Goal: Task Accomplishment & Management: Manage account settings

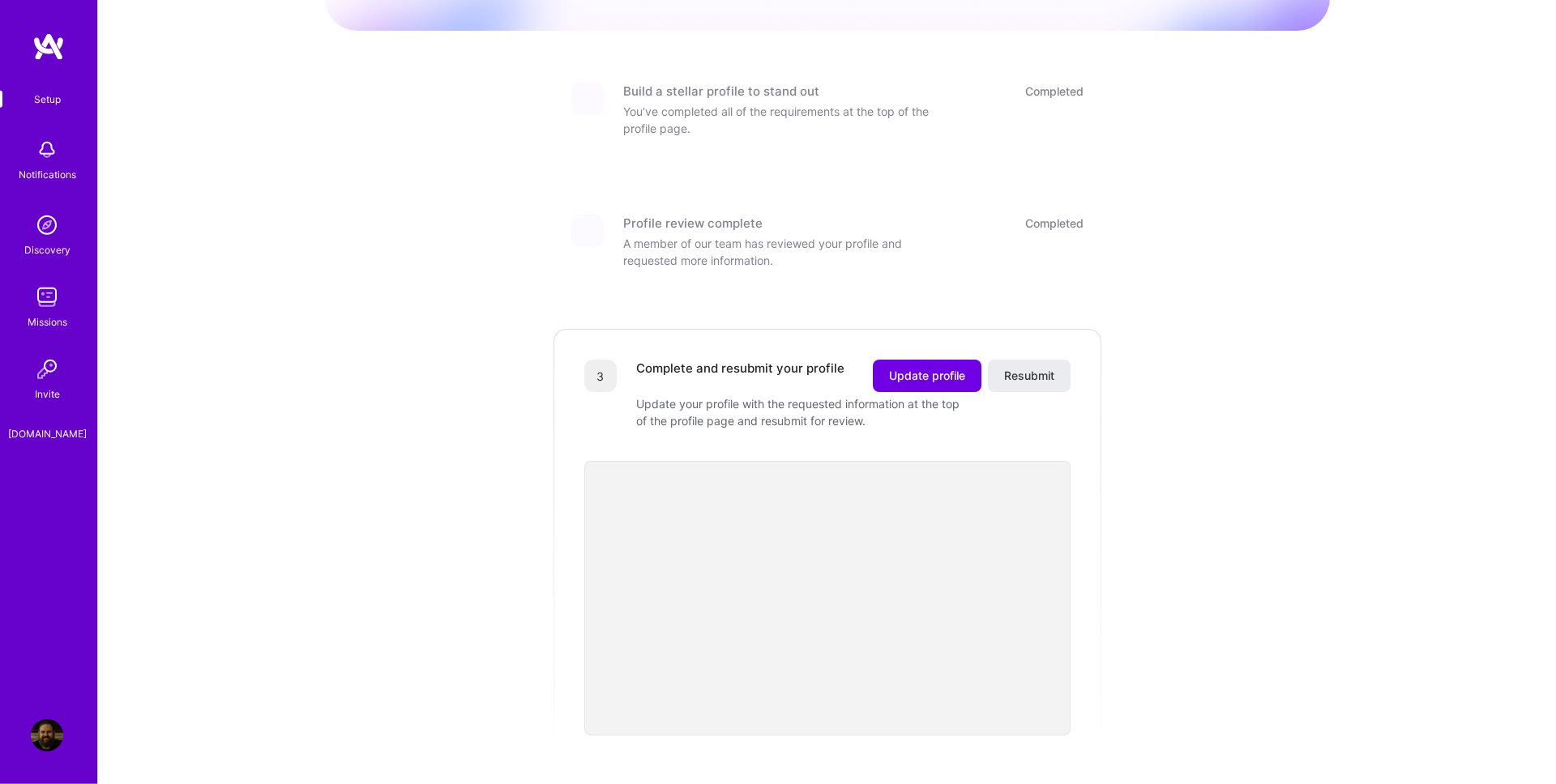
scroll to position [185, 0]
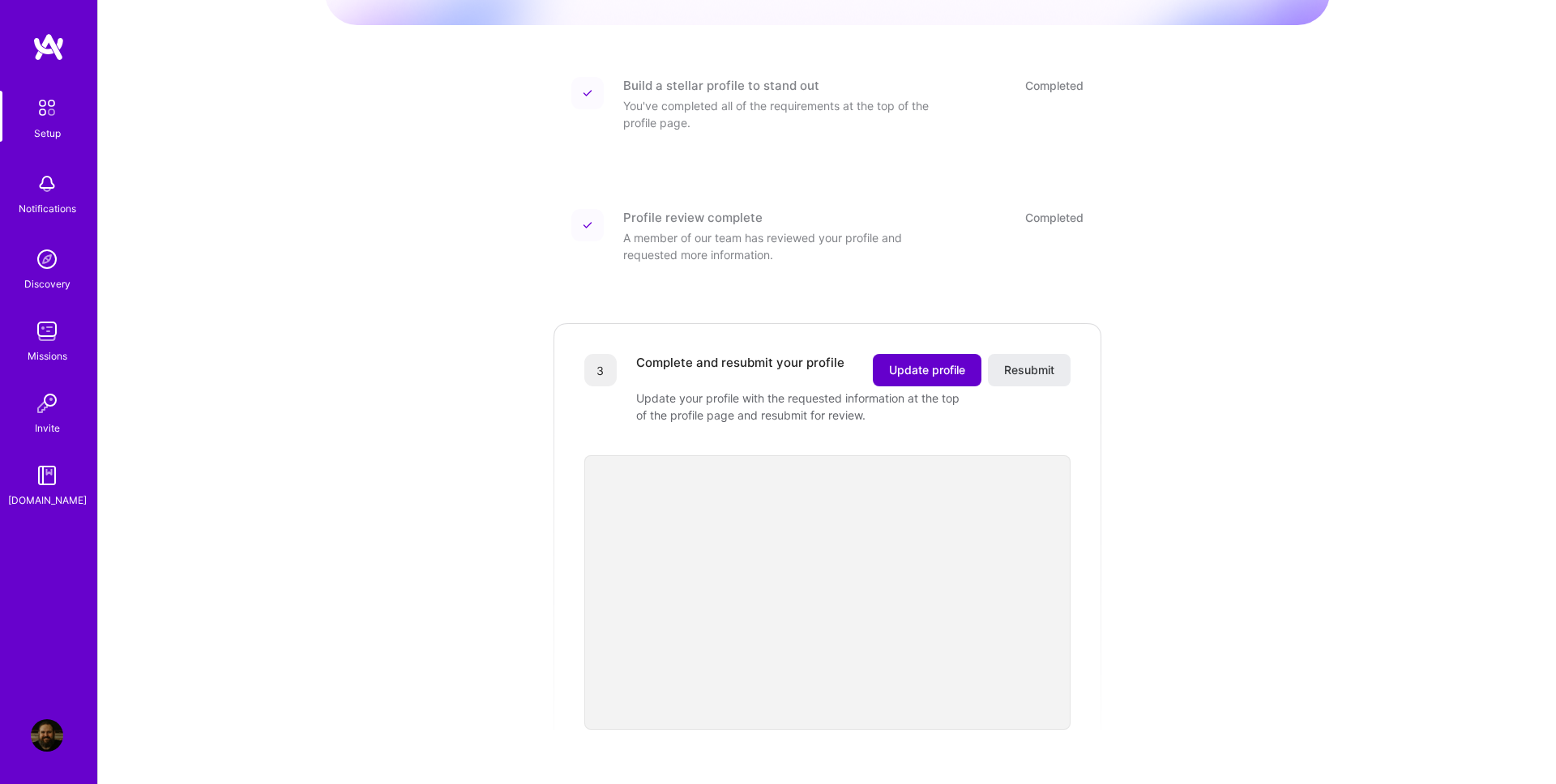
click at [925, 363] on span "Update profile" at bounding box center [926, 370] width 76 height 16
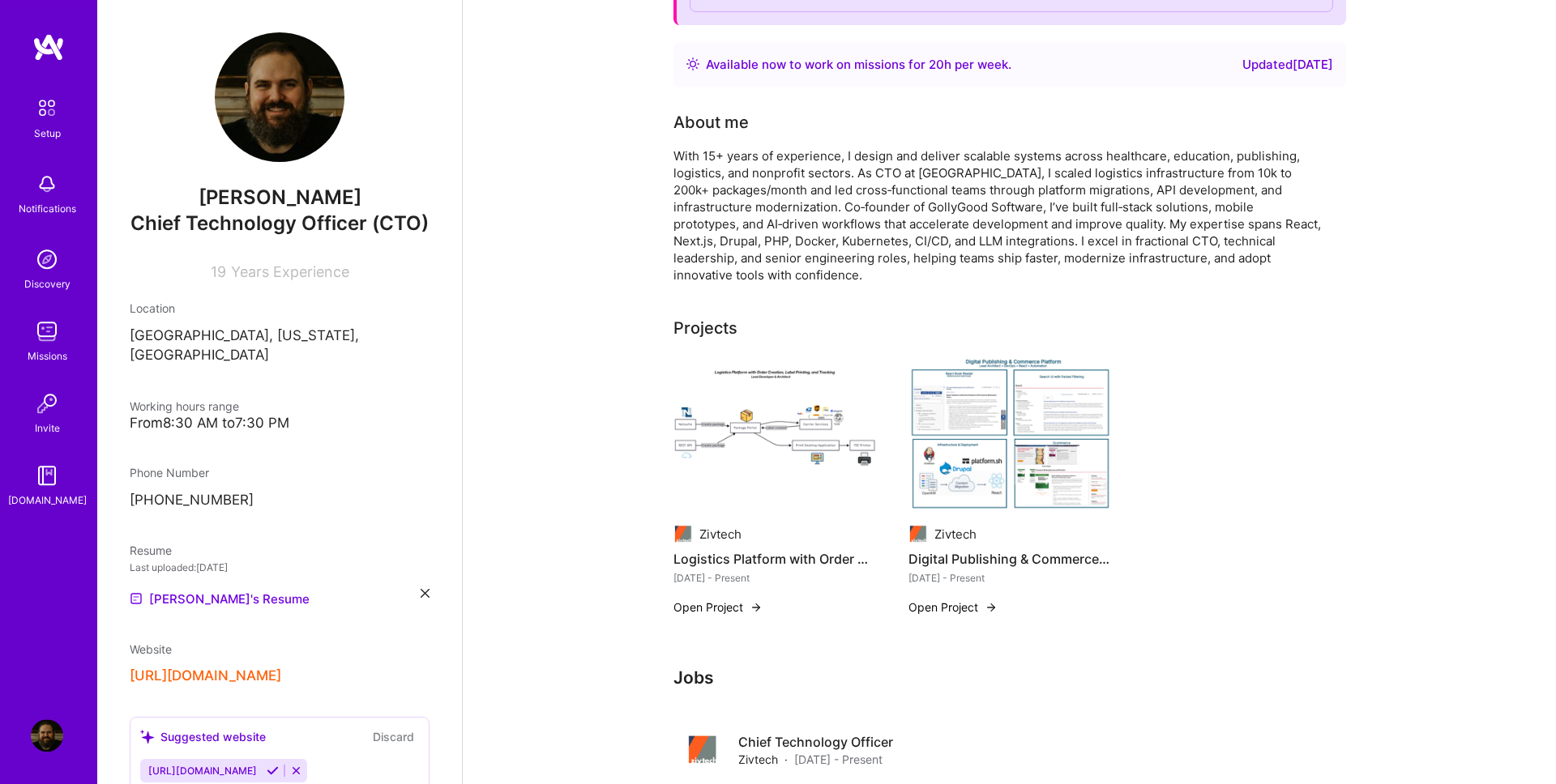
scroll to position [369, 0]
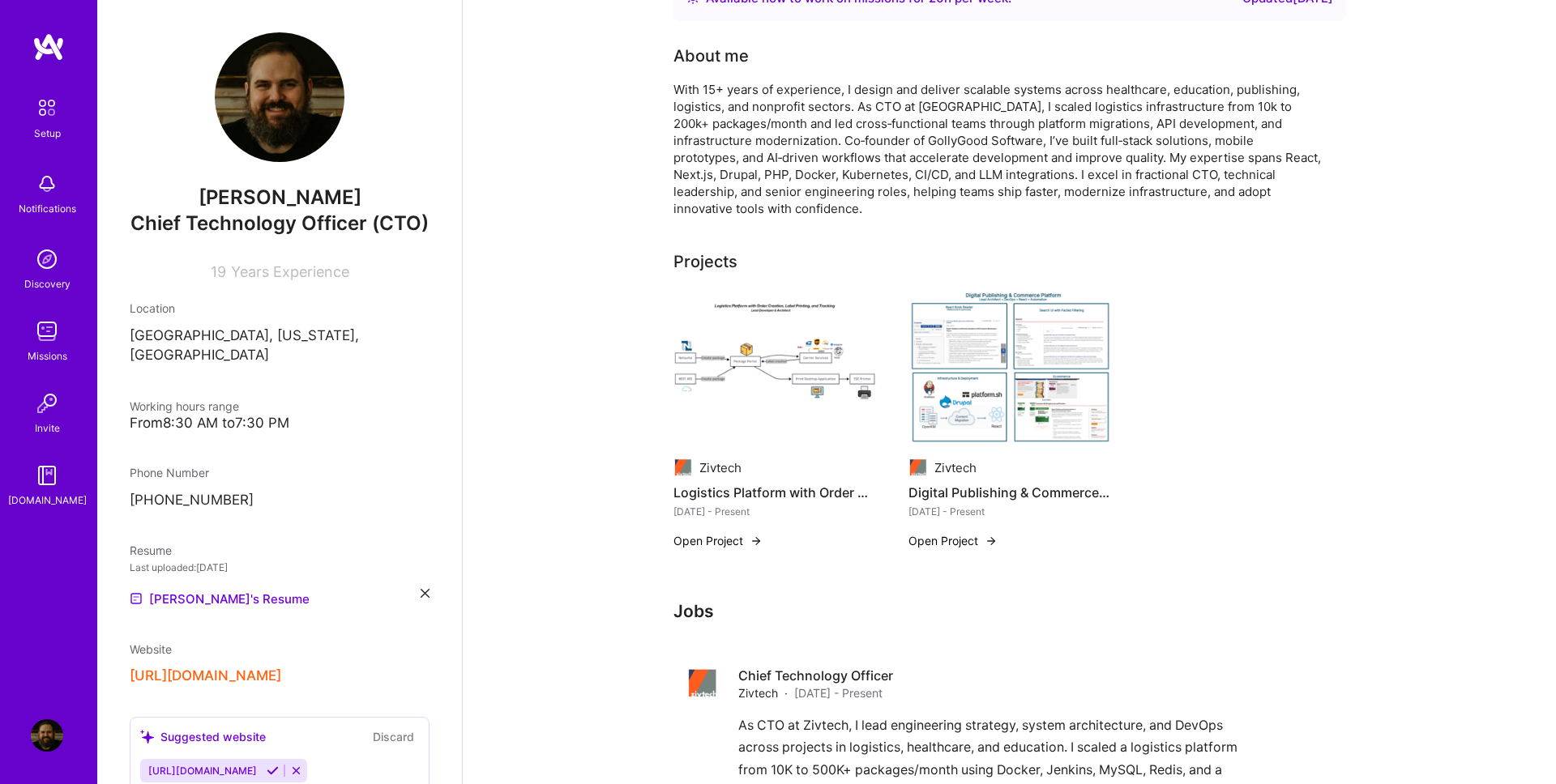
click at [1040, 368] on img at bounding box center [1009, 369] width 202 height 153
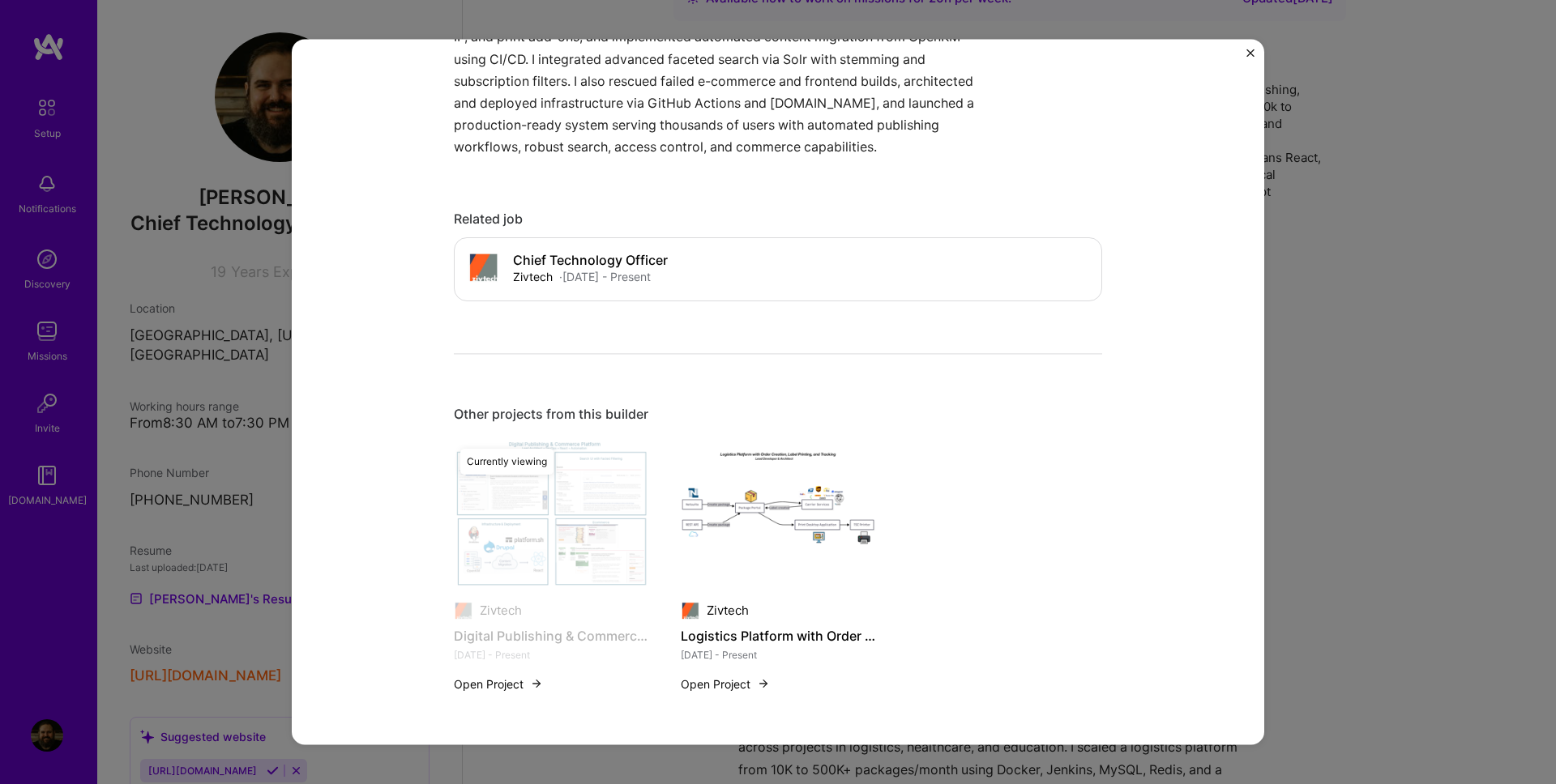
scroll to position [1056, 0]
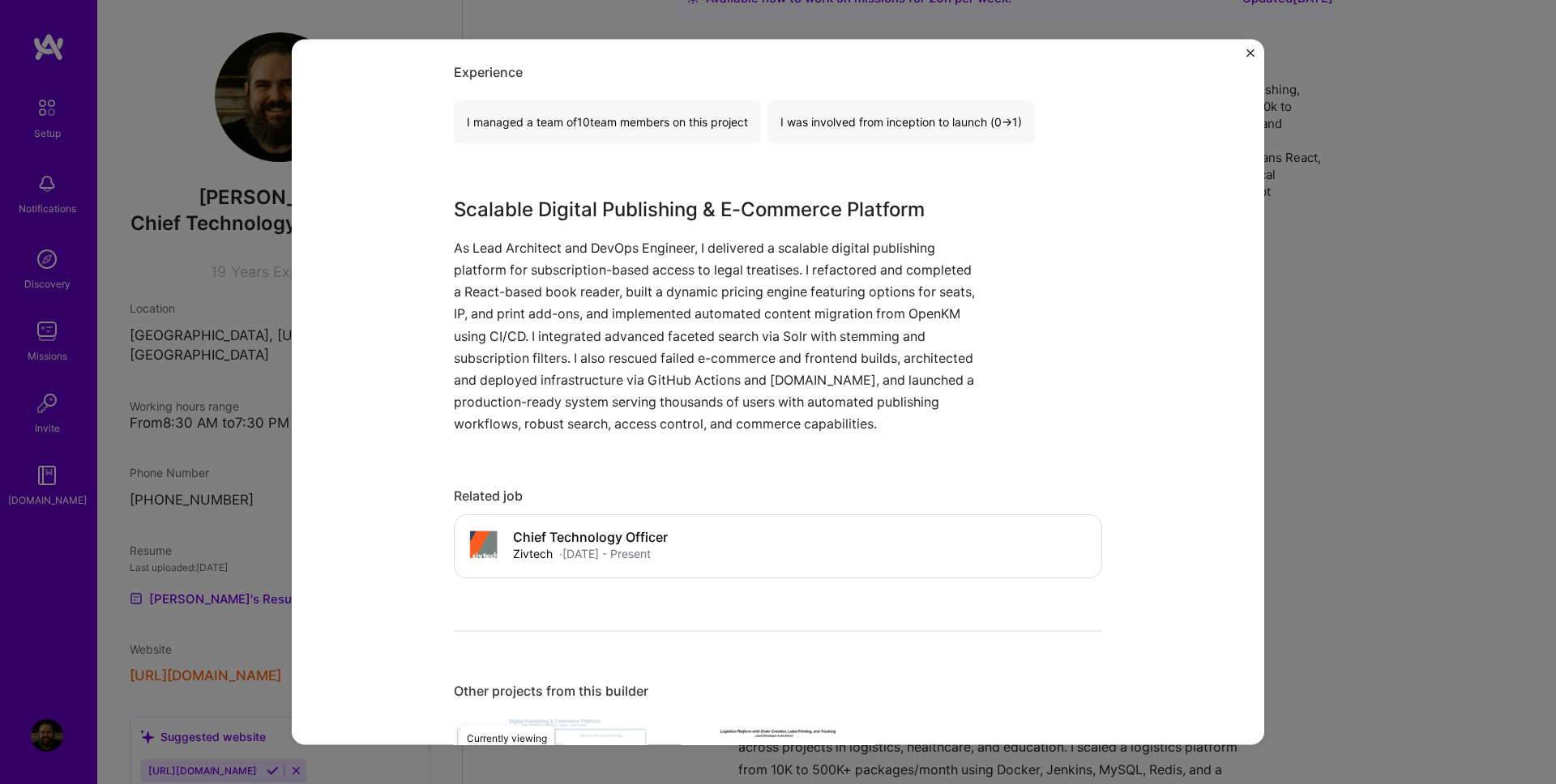
click at [1247, 57] on img "Close" at bounding box center [1250, 52] width 8 height 8
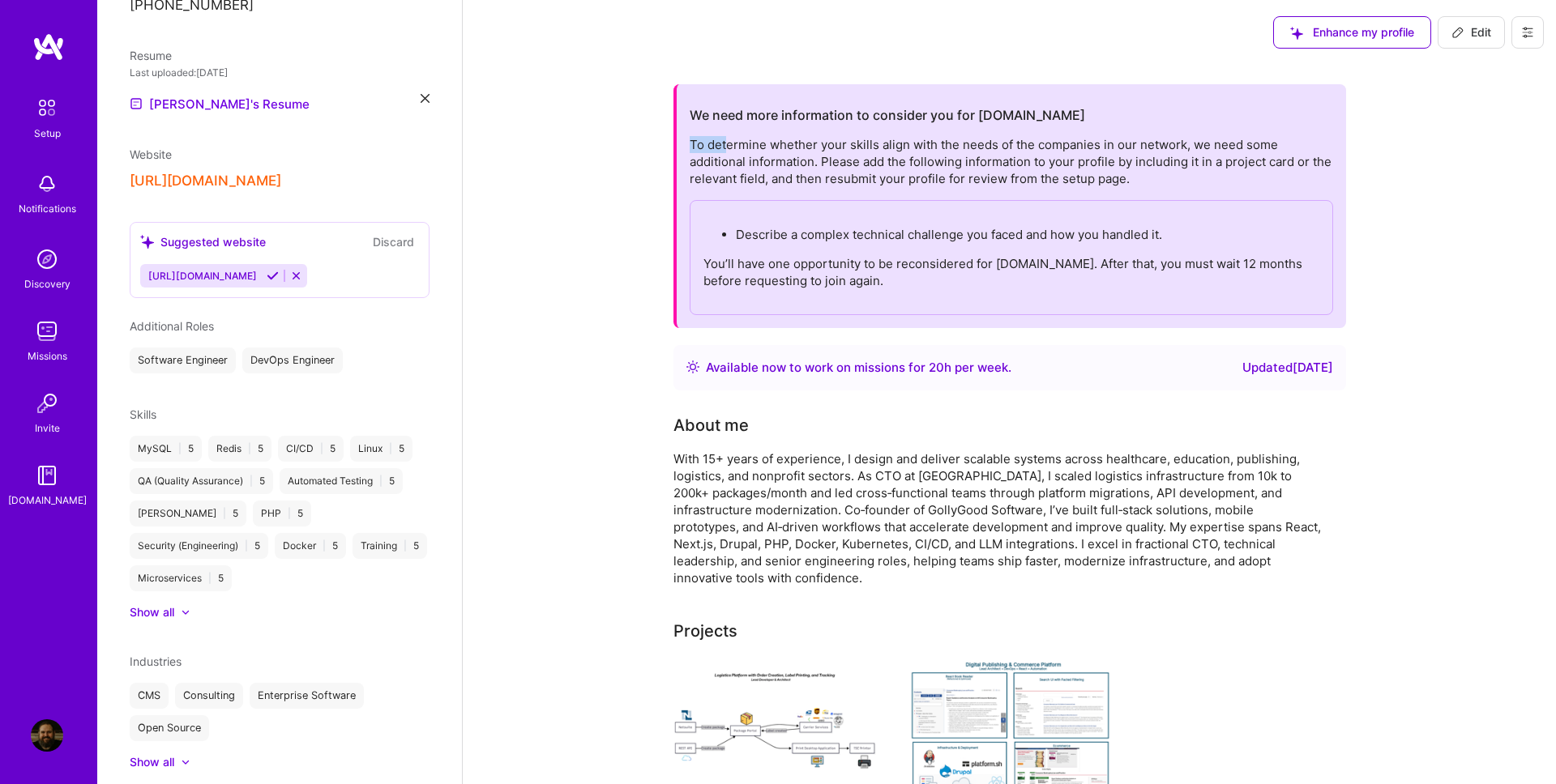
drag, startPoint x: 683, startPoint y: 144, endPoint x: 753, endPoint y: 157, distance: 71.2
click at [744, 153] on div "We need more information to consider you for [DOMAIN_NAME] To determine whether…" at bounding box center [1010, 206] width 673 height 244
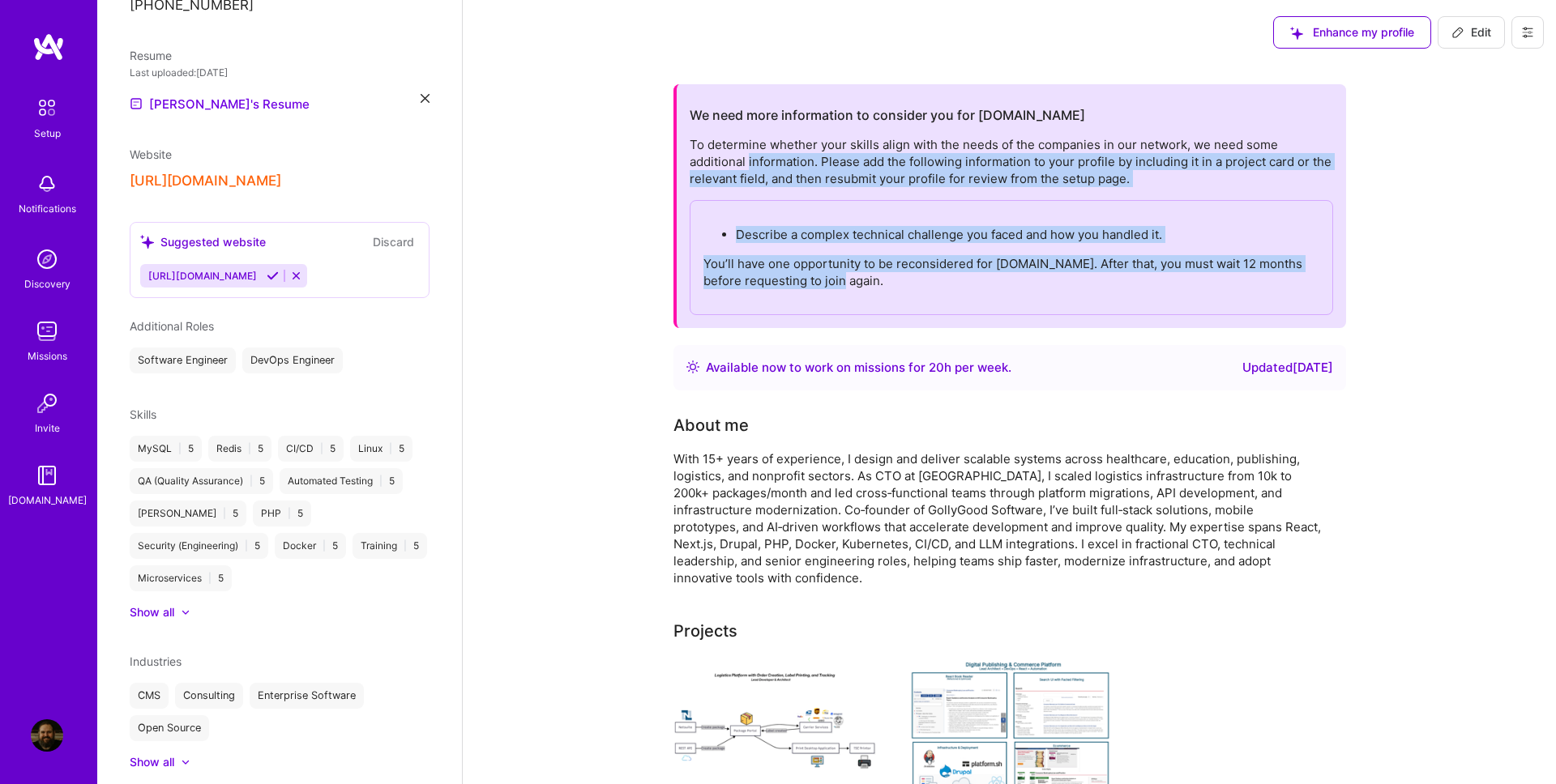
drag, startPoint x: 753, startPoint y: 157, endPoint x: 877, endPoint y: 309, distance: 196.2
click at [877, 309] on div "To determine whether your skills align with the needs of the companies in our n…" at bounding box center [1011, 225] width 643 height 179
click at [841, 299] on div "Describe a complex technical challenge you faced and how you handled it. You’ll…" at bounding box center [1011, 257] width 643 height 115
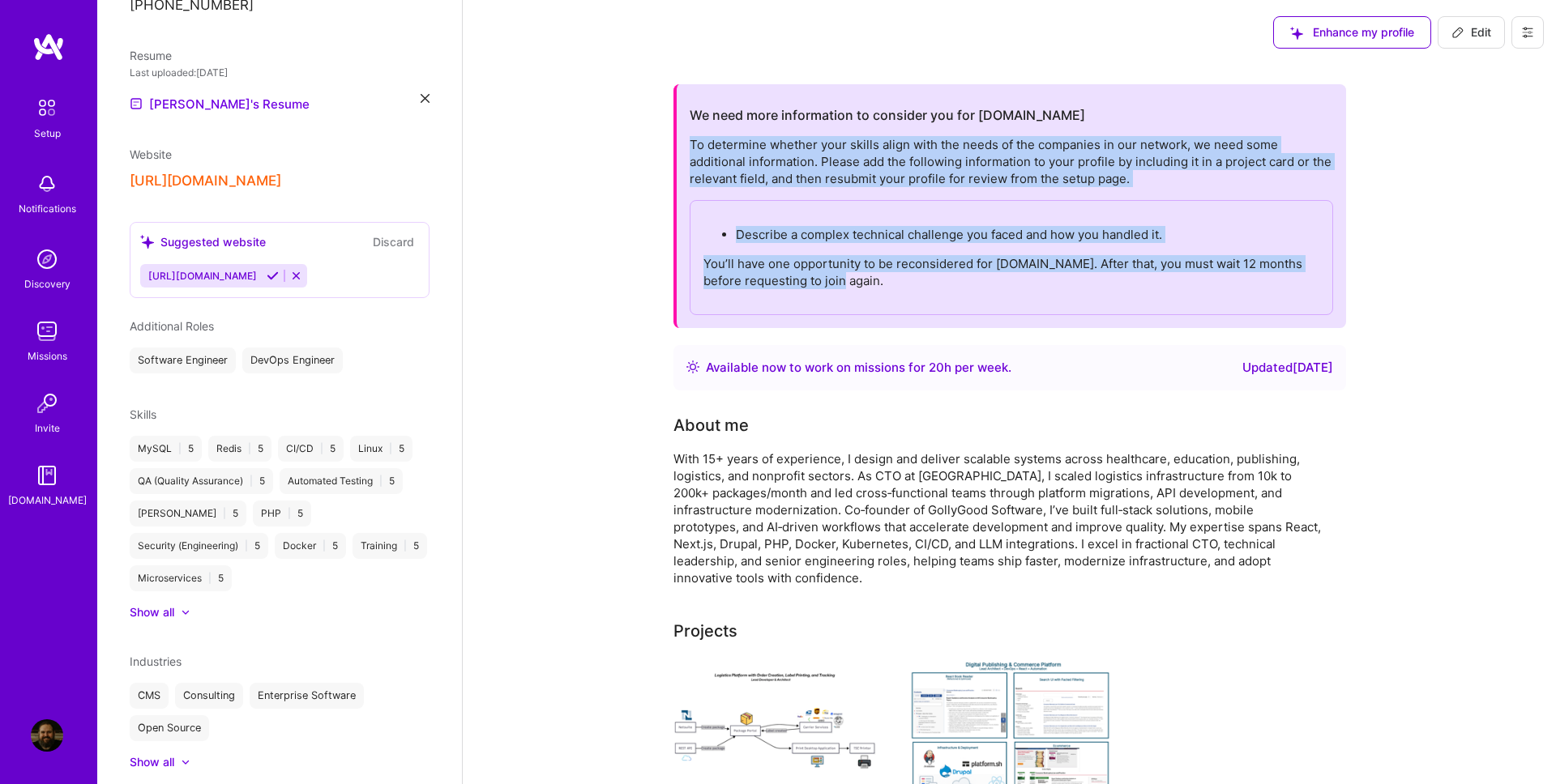
drag, startPoint x: 849, startPoint y: 284, endPoint x: 678, endPoint y: 146, distance: 219.7
click at [678, 146] on div "We need more information to consider you for [DOMAIN_NAME] To determine whether…" at bounding box center [1010, 206] width 673 height 244
copy div "To determine whether your skills align with the needs of the companies in our n…"
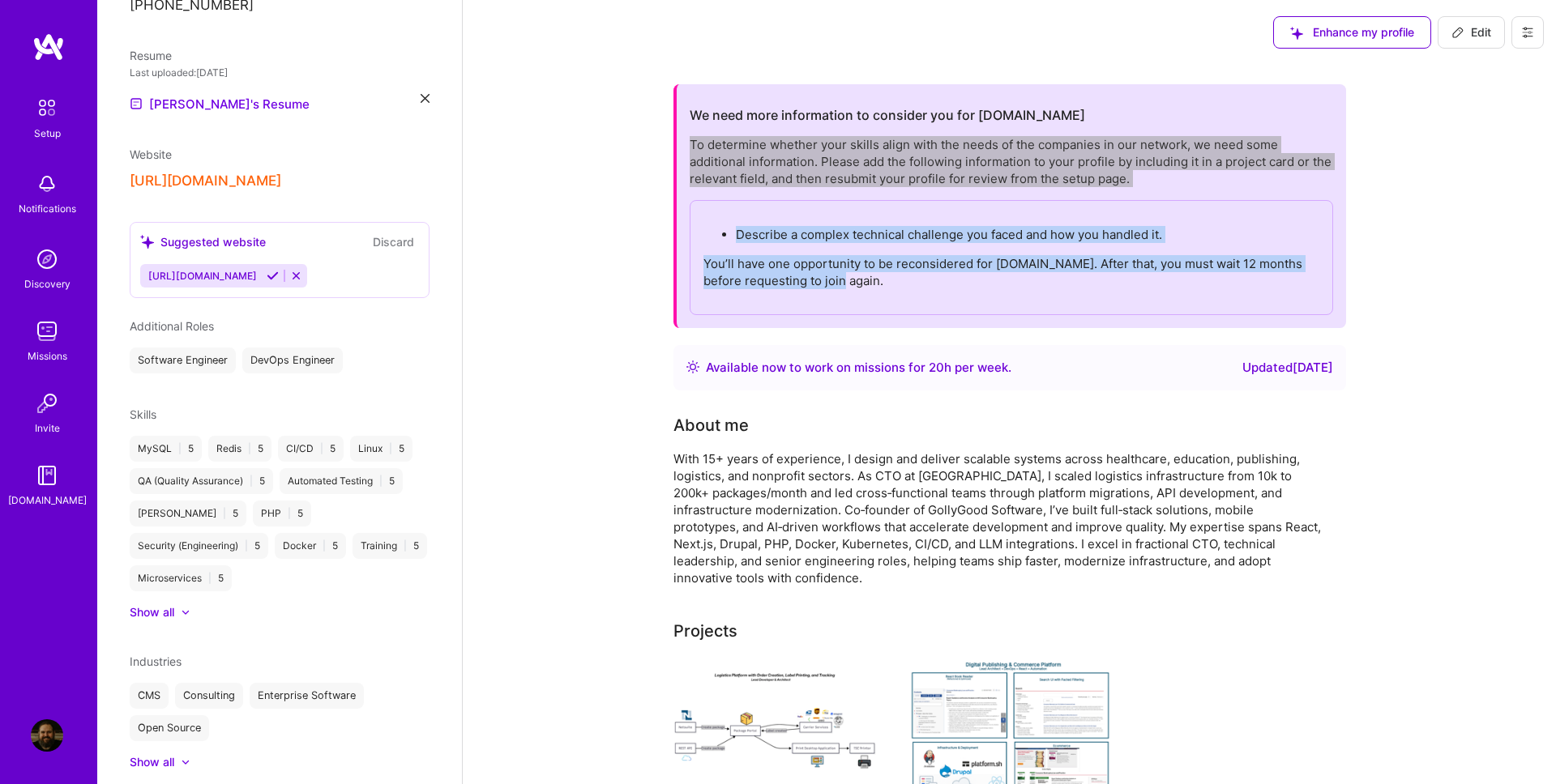
click at [902, 305] on div "Describe a complex technical challenge you faced and how you handled it. You’ll…" at bounding box center [1011, 257] width 643 height 115
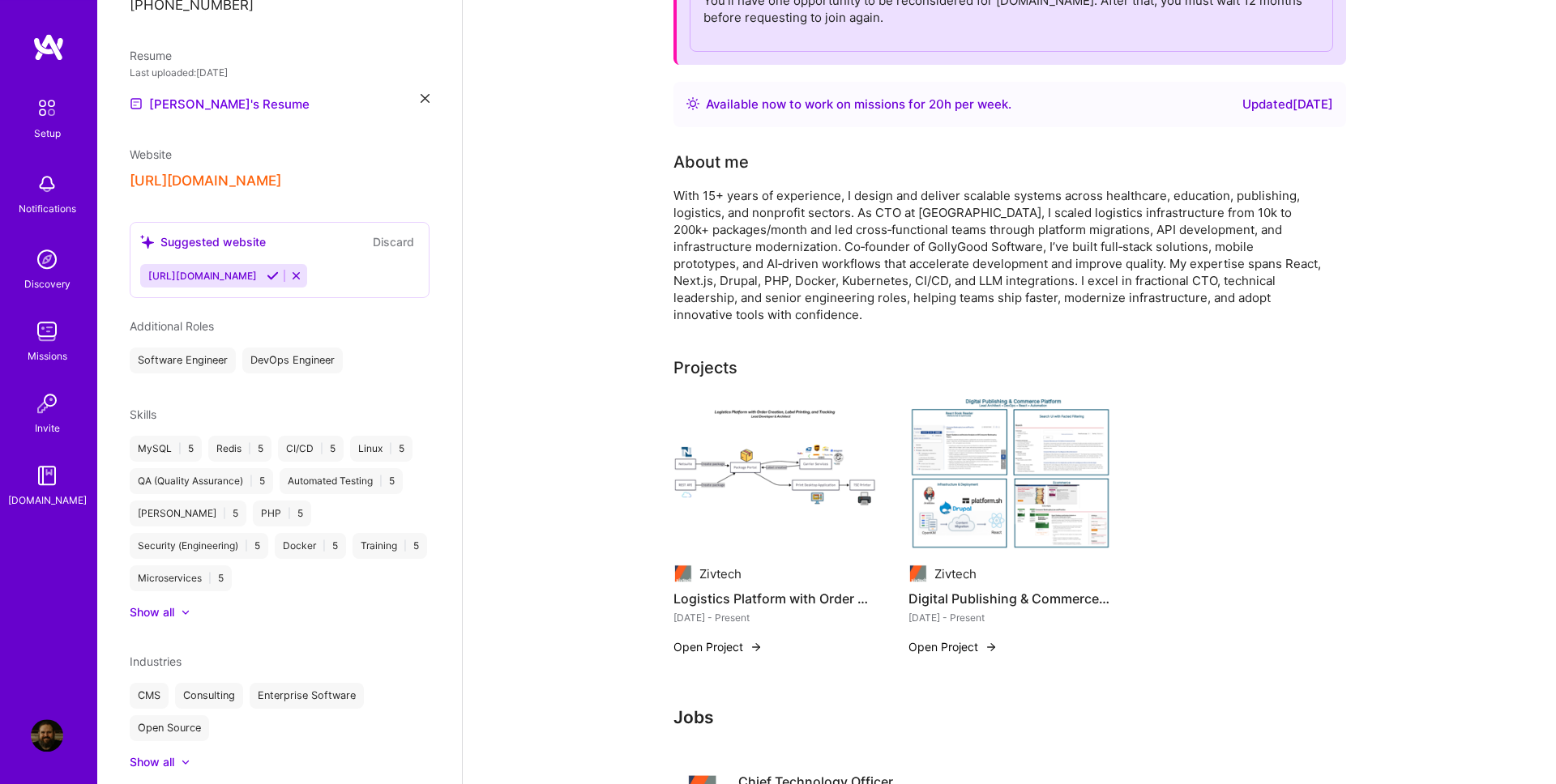
scroll to position [277, 0]
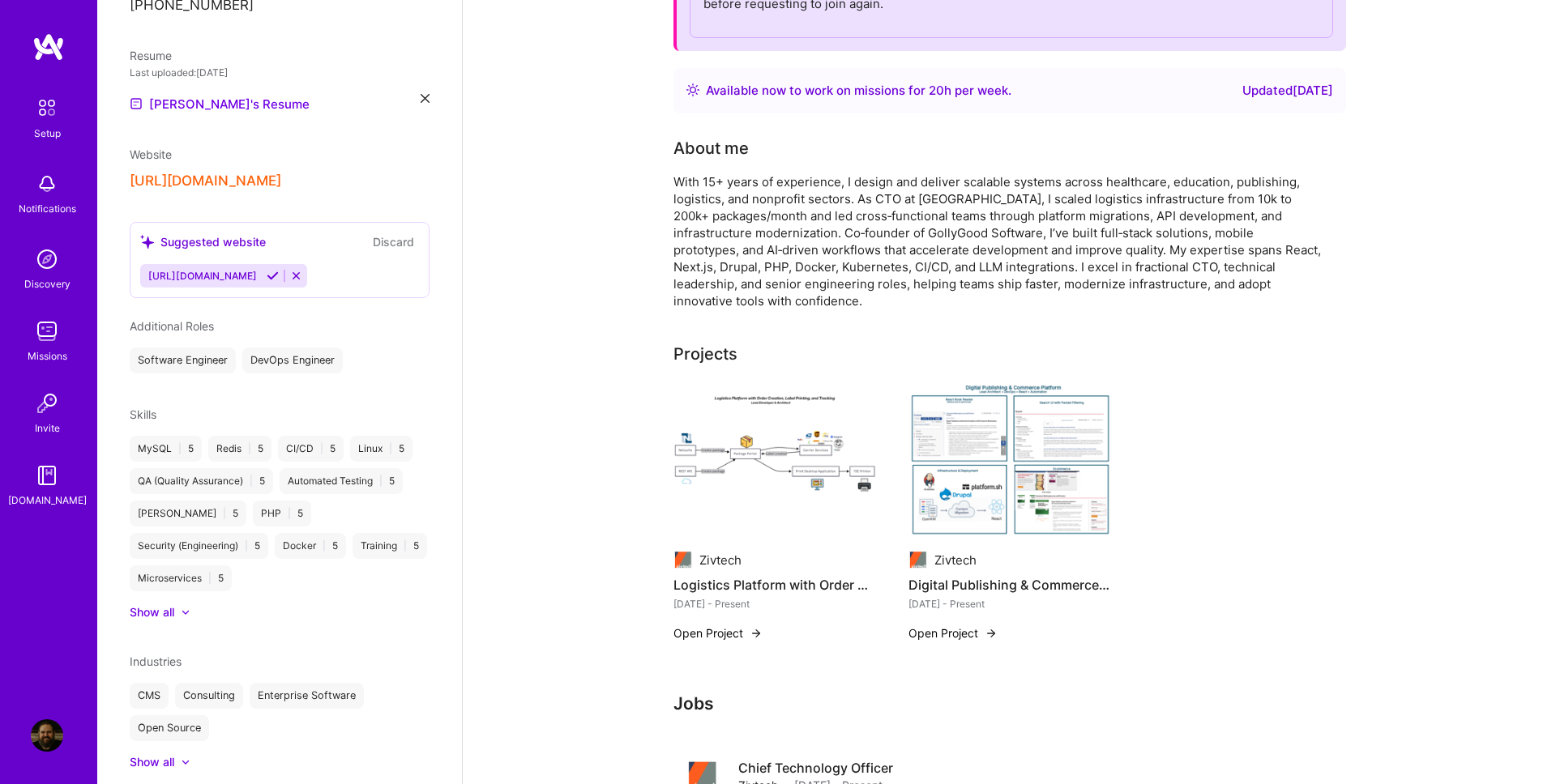
click at [759, 467] on img at bounding box center [774, 462] width 202 height 153
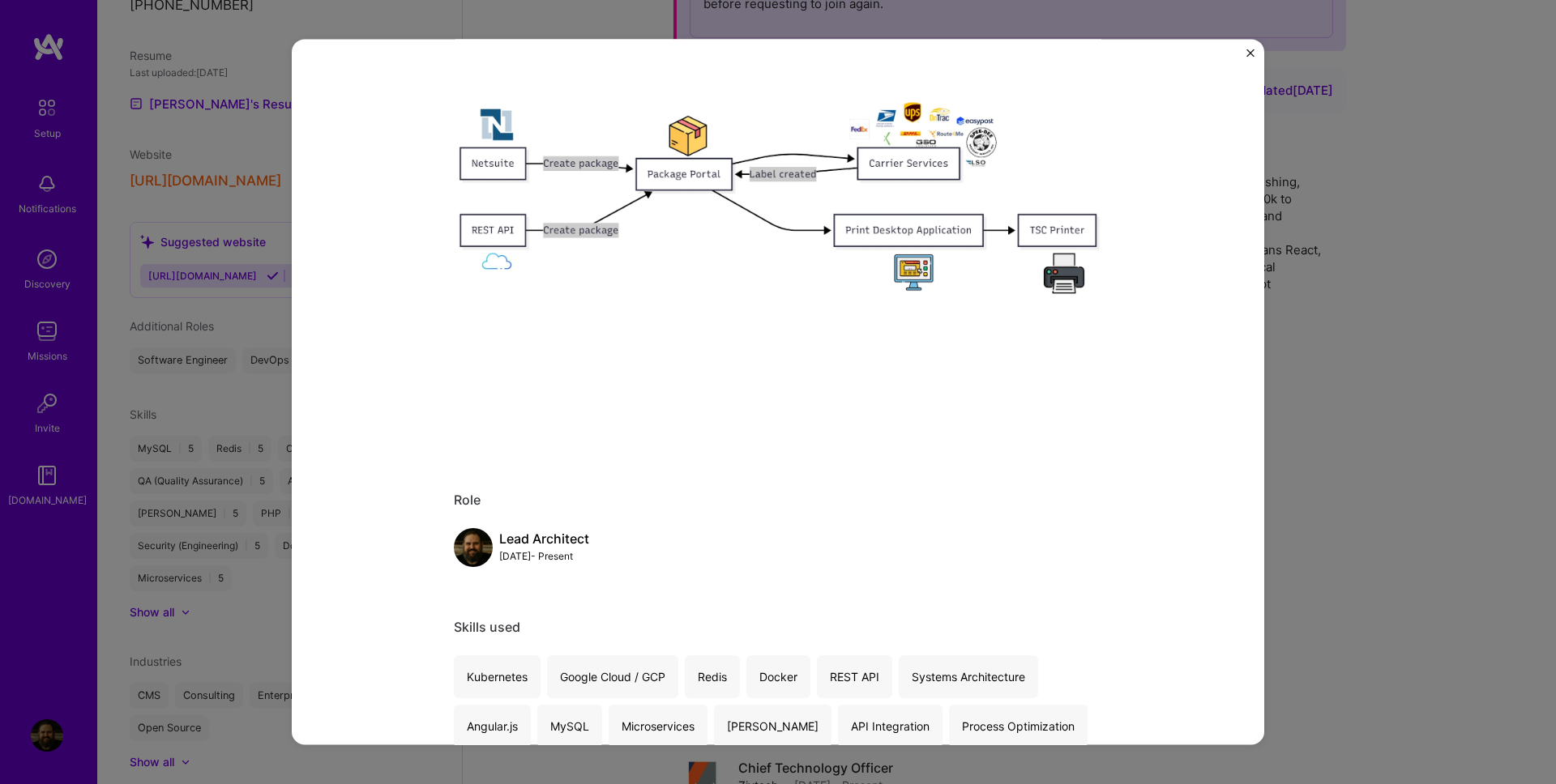
scroll to position [238, 0]
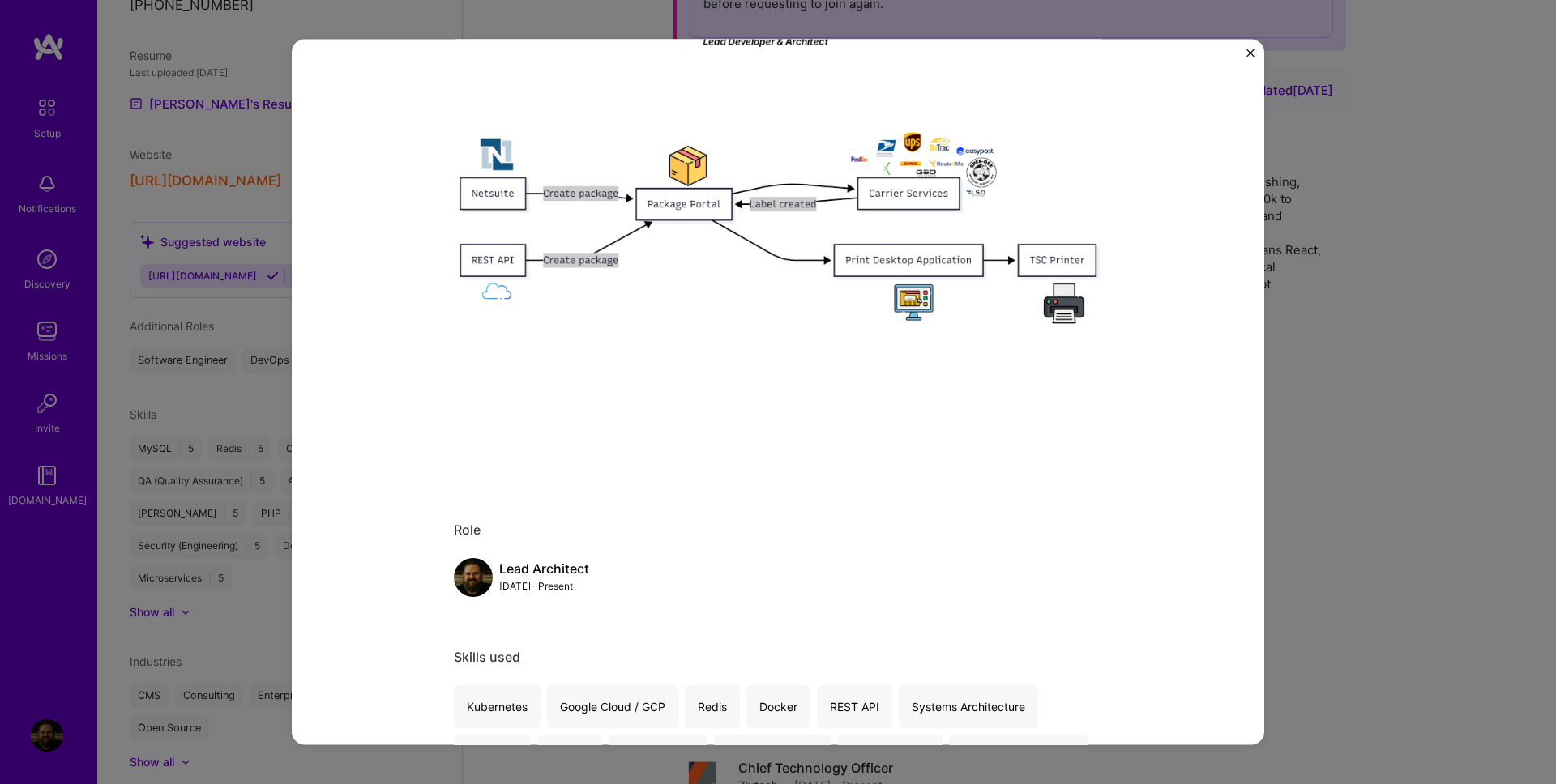
click at [1252, 49] on img "Close" at bounding box center [1250, 52] width 8 height 8
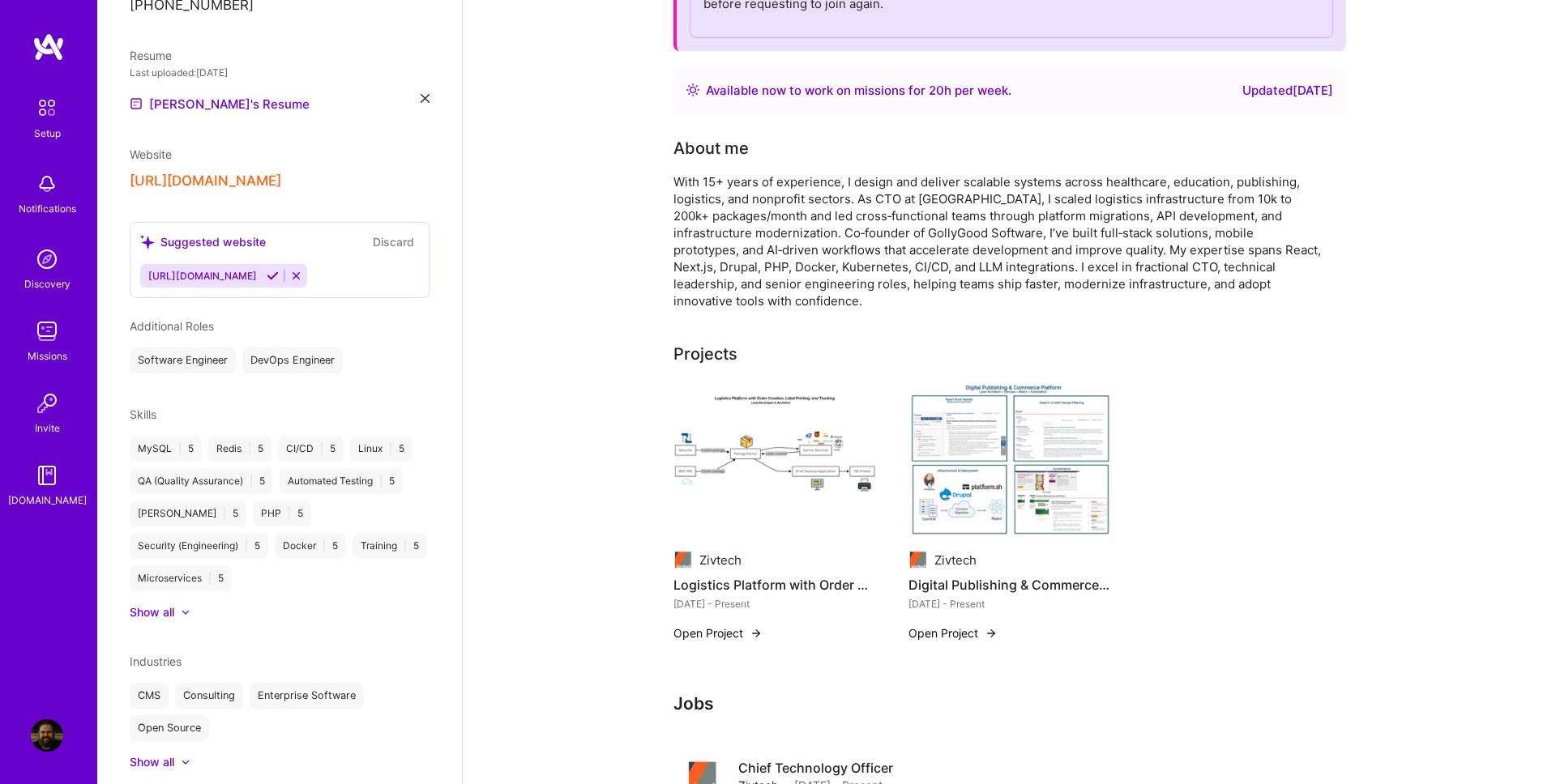
click at [813, 486] on img at bounding box center [774, 462] width 202 height 153
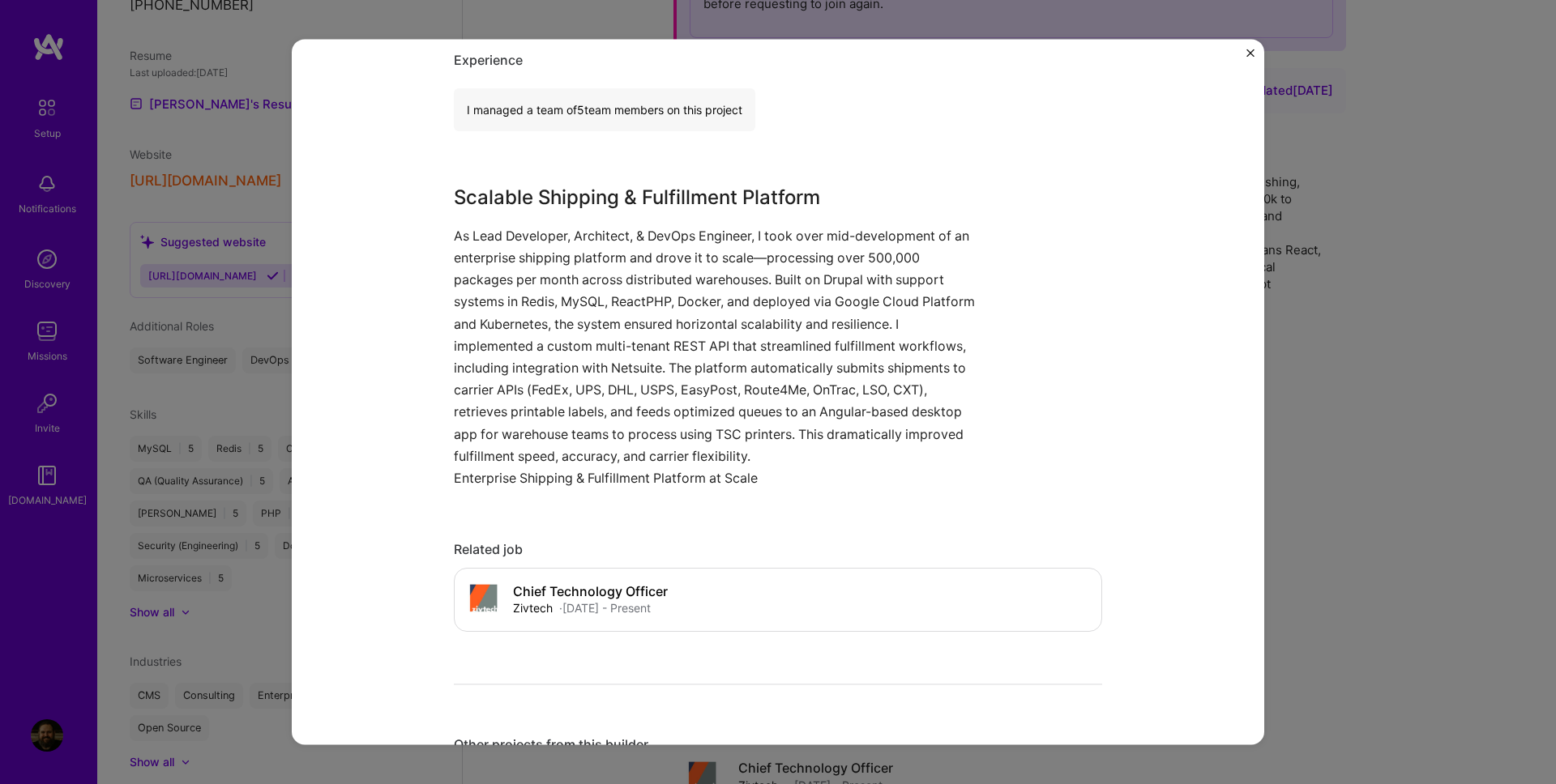
scroll to position [1347, 0]
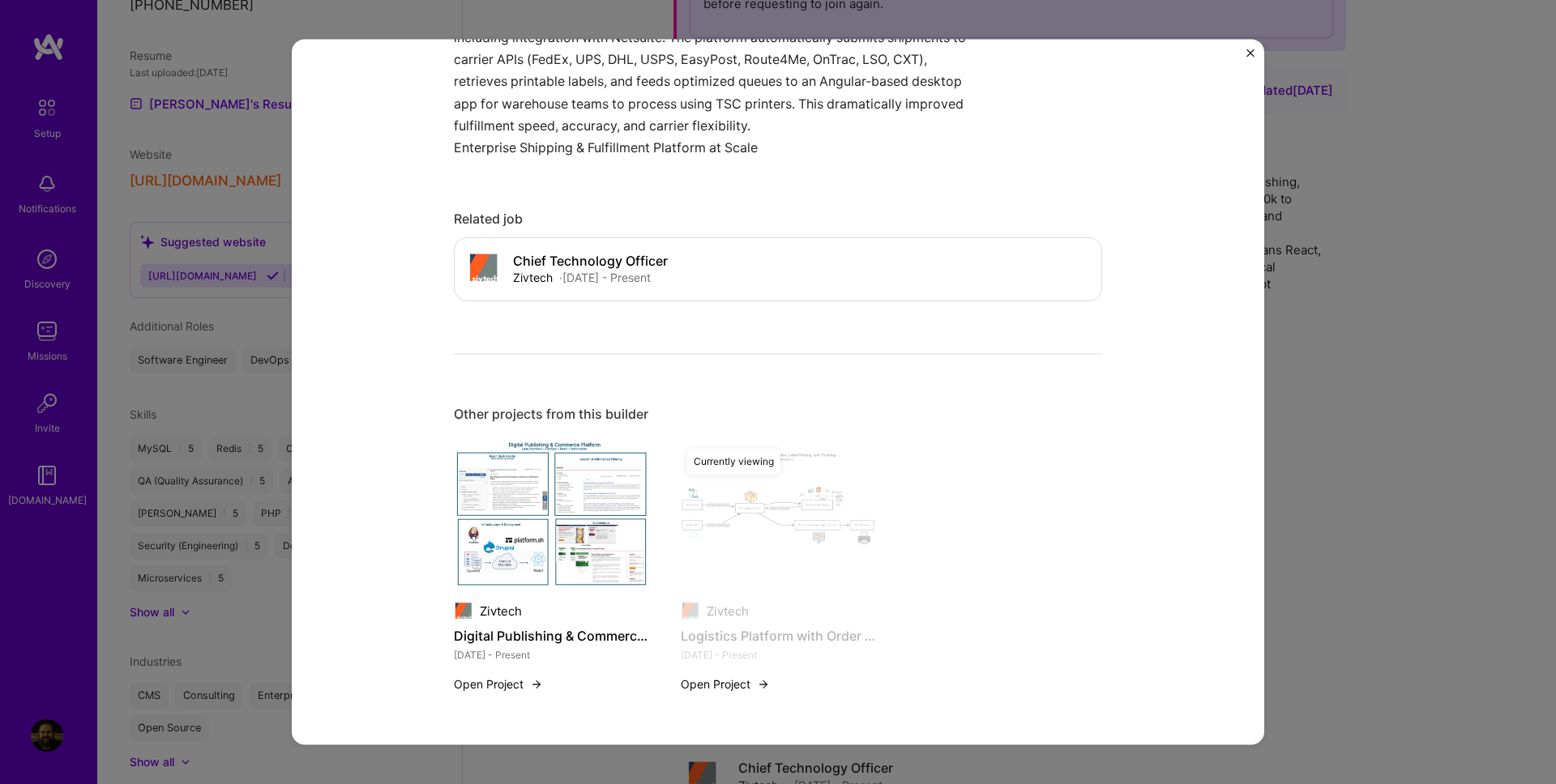
click at [661, 105] on p "As Lead Developer, Architect, & DevOps Engineer, I took over mid-development of…" at bounding box center [717, 15] width 527 height 243
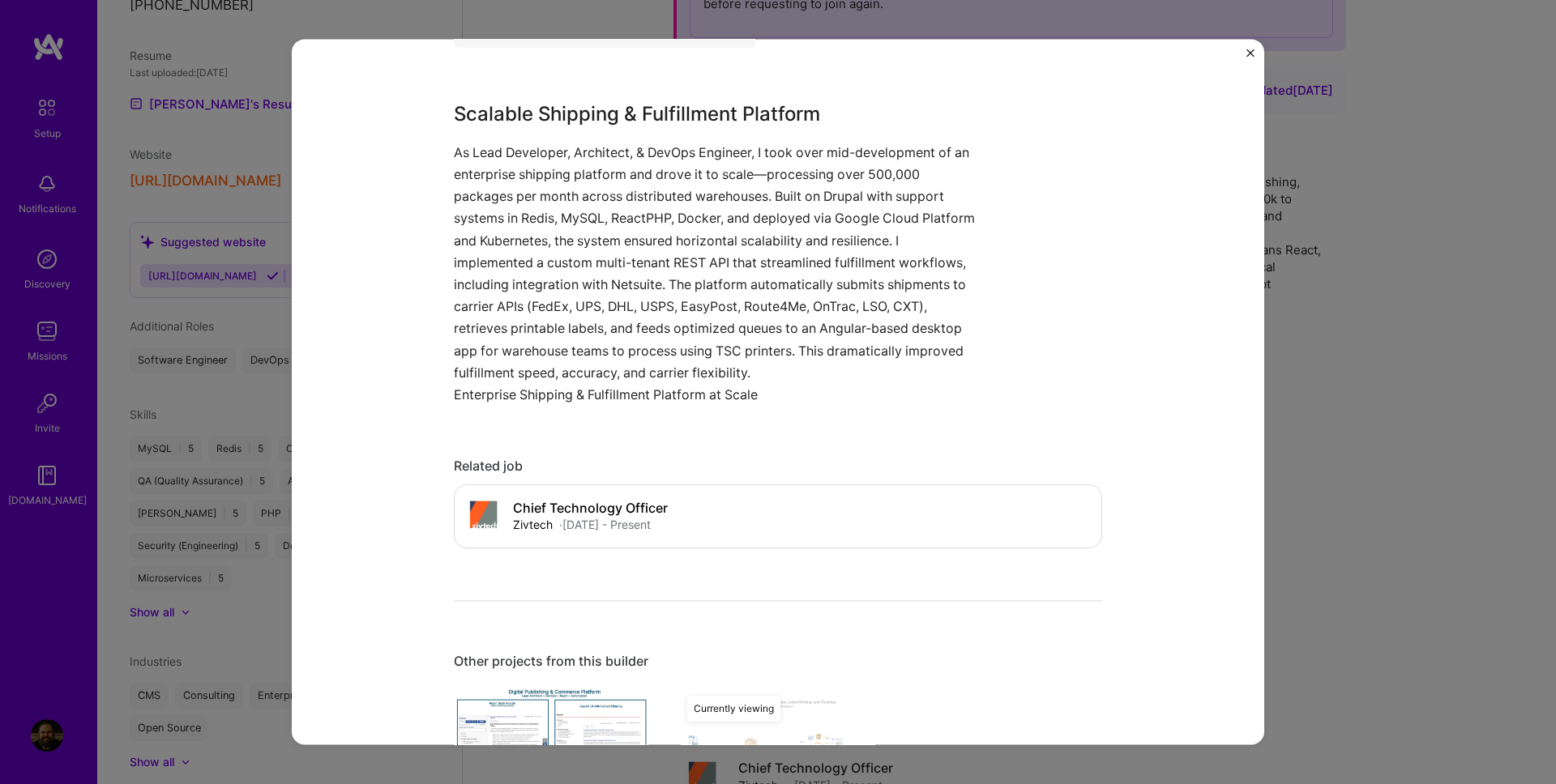
scroll to position [1069, 0]
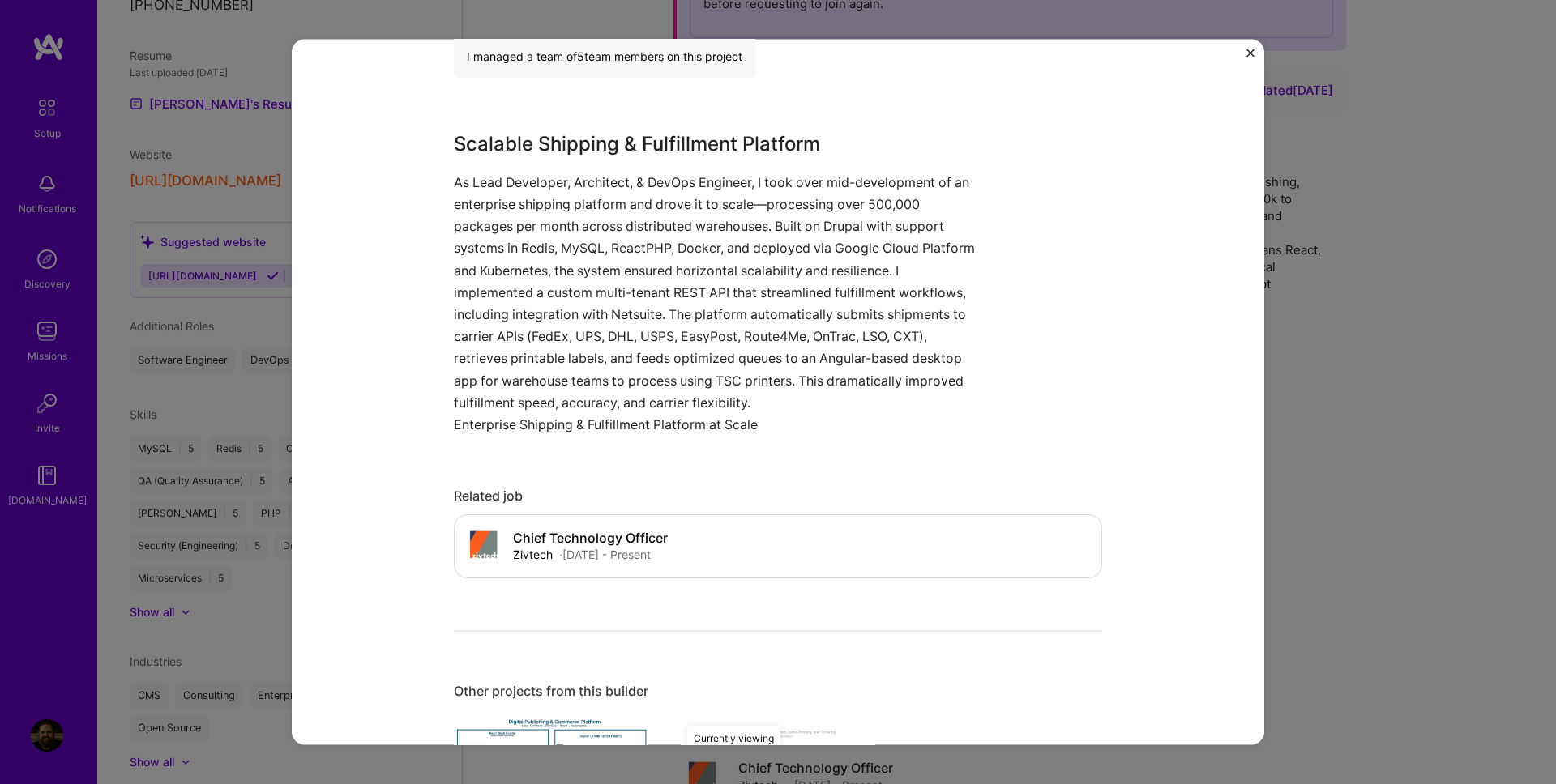
click at [759, 342] on p "As Lead Developer, Architect, & DevOps Engineer, I took over mid-development of…" at bounding box center [717, 293] width 527 height 243
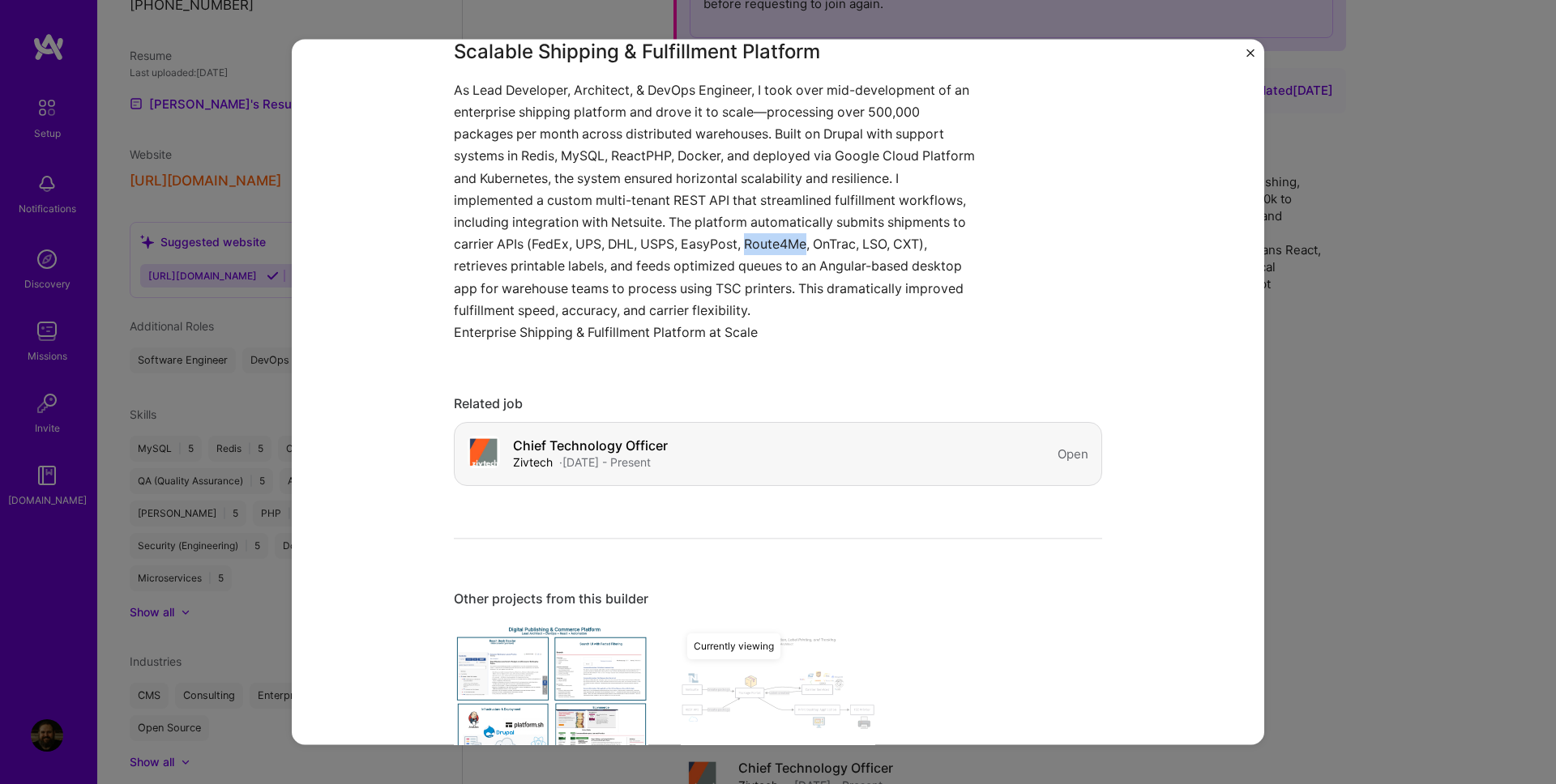
scroll to position [1347, 0]
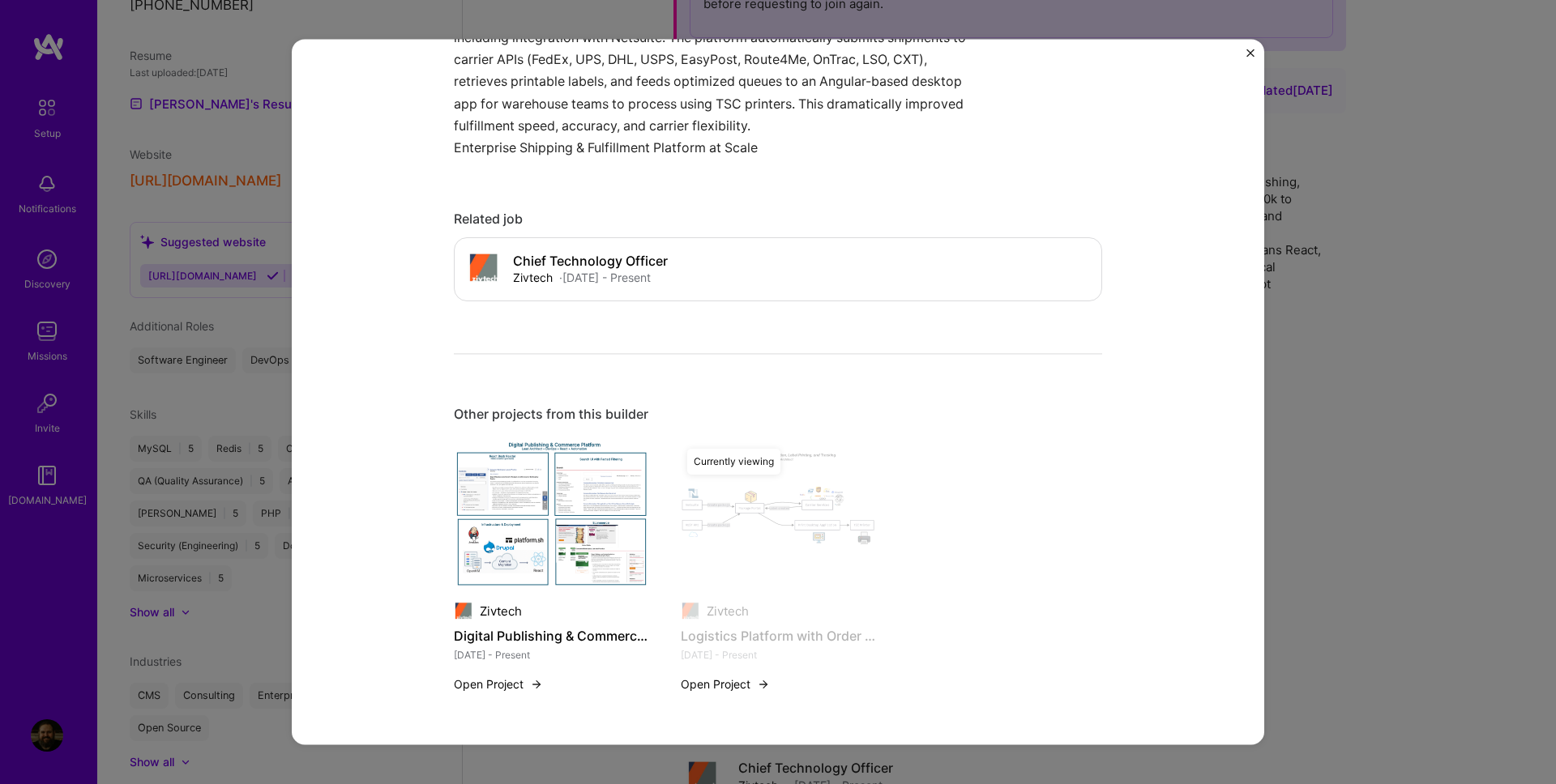
click at [1425, 164] on div "Logistics Platform with Order Creation, Label Printing, and Tracking Zivtech Lo…" at bounding box center [778, 392] width 1556 height 784
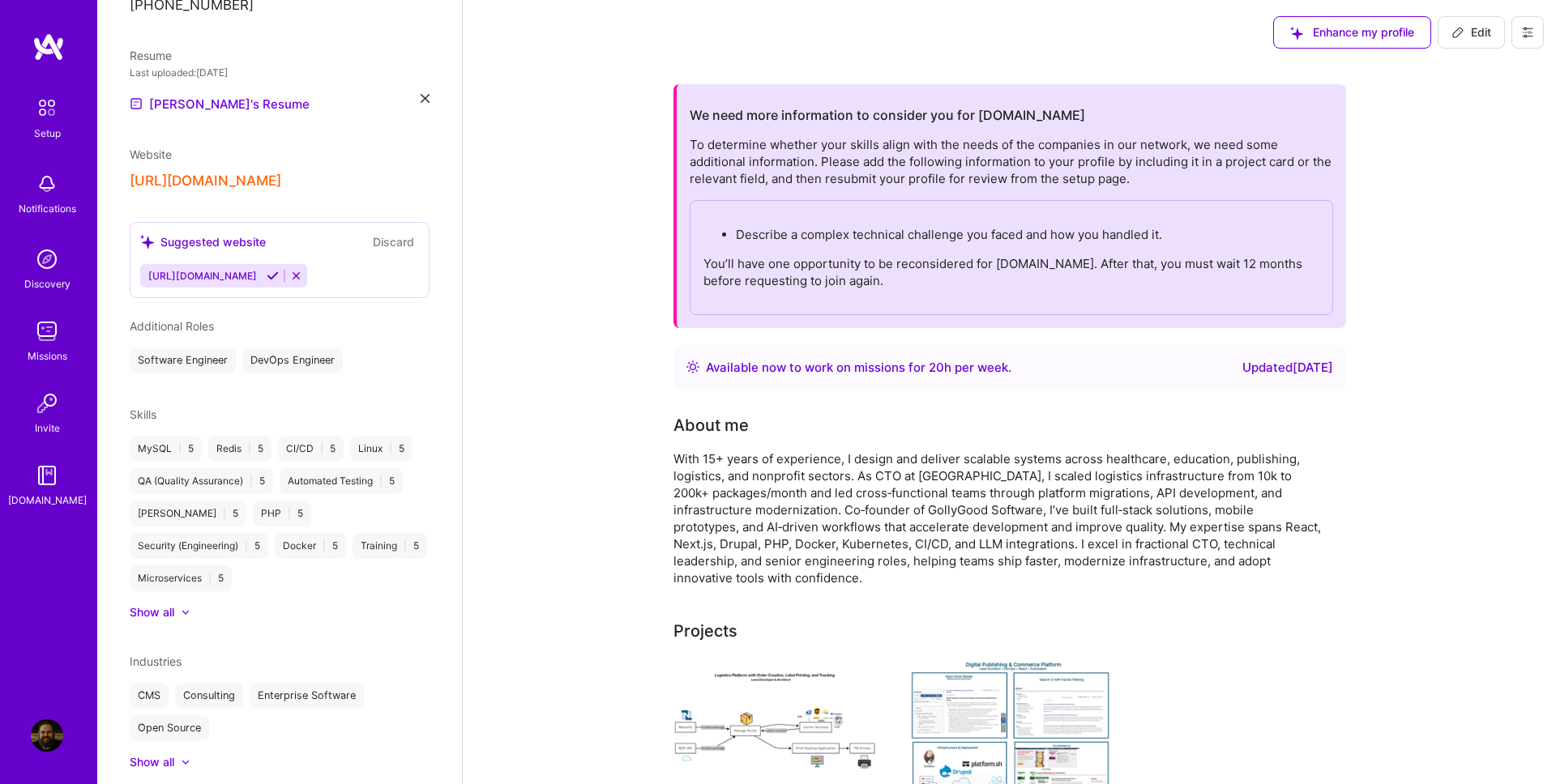
click at [1490, 38] on span "Edit" at bounding box center [1471, 32] width 40 height 16
select select "US"
select select "Right Now"
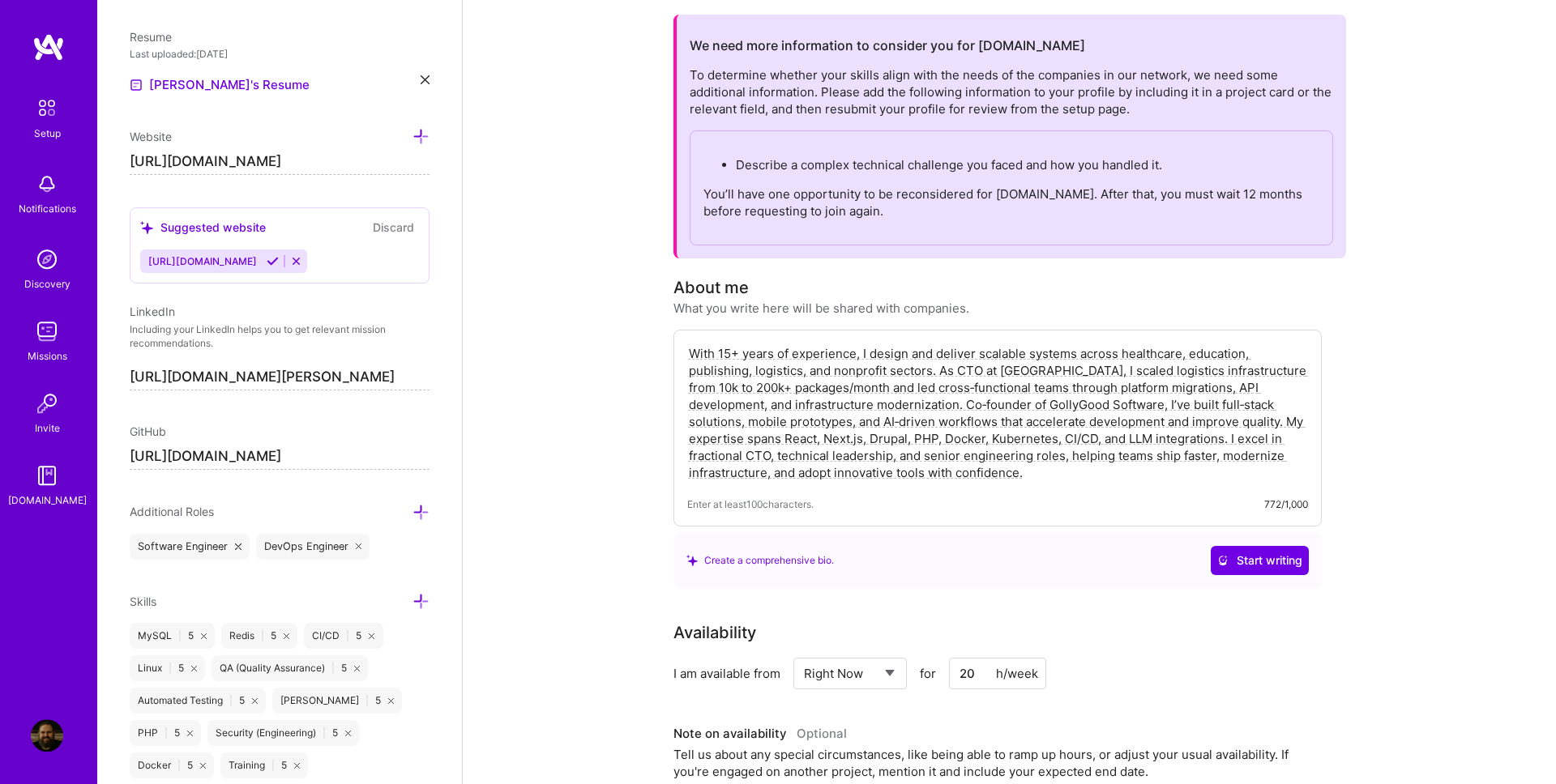
scroll to position [63, 0]
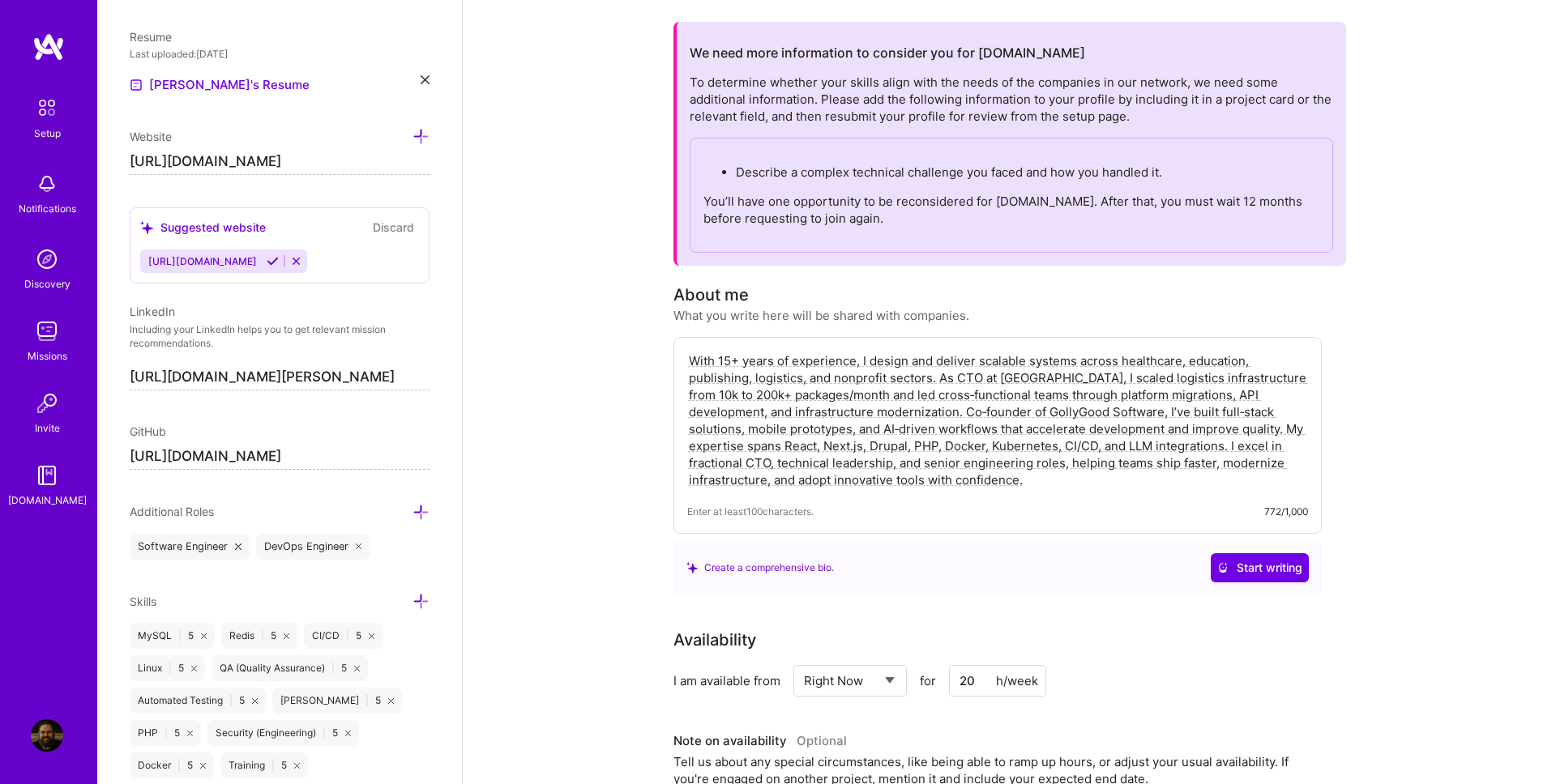
drag, startPoint x: 954, startPoint y: 484, endPoint x: 675, endPoint y: 355, distance: 307.4
click at [688, 355] on textarea "With 15+ years of experience, I design and deliver scalable systems across heal…" at bounding box center [998, 421] width 621 height 139
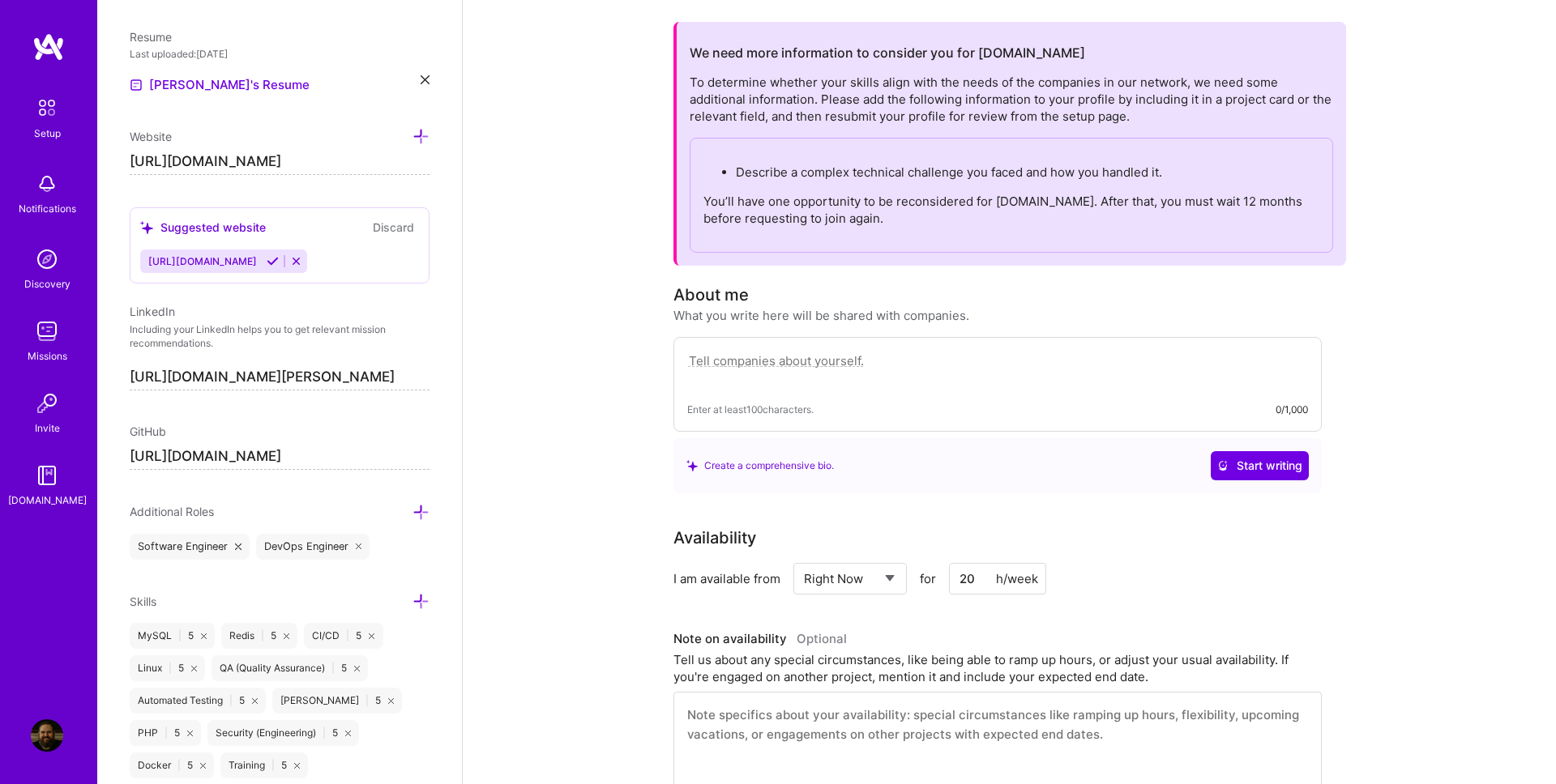
type textarea "With 15+ years of experience, I design and deliver scalable systems across heal…"
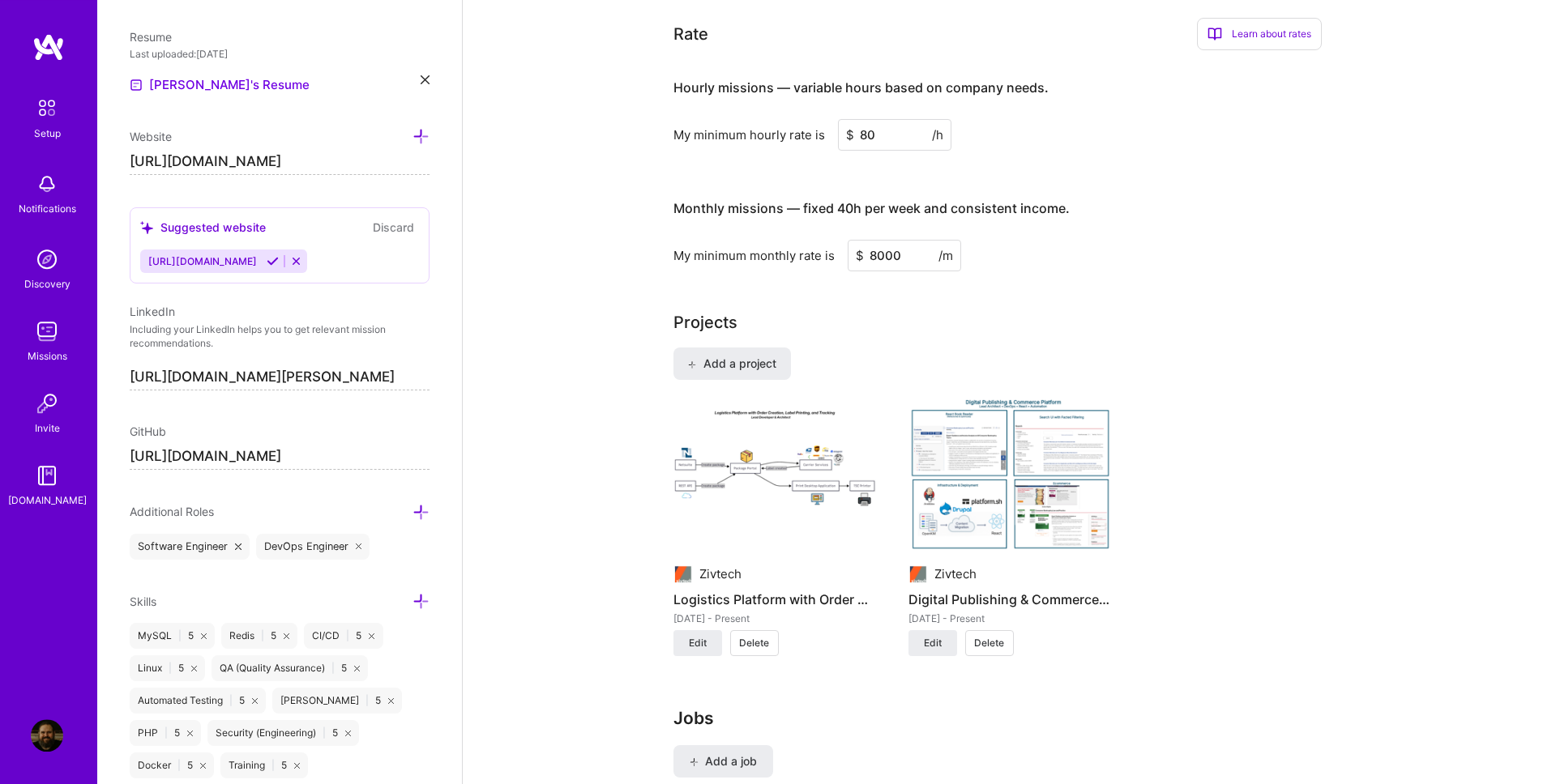
scroll to position [986, 0]
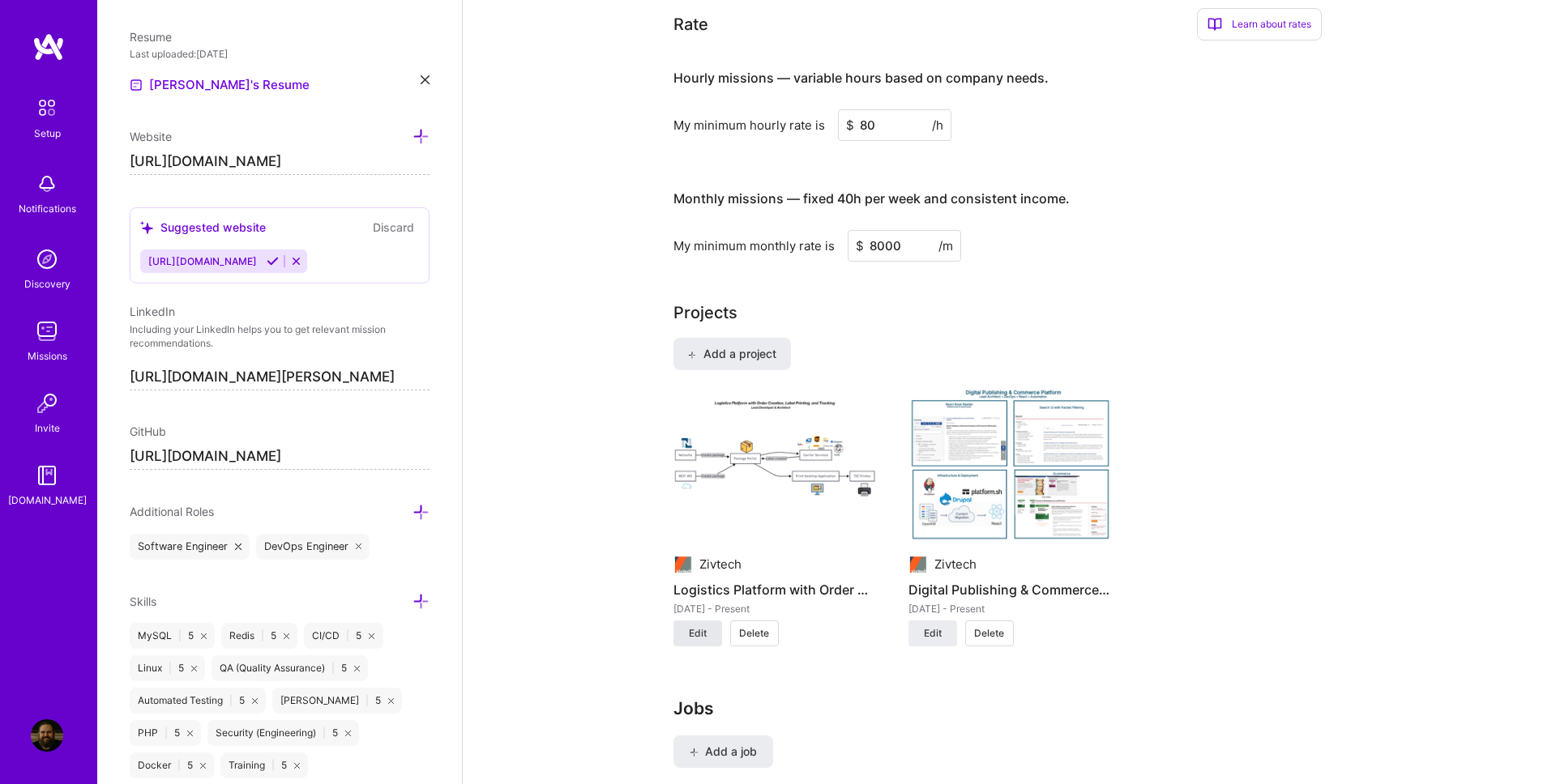
click at [690, 629] on span "Edit" at bounding box center [697, 633] width 17 height 15
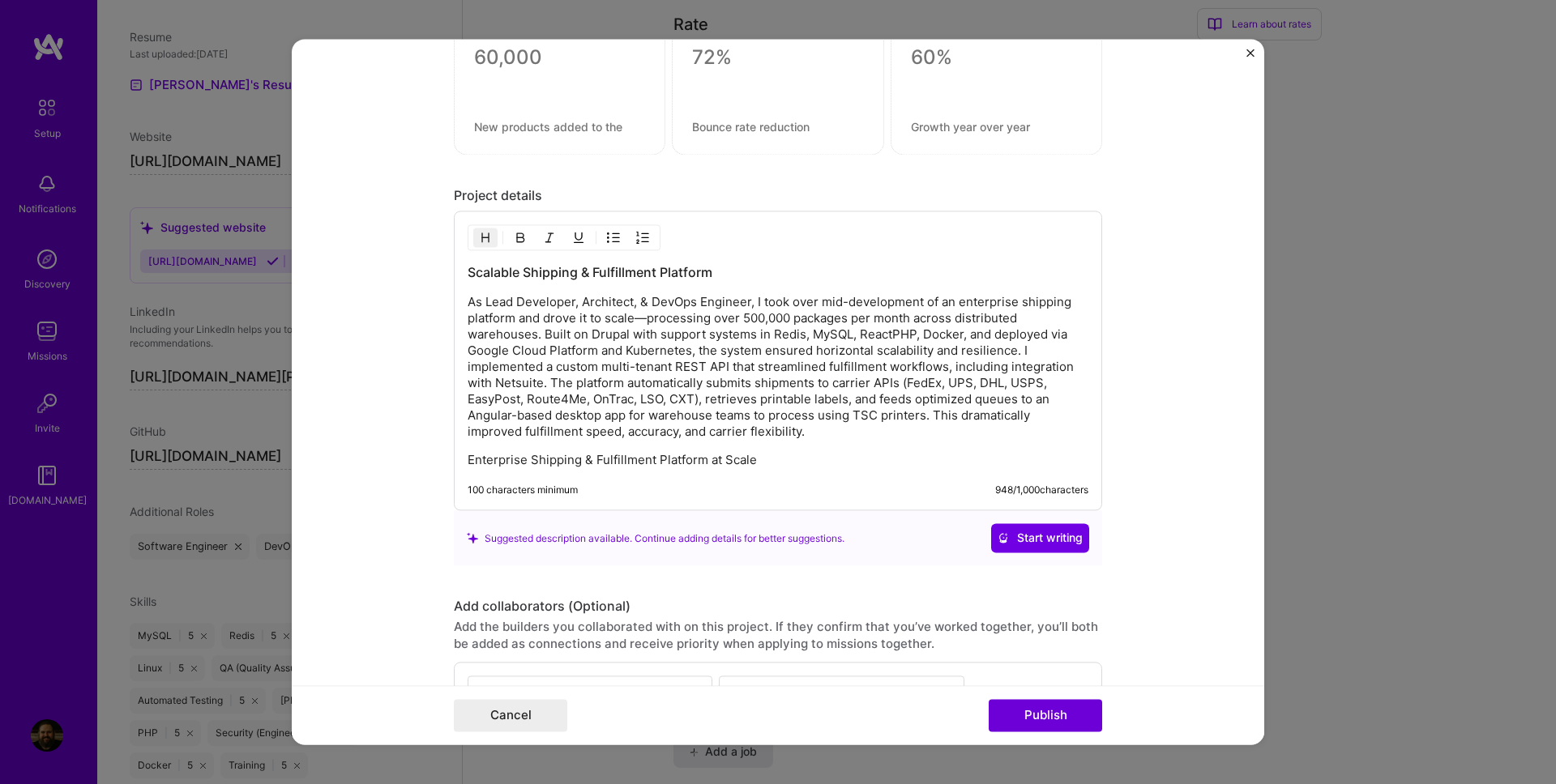
scroll to position [2166, 0]
drag, startPoint x: 767, startPoint y: 473, endPoint x: 646, endPoint y: 460, distance: 121.7
click at [662, 474] on div "Scalable Shipping & Fulfillment Platform As Lead Developer, Architect, & DevOps…" at bounding box center [778, 363] width 648 height 300
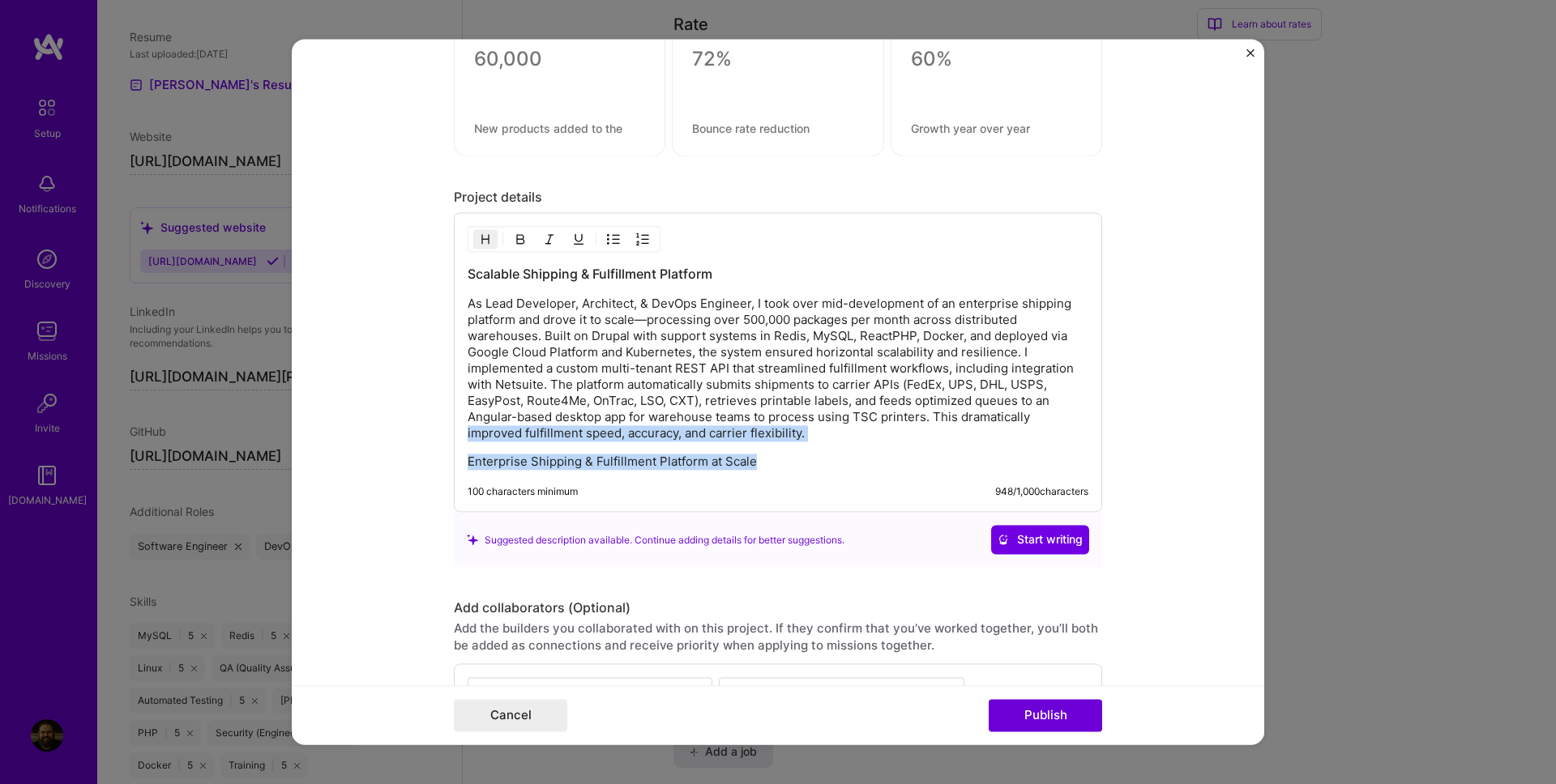
drag, startPoint x: 646, startPoint y: 460, endPoint x: 429, endPoint y: 428, distance: 219.3
click at [429, 428] on form "Project title Logistics Platform with Order Creation, Label Printing, and Track…" at bounding box center [778, 392] width 973 height 706
click at [636, 430] on p "As Lead Developer, Architect, & DevOps Engineer, I took over mid-development of…" at bounding box center [778, 369] width 621 height 146
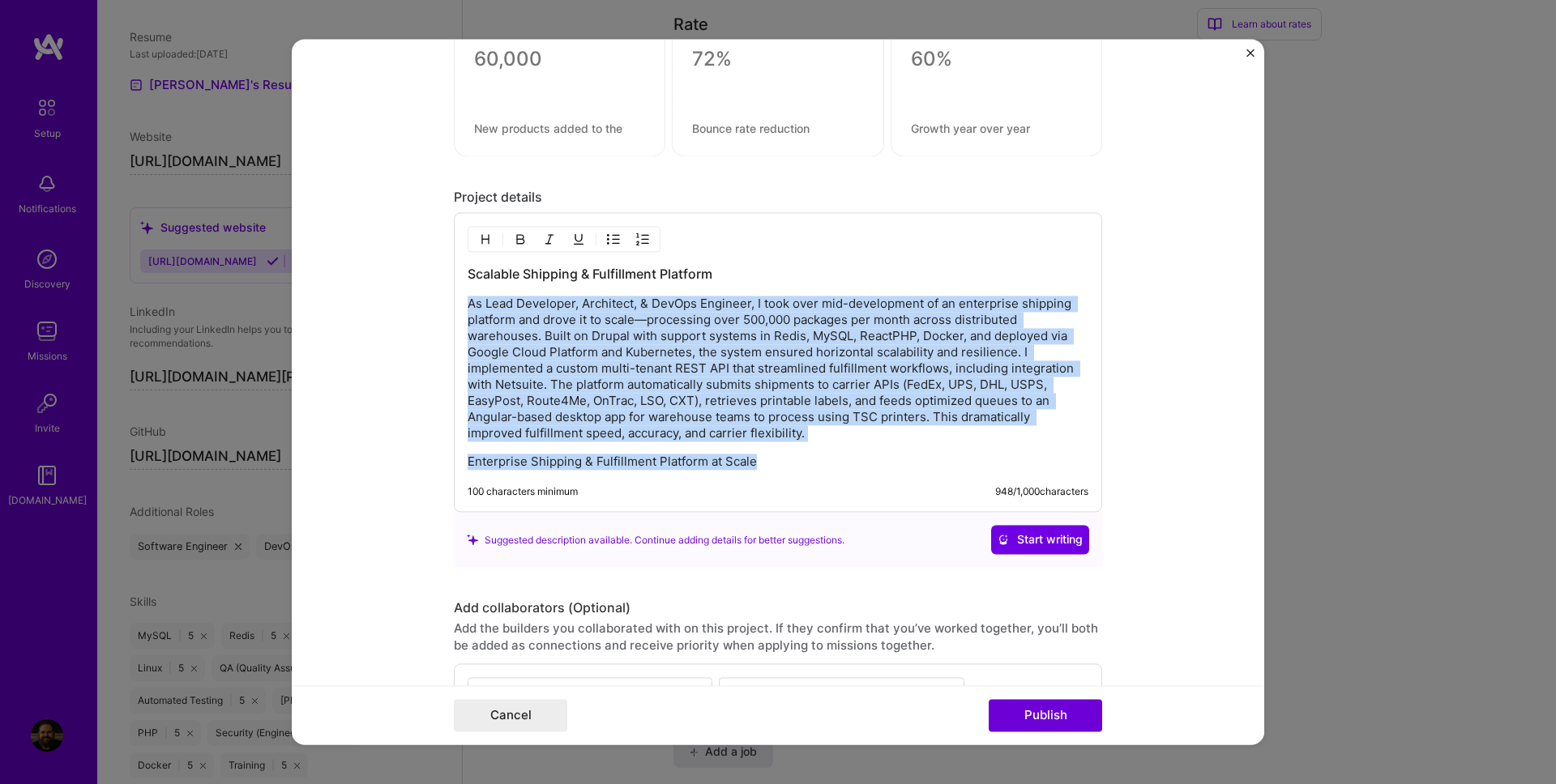
drag, startPoint x: 469, startPoint y: 305, endPoint x: 778, endPoint y: 533, distance: 384.0
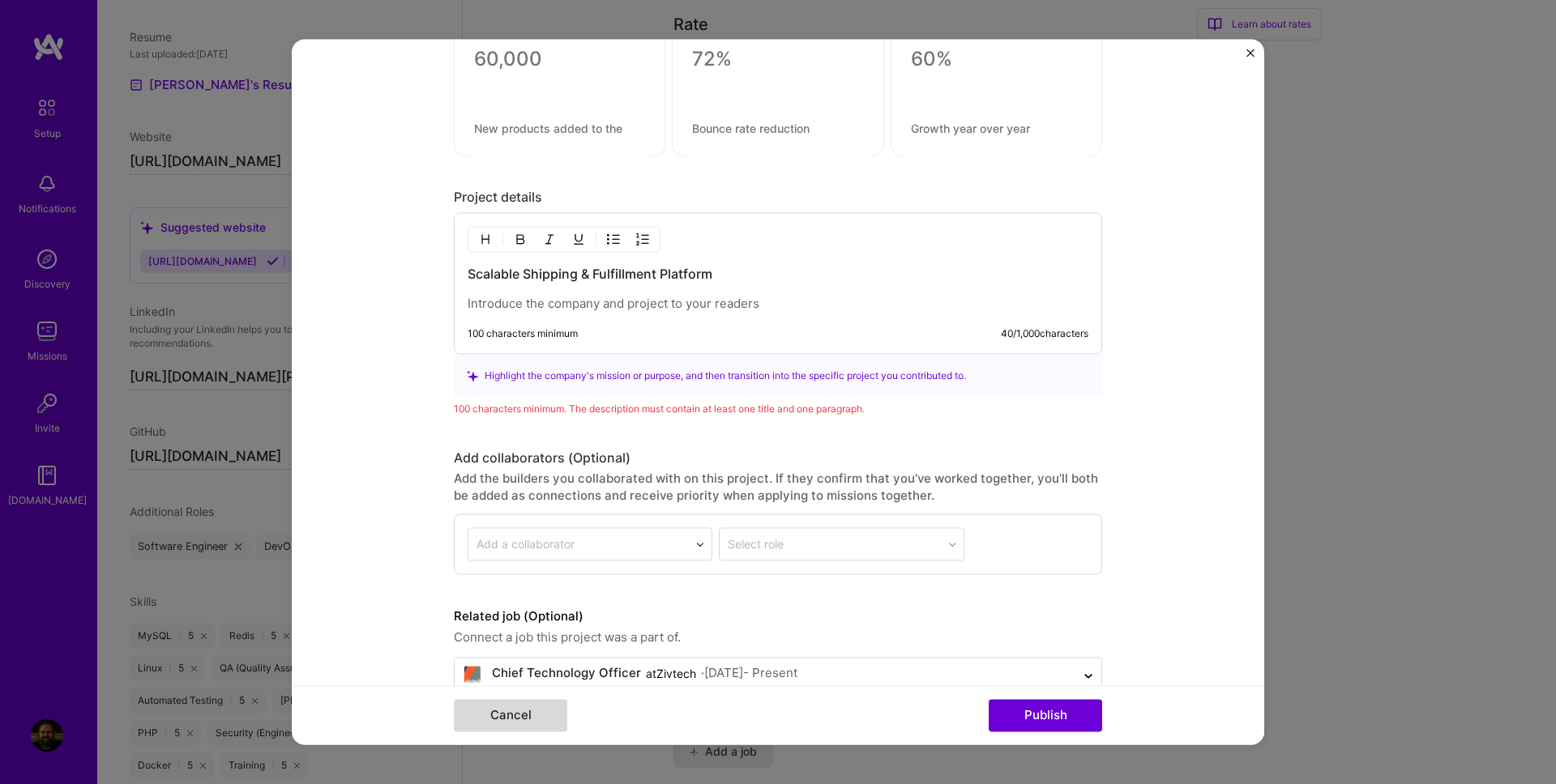
click at [524, 711] on button "Cancel" at bounding box center [510, 716] width 113 height 33
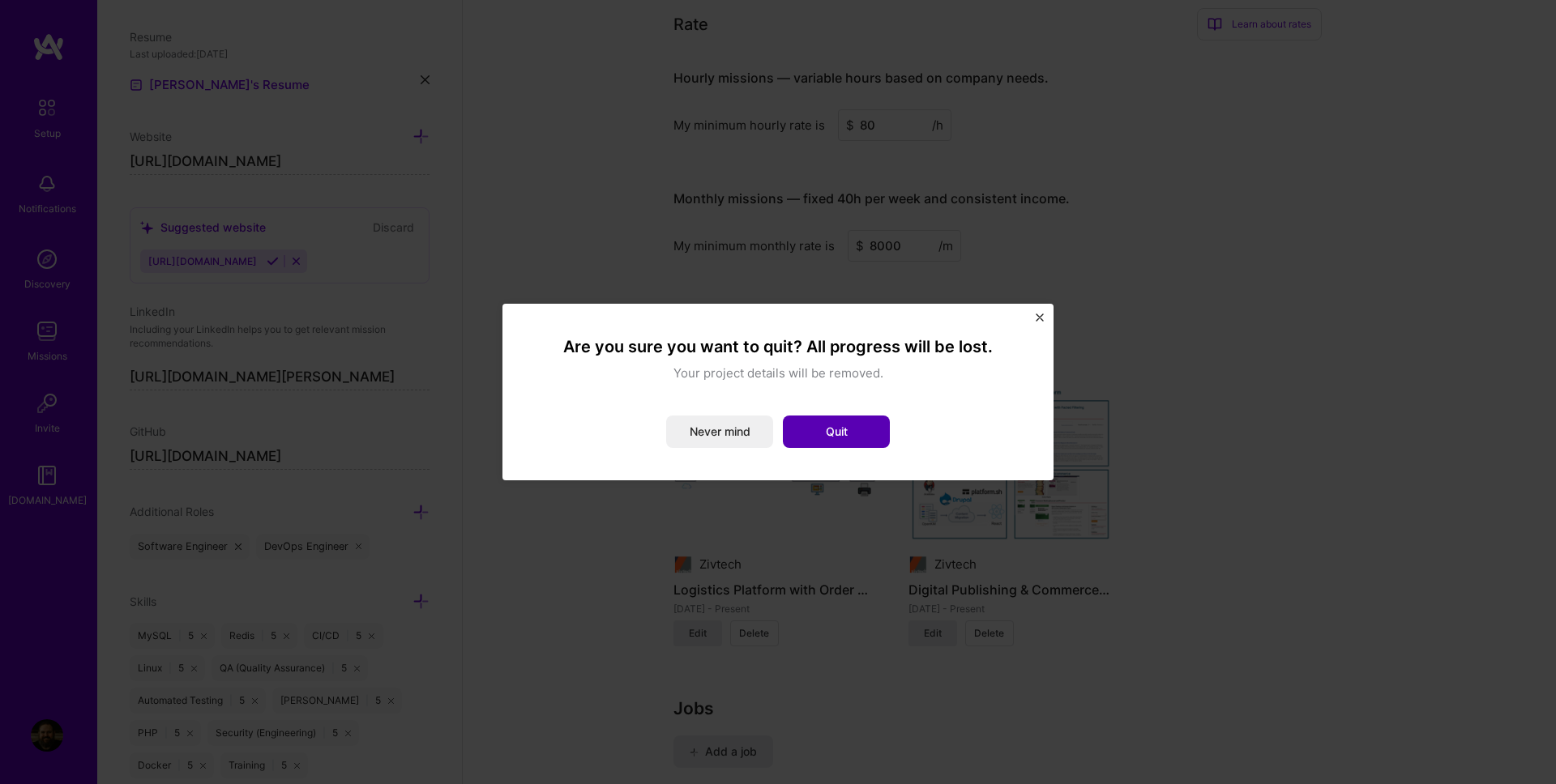
click at [864, 441] on button "Quit" at bounding box center [837, 432] width 107 height 33
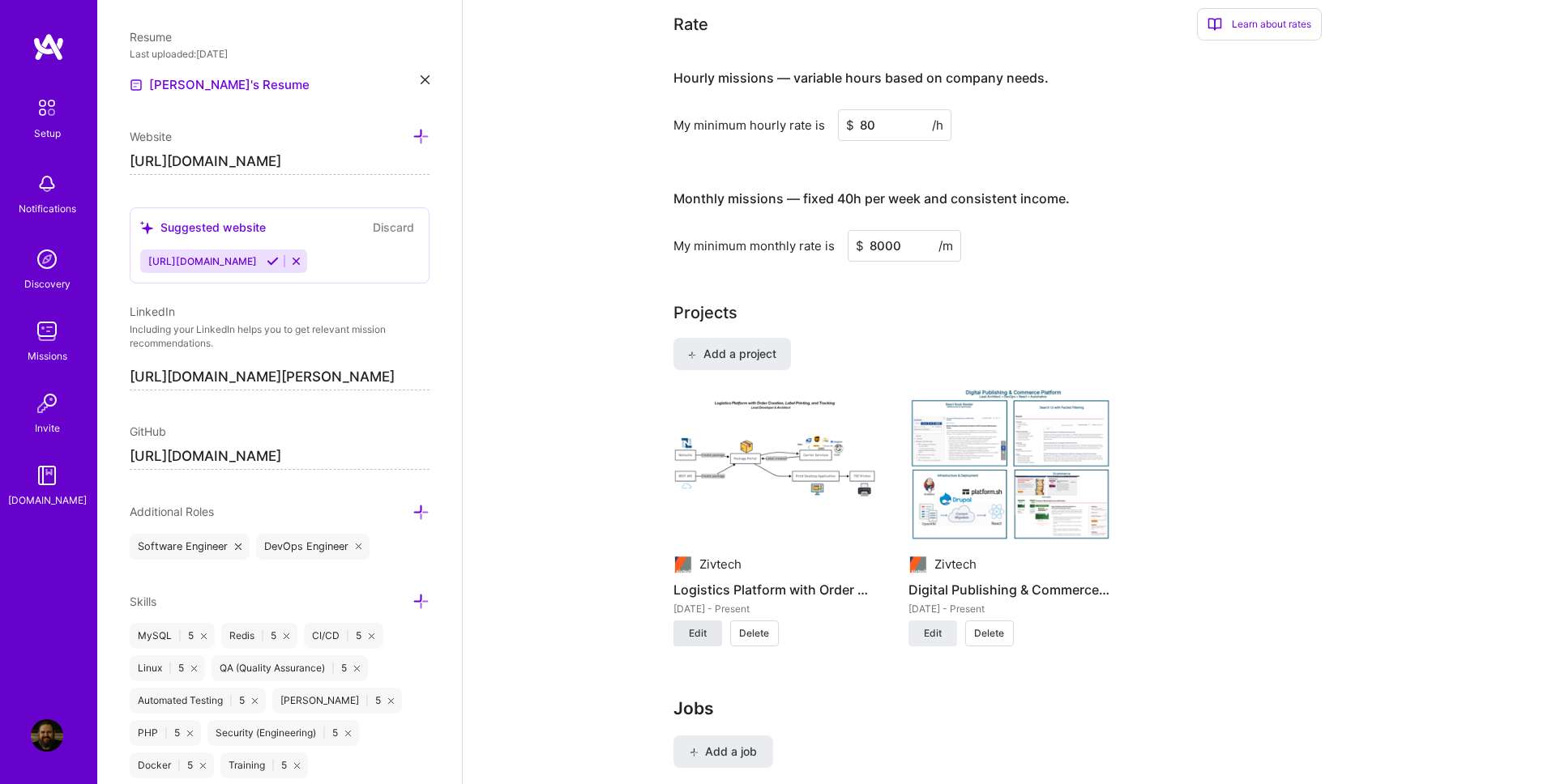
click at [700, 638] on span "Edit" at bounding box center [697, 633] width 17 height 15
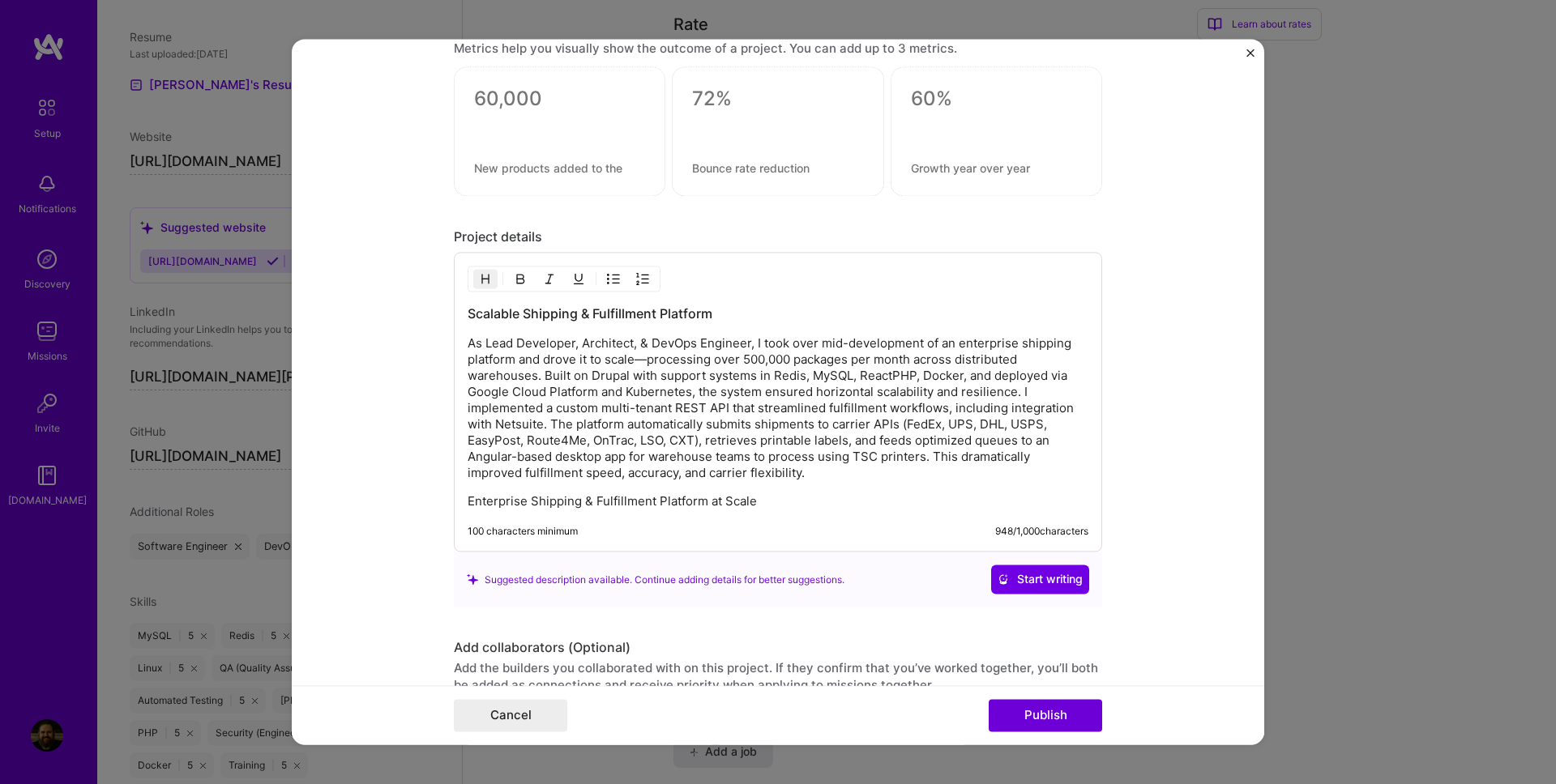
scroll to position [1982, 0]
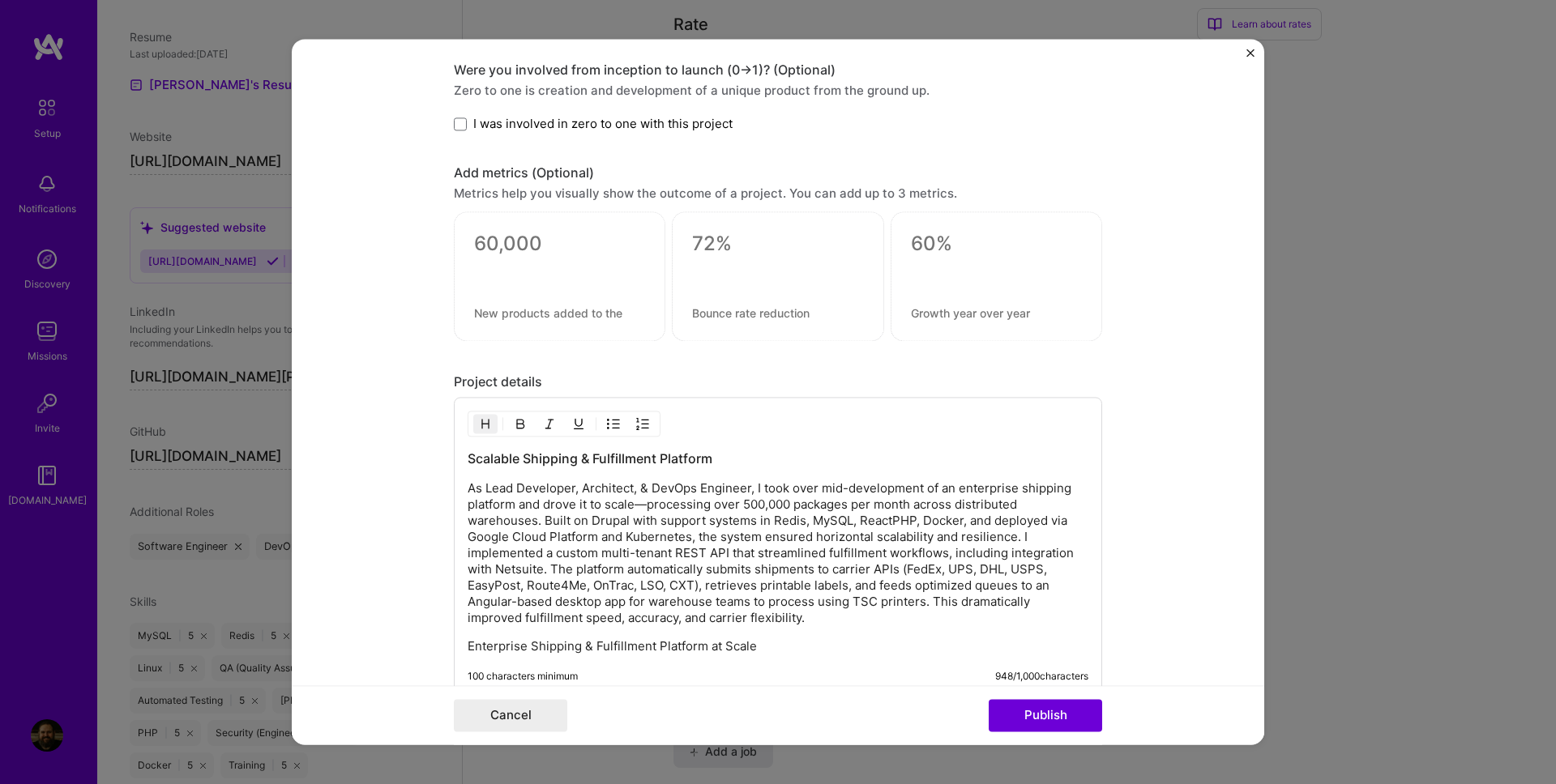
click at [1253, 49] on img "Close" at bounding box center [1250, 52] width 8 height 8
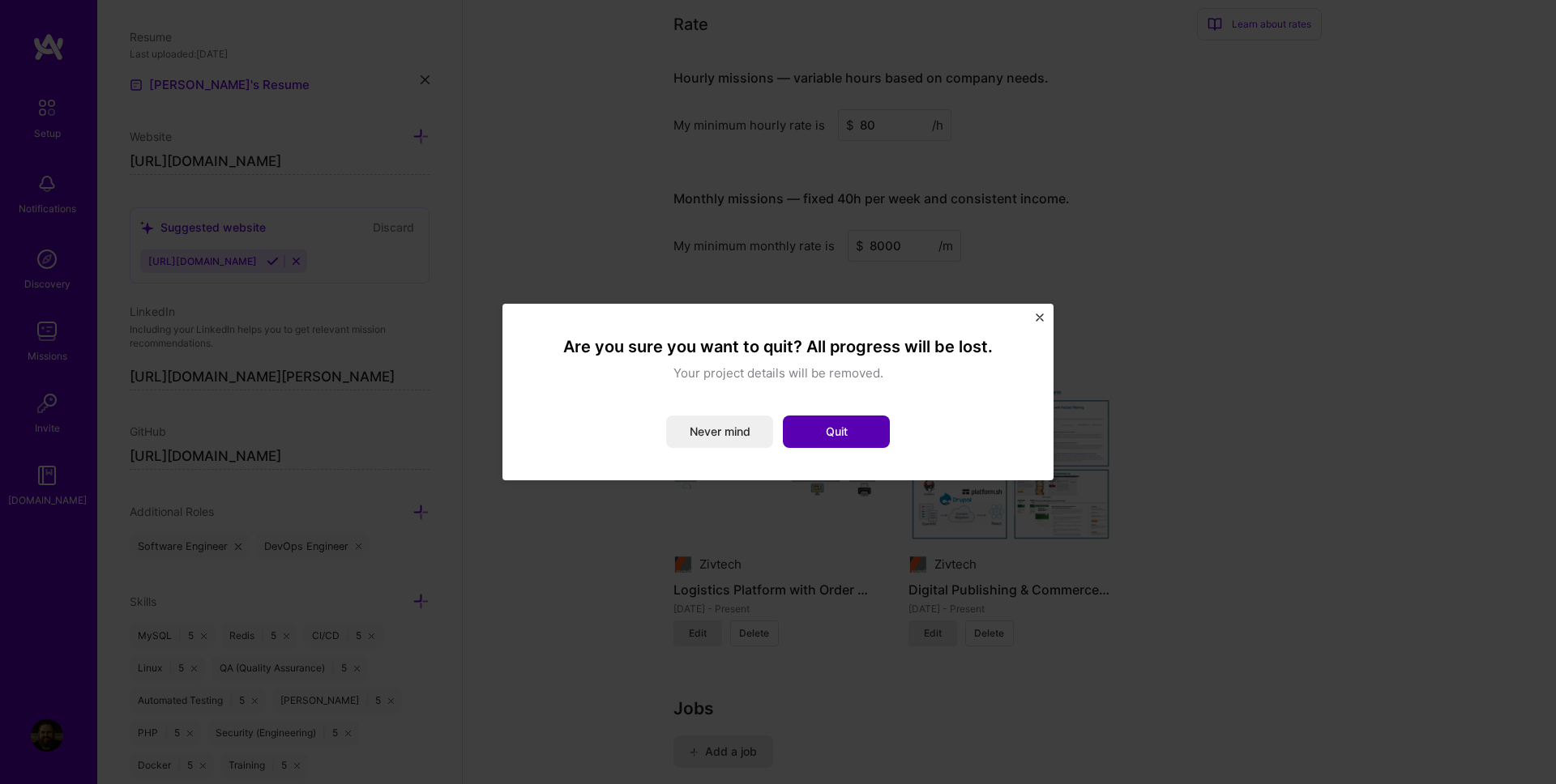
click at [825, 427] on button "Quit" at bounding box center [837, 432] width 107 height 33
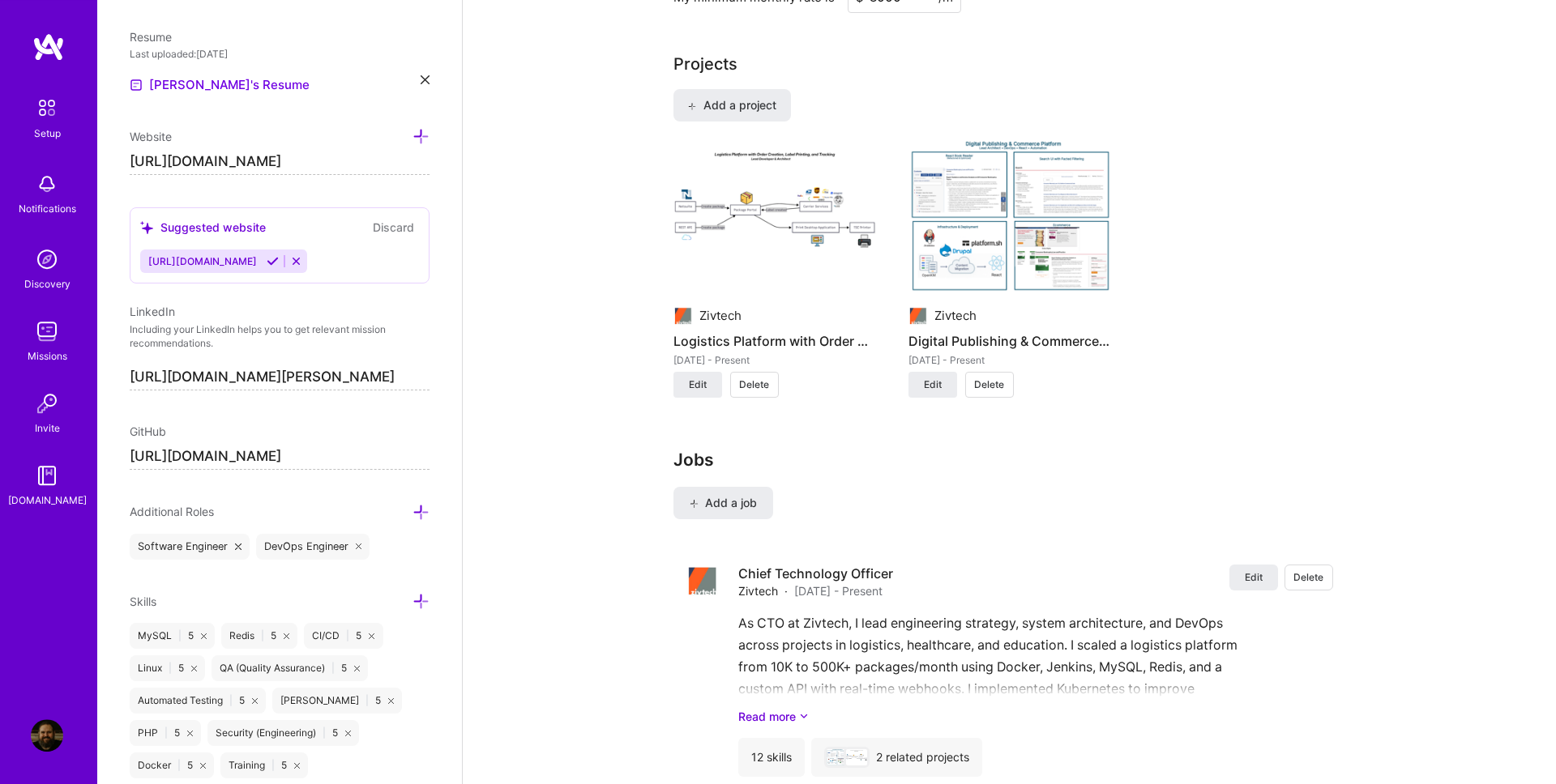
scroll to position [1201, 0]
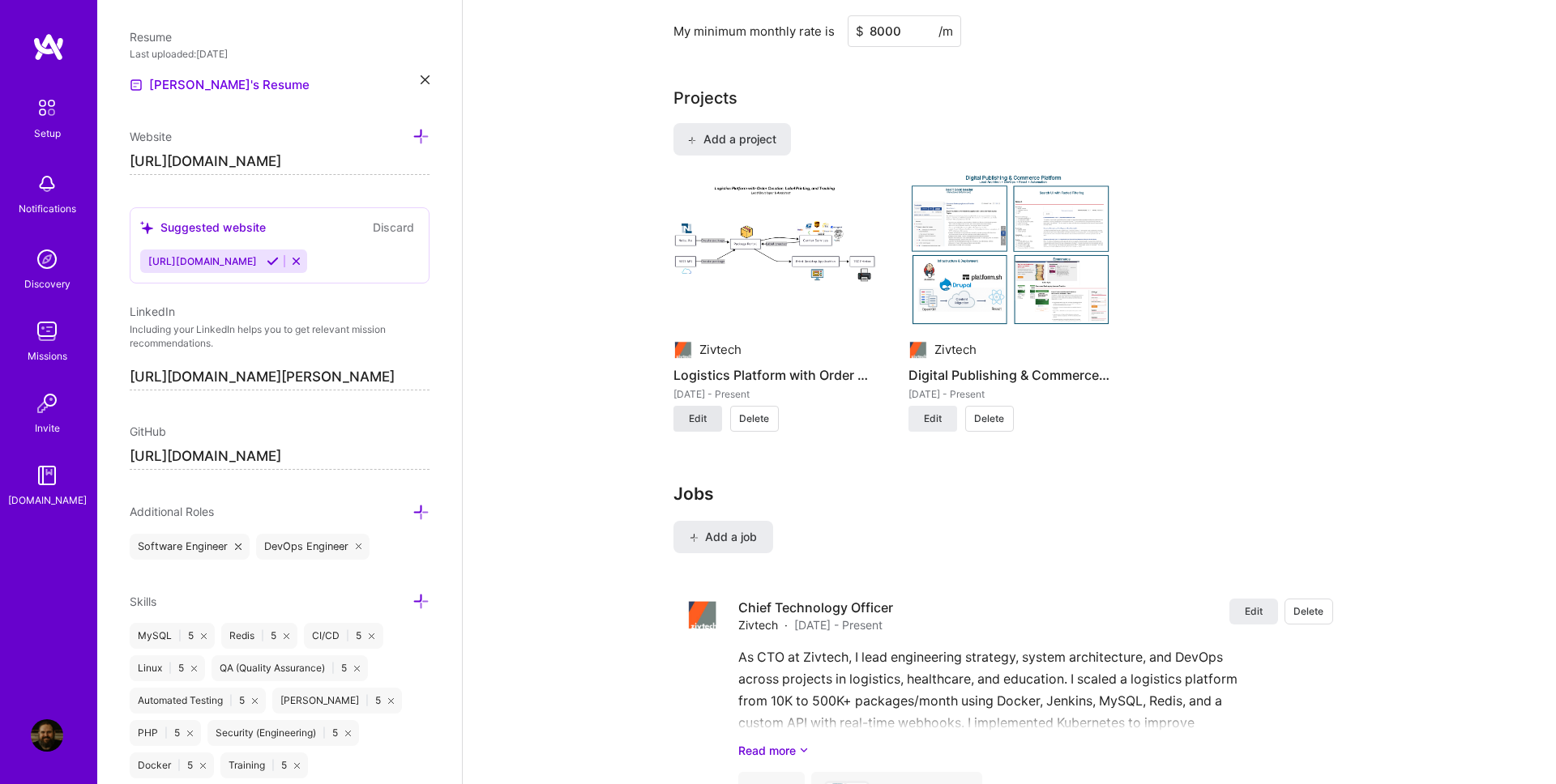
click at [698, 421] on span "Edit" at bounding box center [697, 419] width 17 height 15
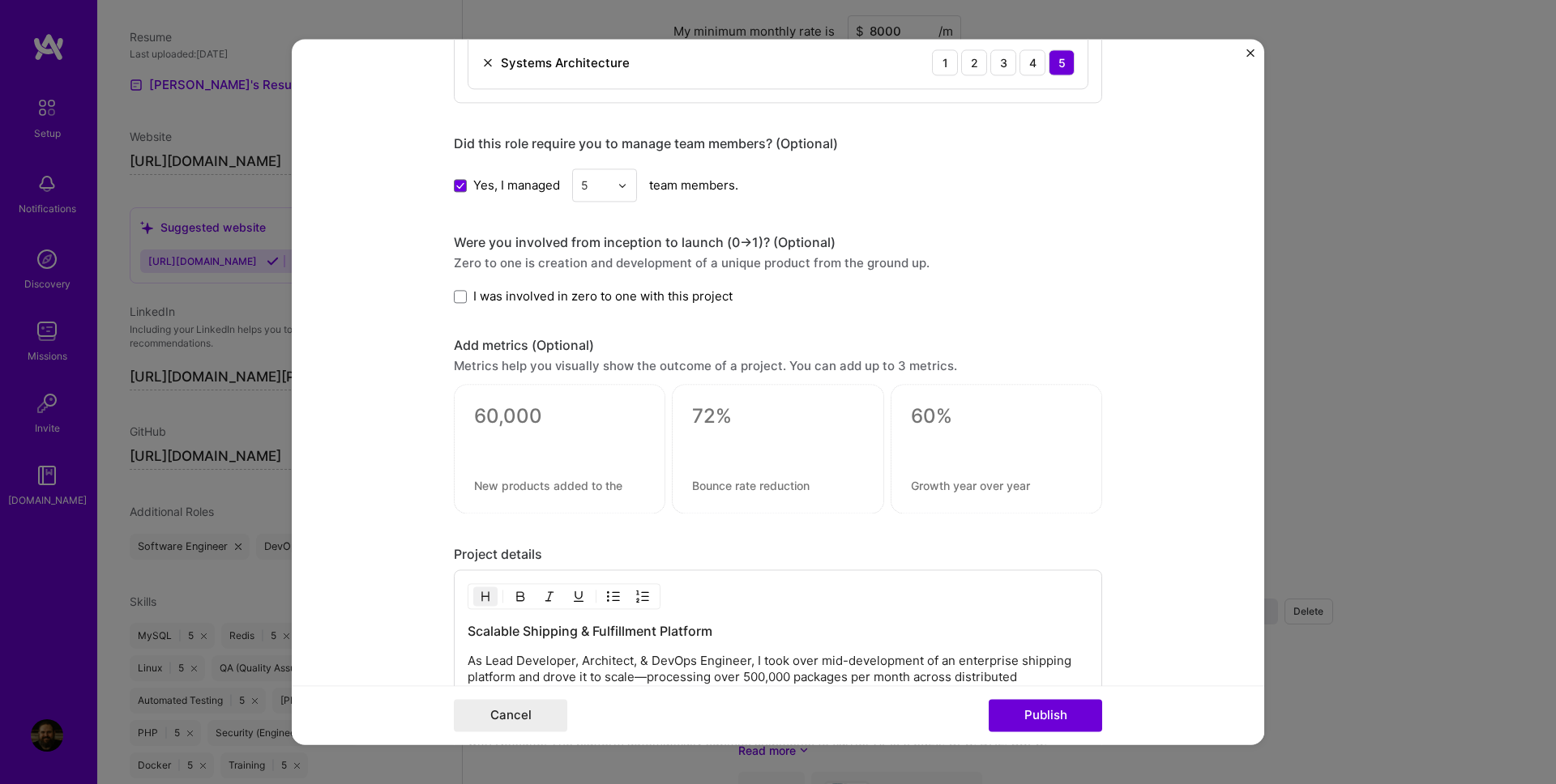
scroll to position [1847, 0]
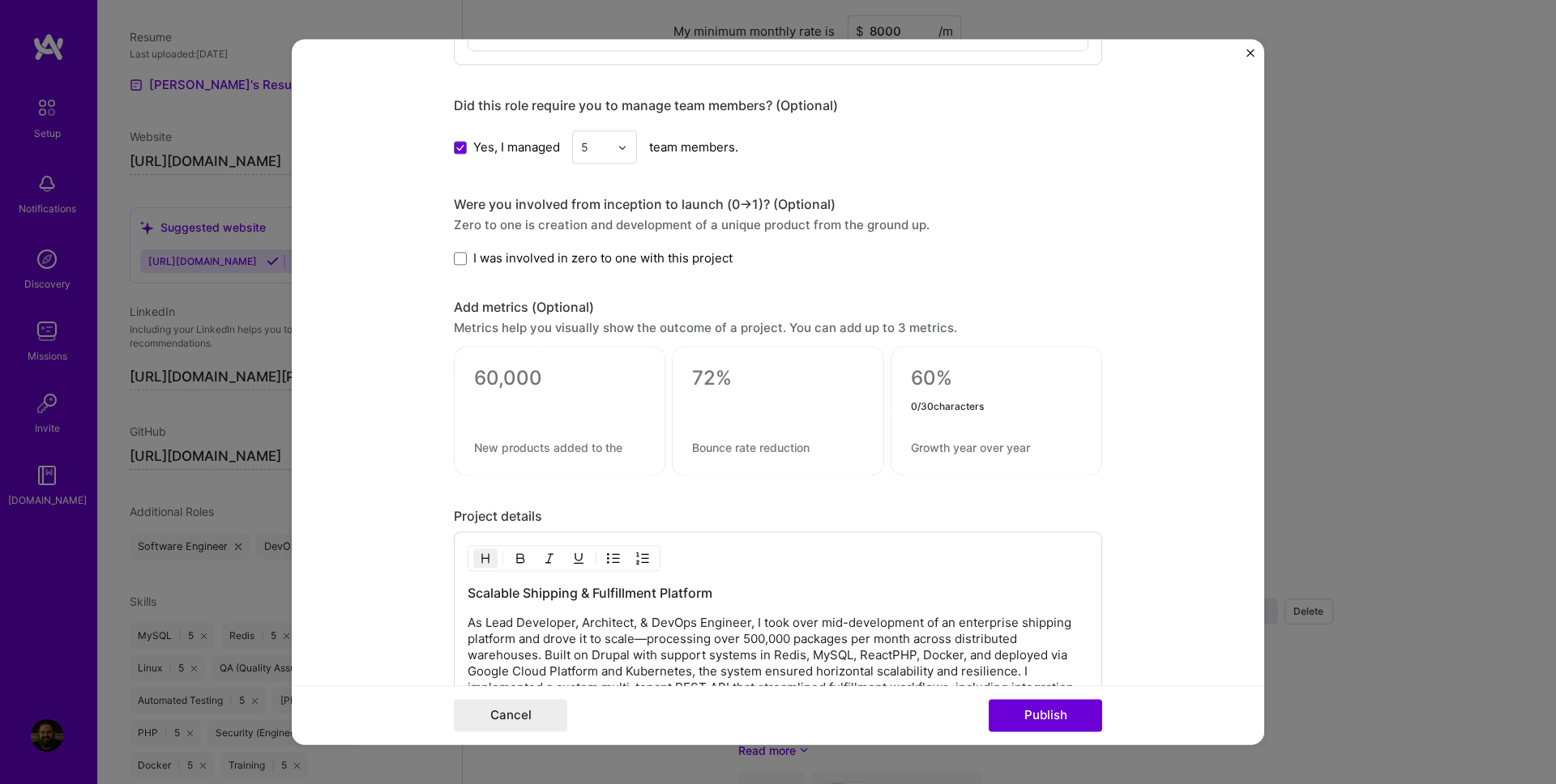
click at [922, 381] on textarea at bounding box center [996, 379] width 171 height 24
type textarea "6"
type textarea "3000%"
click at [807, 332] on div "Metrics help you visually show the outcome of a project. You can add up to 3 me…" at bounding box center [778, 329] width 648 height 17
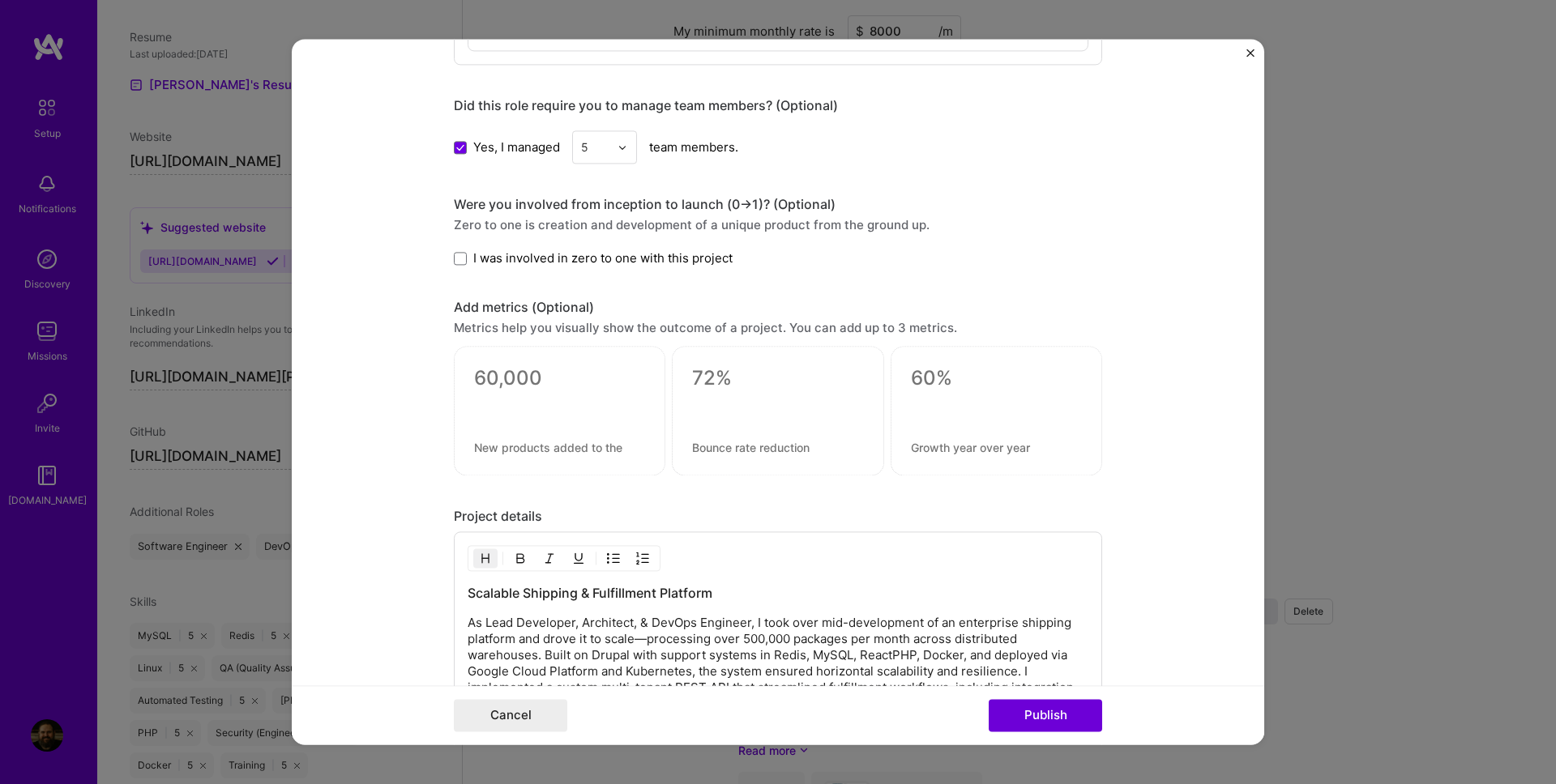
click at [807, 332] on div "Metrics help you visually show the outcome of a project. You can add up to 3 me…" at bounding box center [778, 329] width 648 height 17
click at [525, 374] on textarea at bounding box center [559, 379] width 171 height 24
paste textarea "500,000+"
click at [600, 421] on div "500,000+" at bounding box center [559, 412] width 212 height 130
click at [577, 380] on textarea "500,000+" at bounding box center [559, 383] width 171 height 32
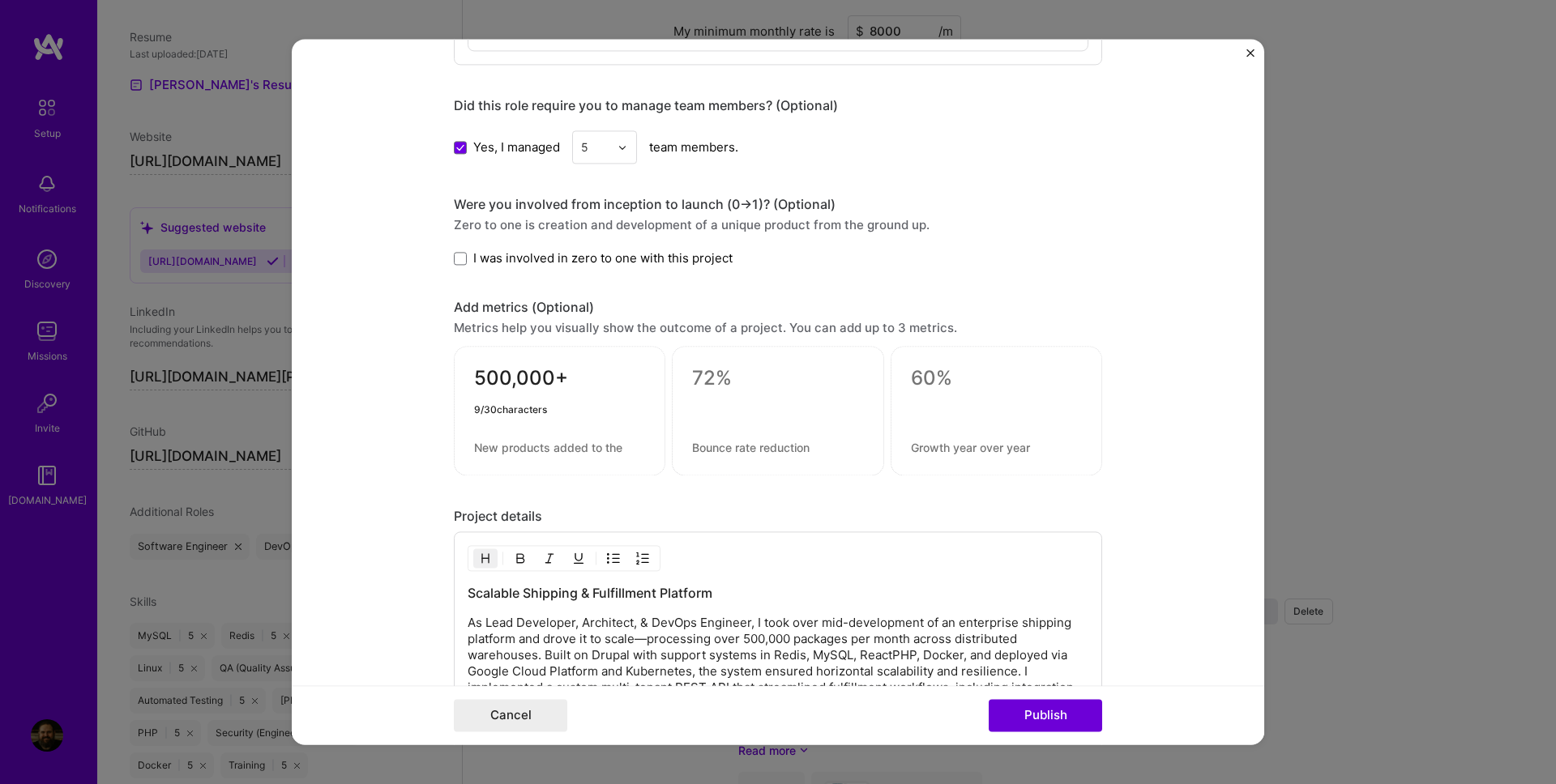
paste textarea "Monthly shipments processed after platform scaling (up from 10,000/month)"
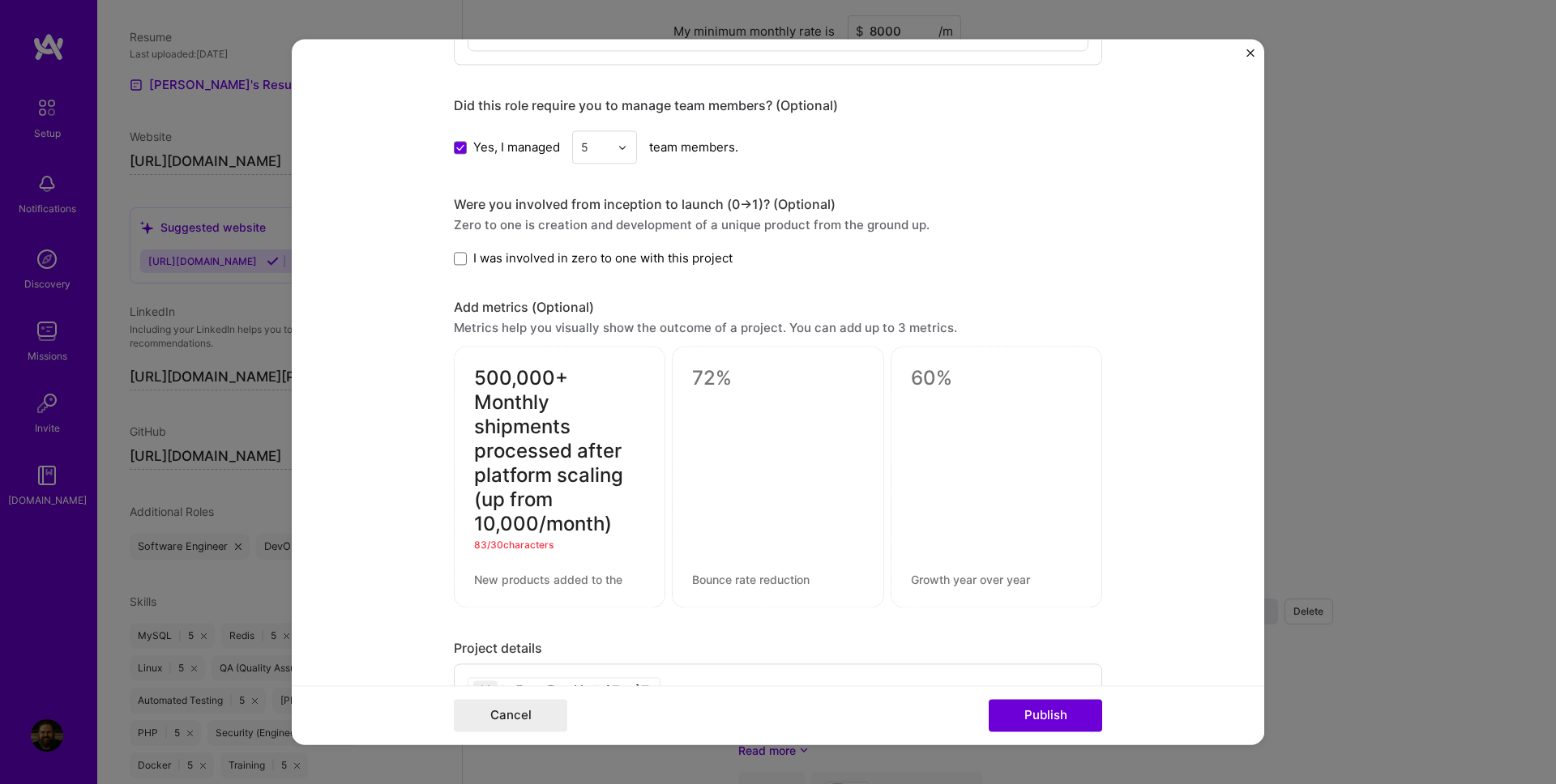
type textarea "500,000+"
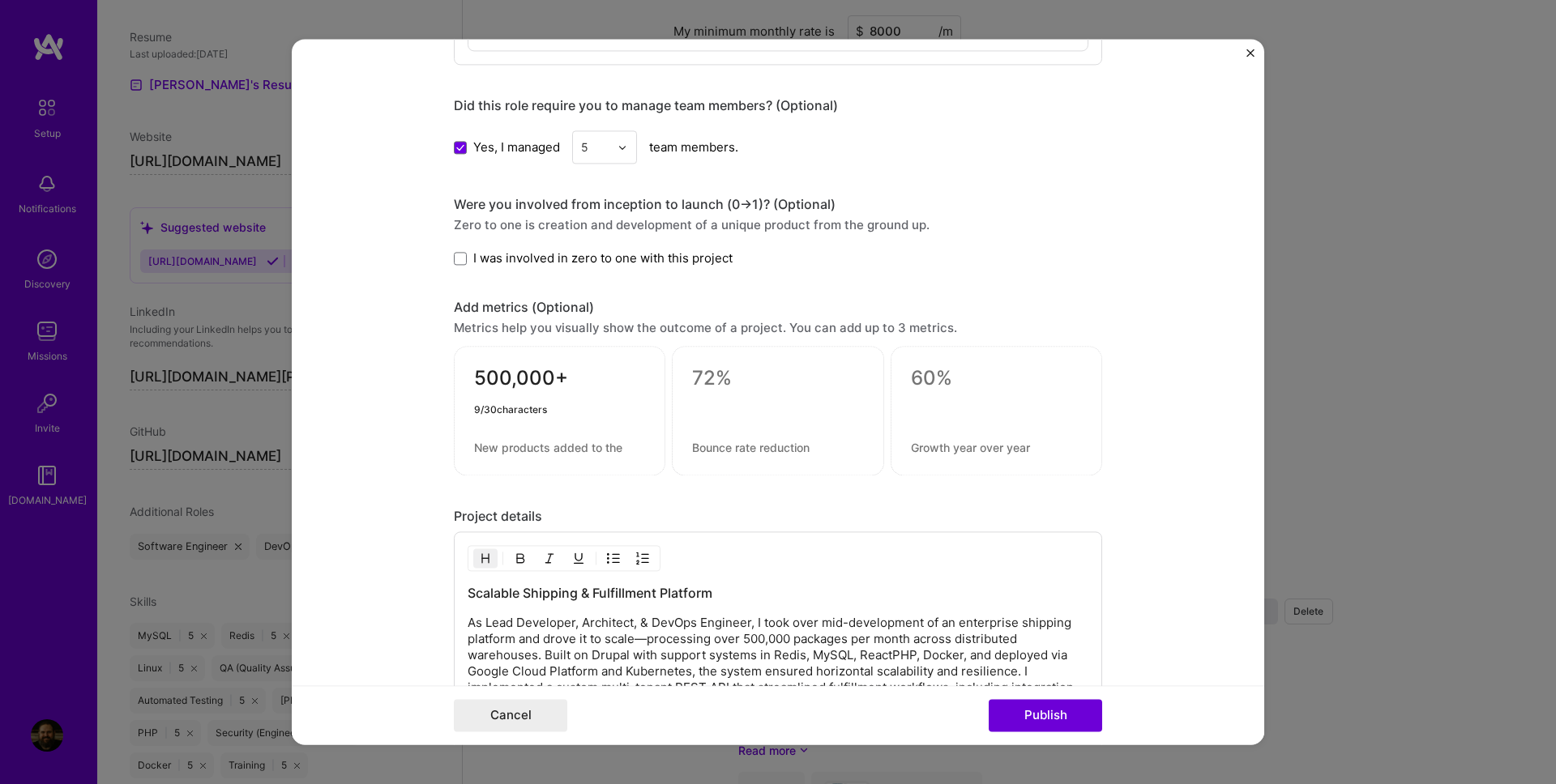
click at [515, 448] on textarea at bounding box center [559, 449] width 171 height 15
click at [518, 413] on div at bounding box center [559, 411] width 171 height 17
click at [538, 455] on div "500,000+" at bounding box center [559, 412] width 212 height 130
click at [512, 446] on textarea at bounding box center [559, 449] width 171 height 15
paste textarea "Monthly shipments processed after platform scaling (up from 10,000/month)"
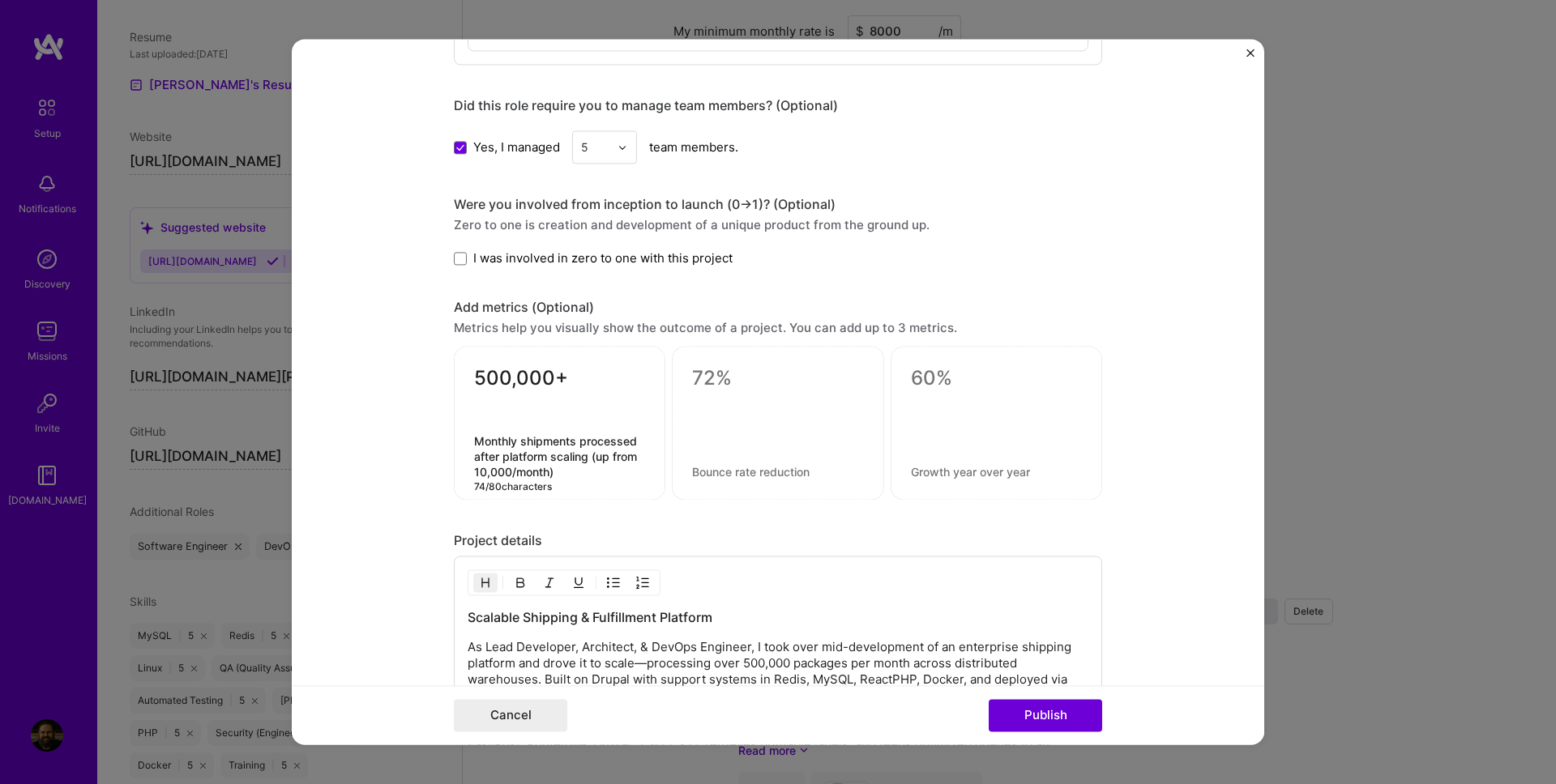
click at [478, 443] on textarea "Monthly shipments processed after platform scaling (up from 10,000/month)" at bounding box center [559, 457] width 171 height 46
type textarea "Monthly shipments processed after platform scaling (up from 10,000/month)"
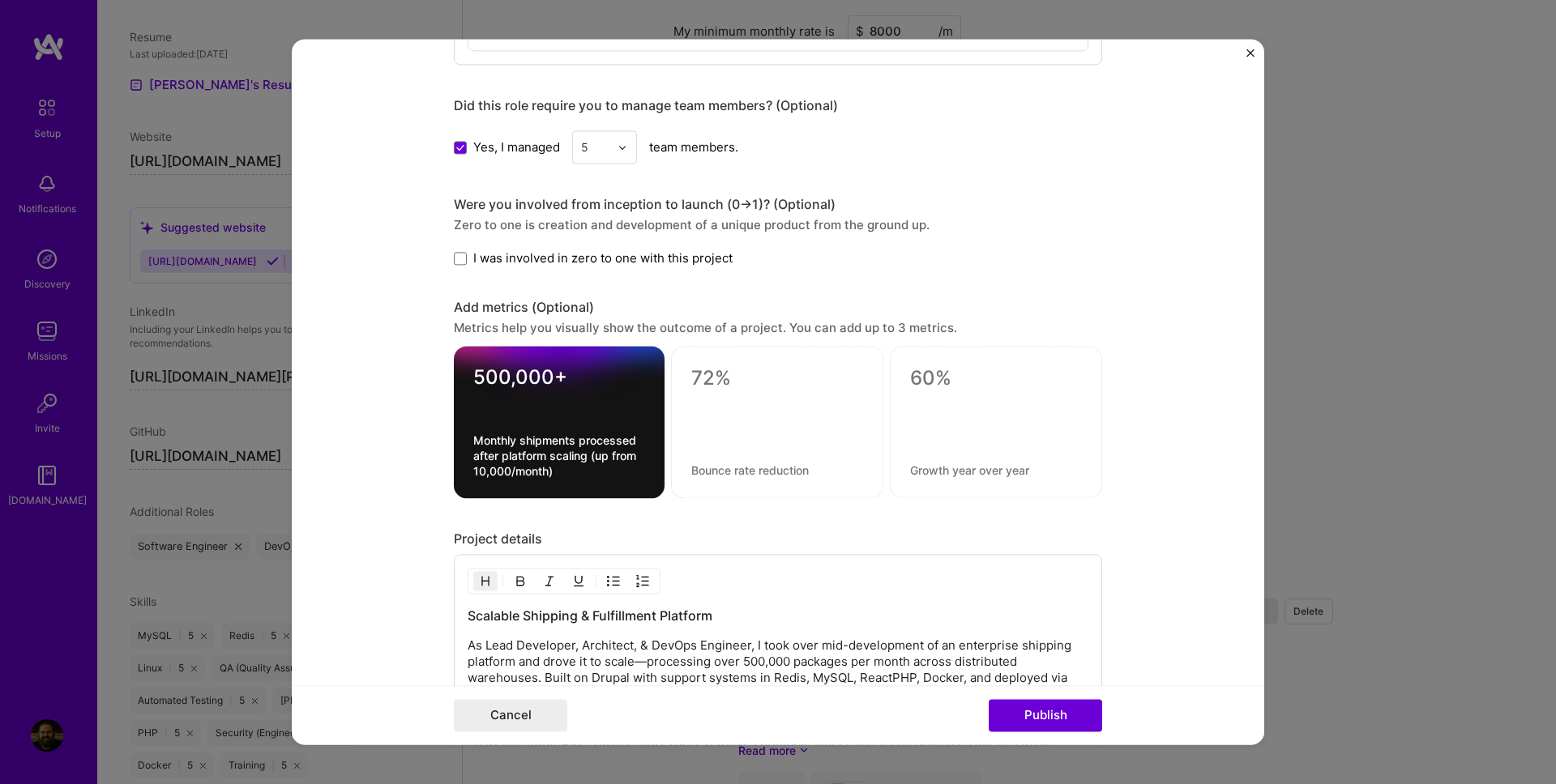
click at [530, 405] on div at bounding box center [559, 406] width 172 height 17
click at [734, 391] on textarea at bounding box center [778, 379] width 172 height 24
paste textarea "60%"
type textarea "60%"
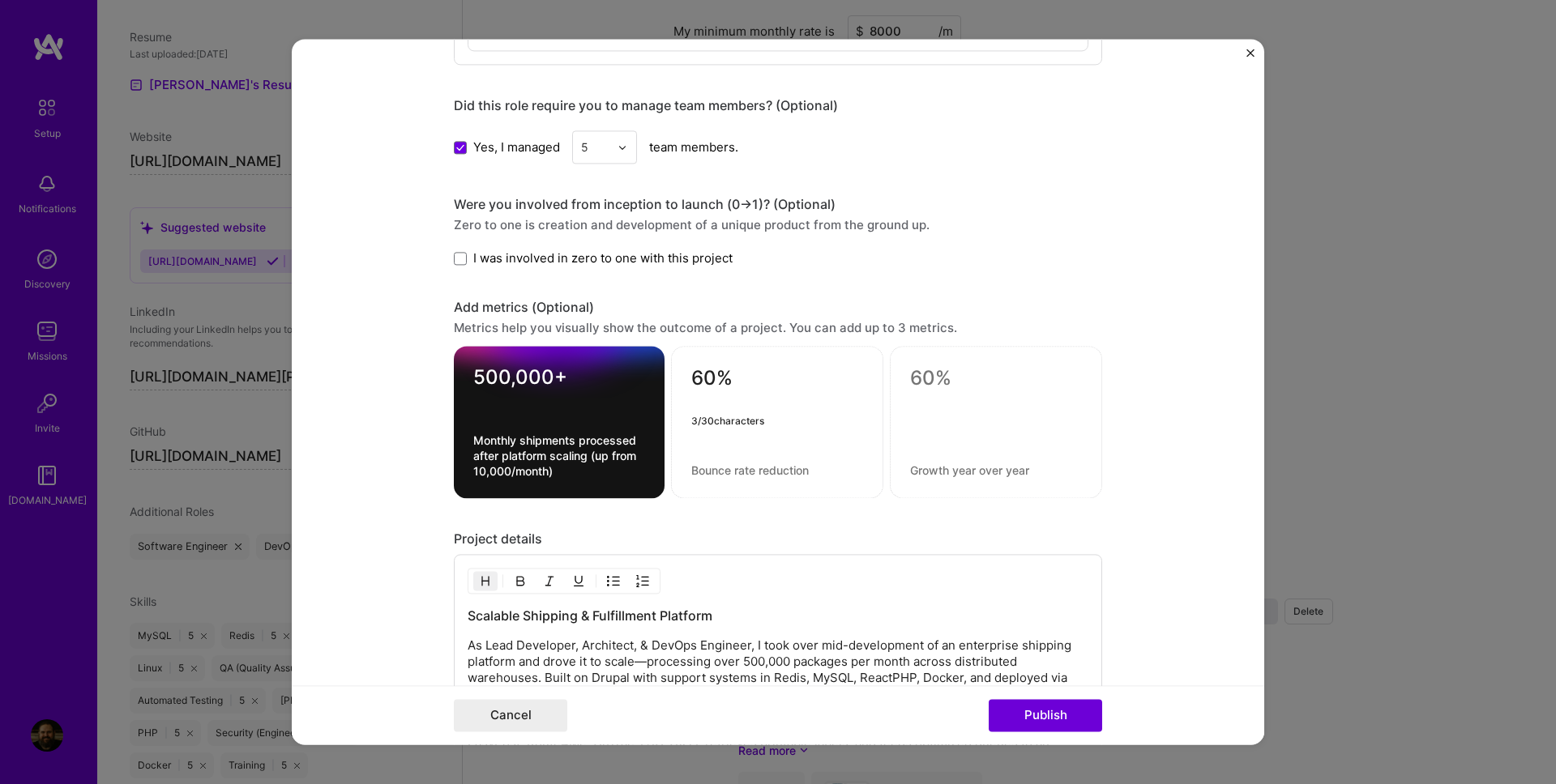
click at [773, 466] on textarea at bounding box center [778, 471] width 172 height 15
click at [737, 471] on textarea at bounding box center [778, 471] width 172 height 15
paste textarea "Reduction in API response times across high-traffic endpoints"
type textarea "Reduction in API response times across high-traffic endpoints"
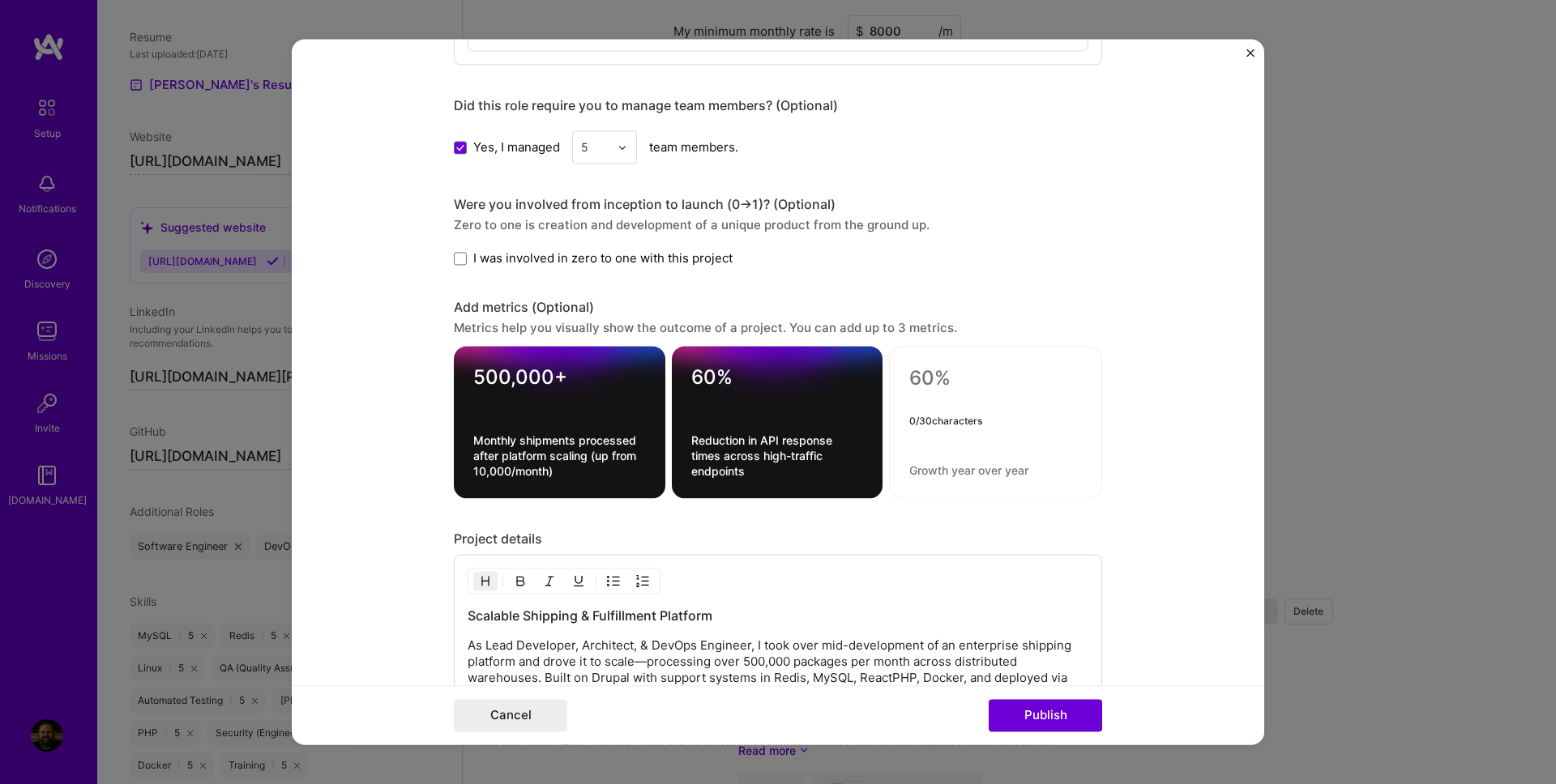
click at [990, 370] on textarea at bounding box center [995, 383] width 172 height 32
paste textarea "3x"
type textarea "3x"
click at [974, 458] on div "3x" at bounding box center [995, 423] width 213 height 153
click at [966, 471] on textarea at bounding box center [995, 471] width 172 height 15
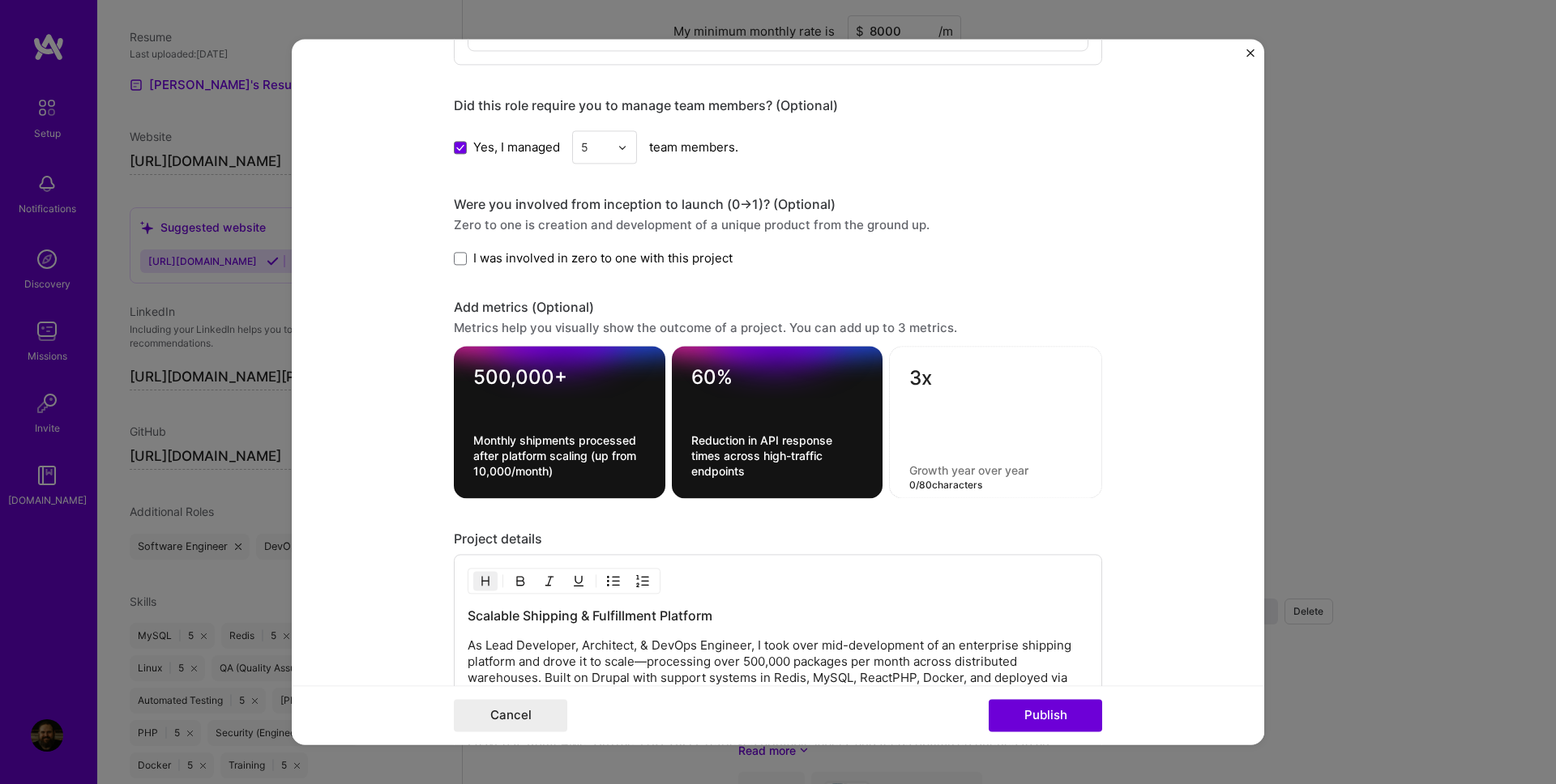
paste textarea "Increase in throughput for shipment lifecycle operations"
type textarea "Increase in throughput for shipment lifecycle operations"
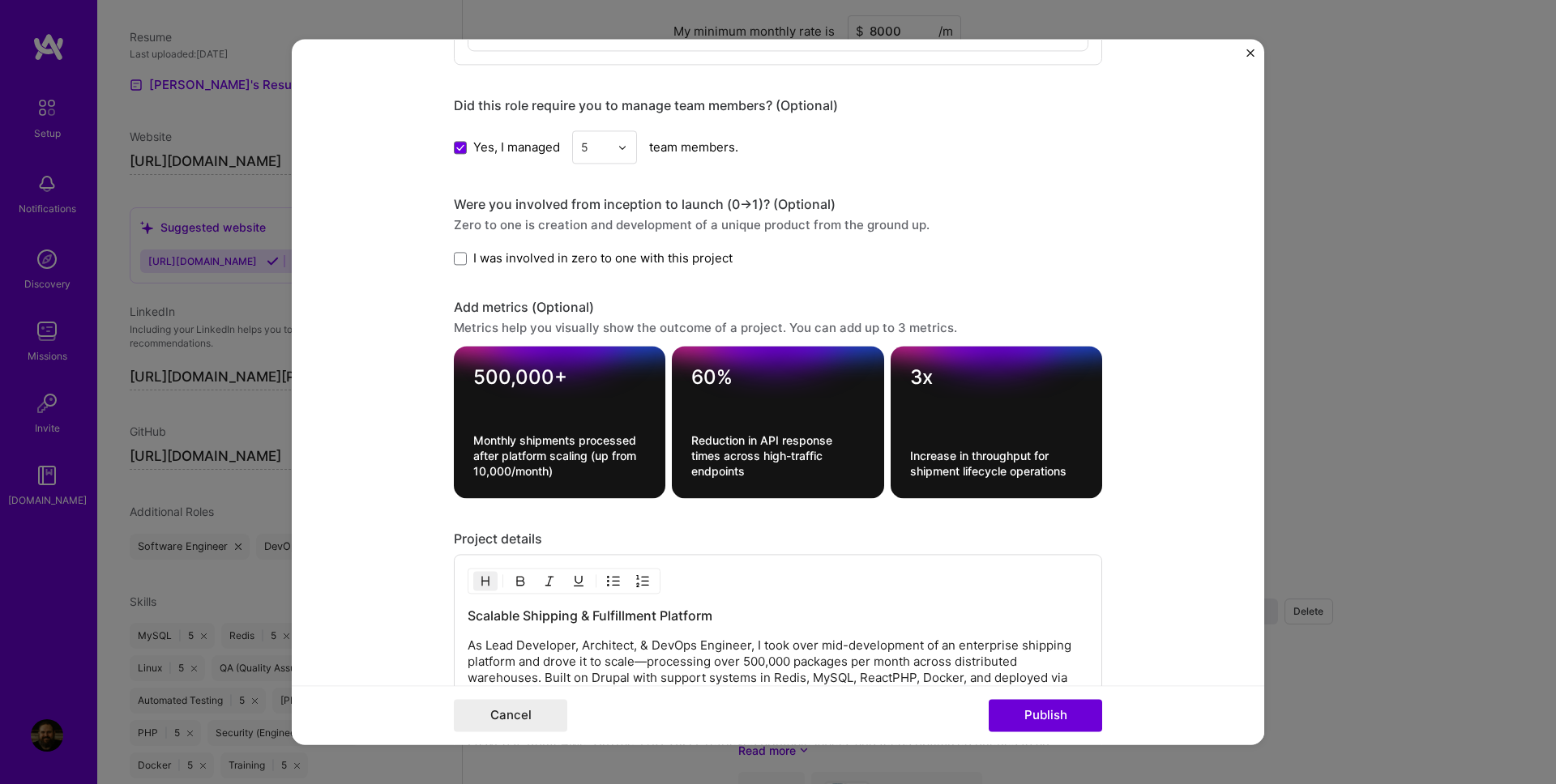
click at [1198, 448] on form "Project title Logistics Platform with Order Creation, Label Printing, and Track…" at bounding box center [778, 392] width 973 height 706
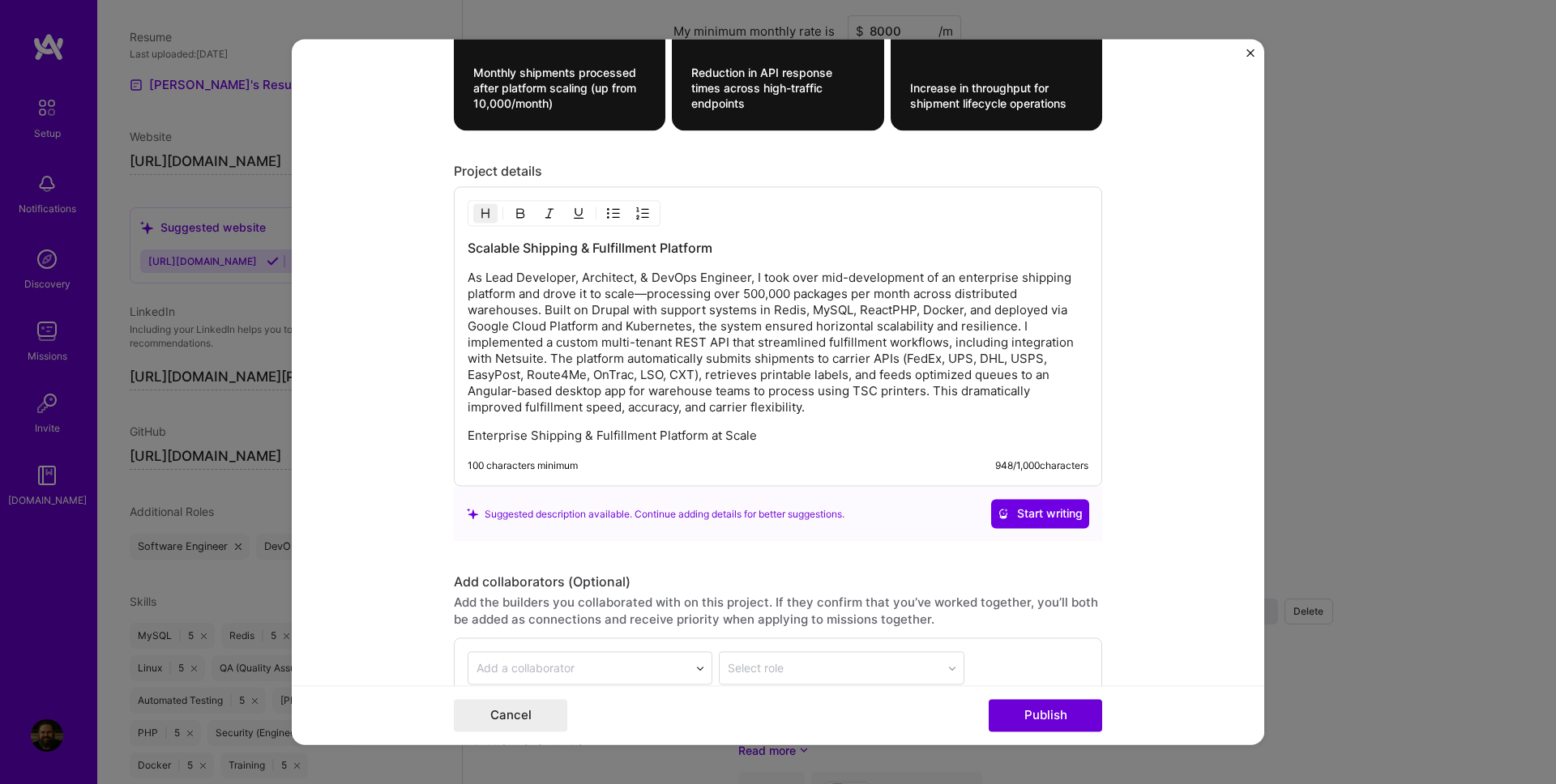
scroll to position [2376, 0]
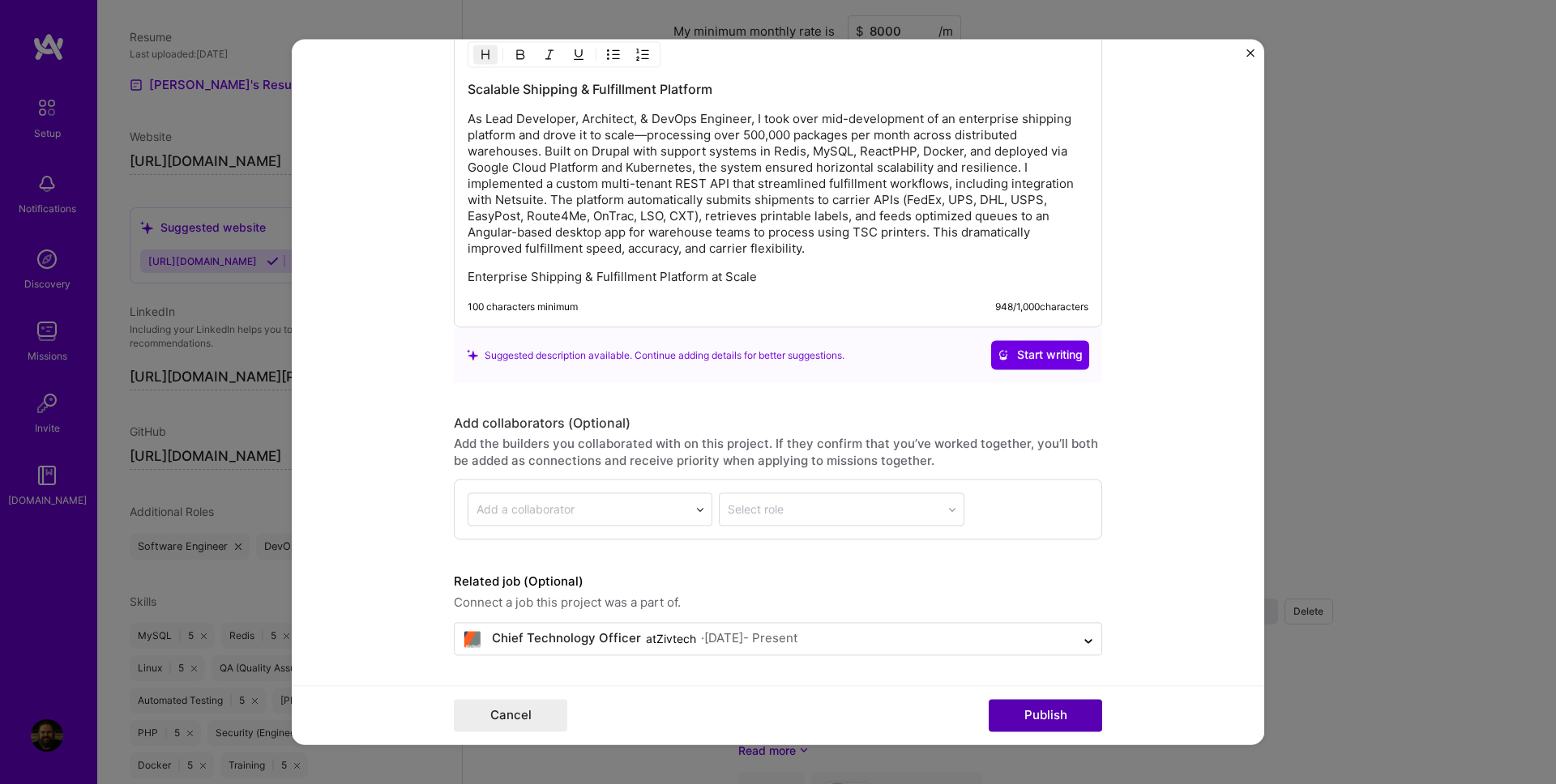
click at [1065, 716] on button "Publish" at bounding box center [1044, 716] width 113 height 33
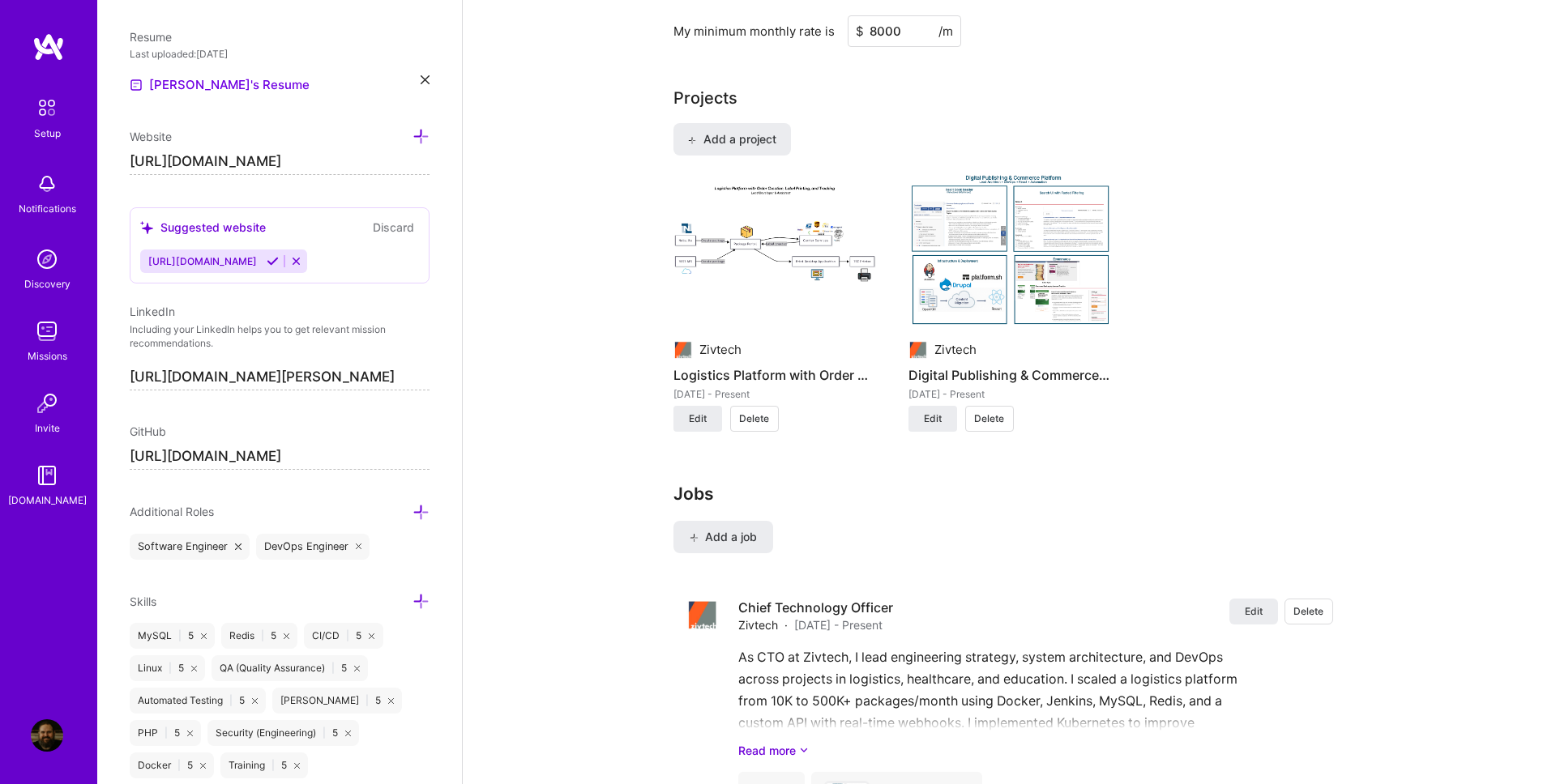
click at [982, 242] on img at bounding box center [1009, 251] width 202 height 153
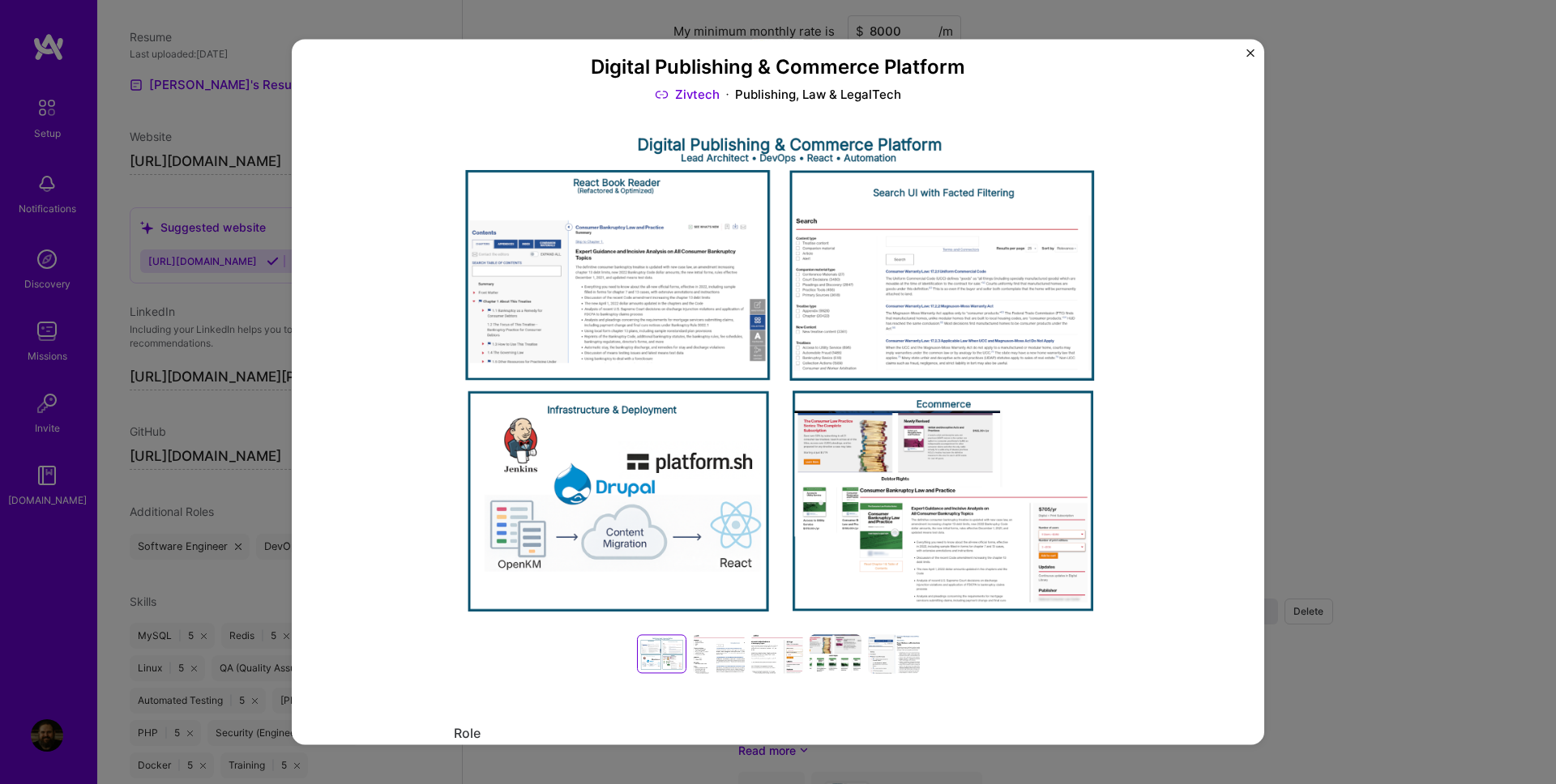
scroll to position [277, 0]
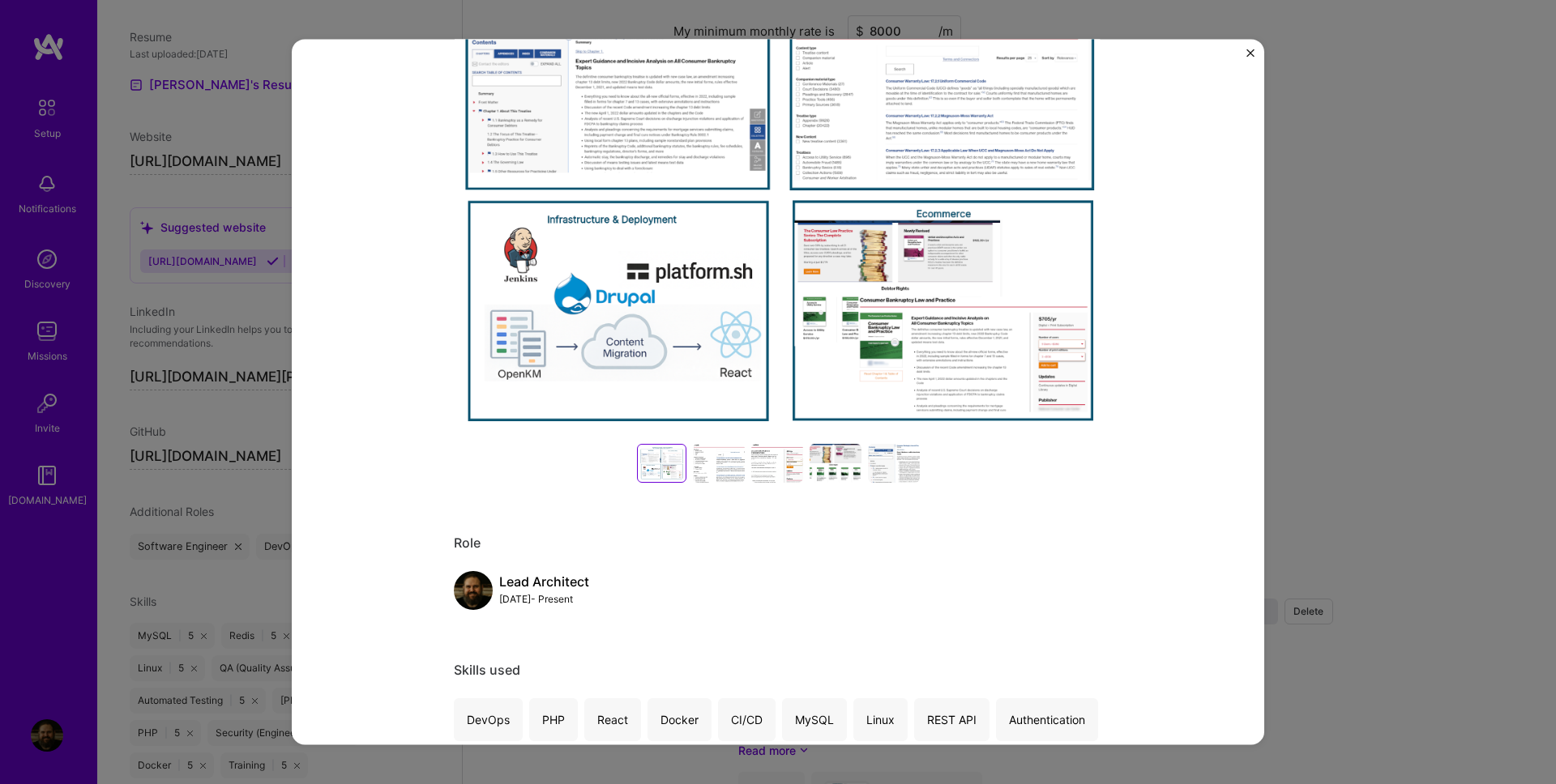
click at [726, 470] on div at bounding box center [719, 463] width 52 height 39
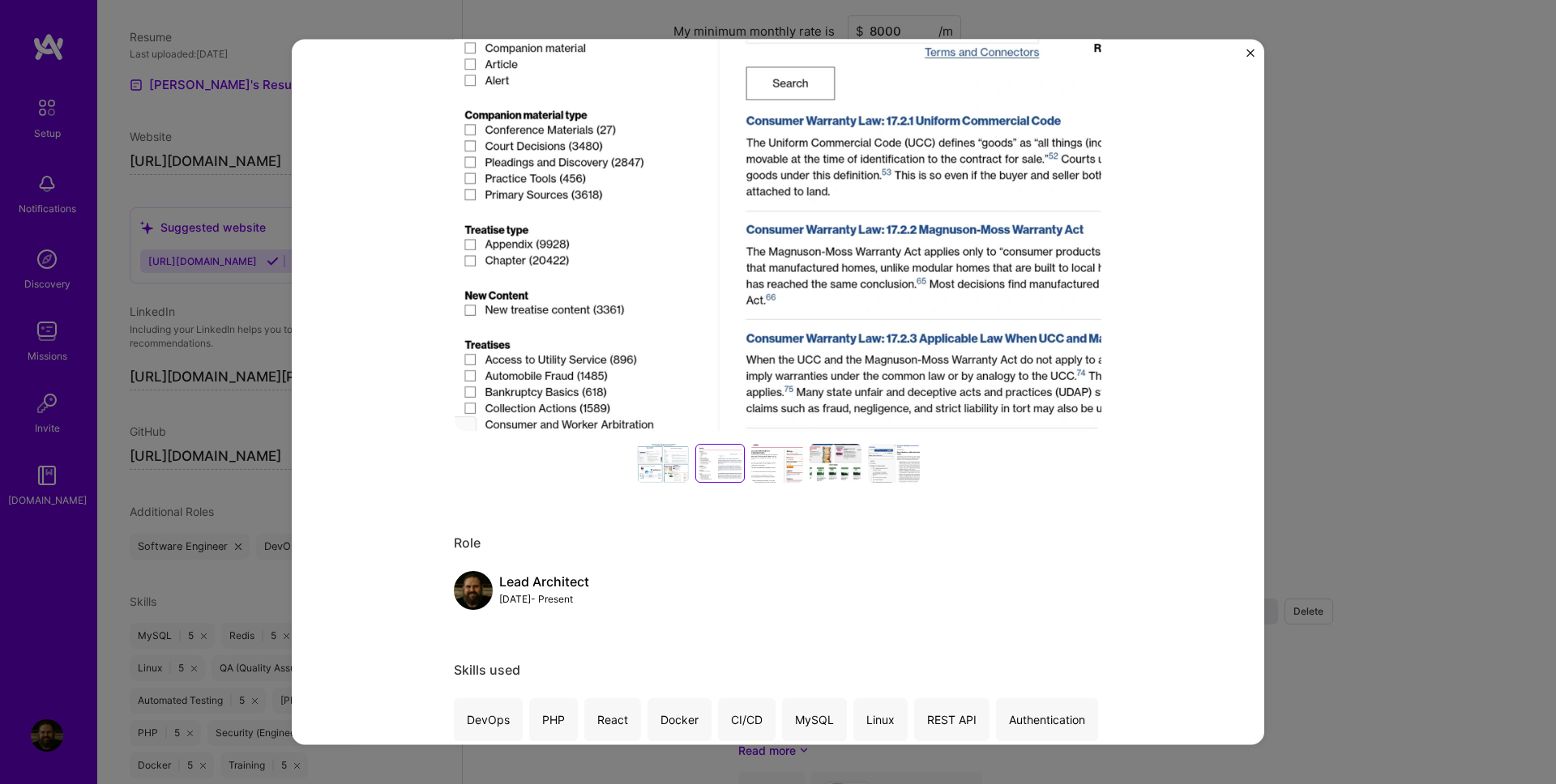
click at [784, 472] on div at bounding box center [778, 463] width 52 height 39
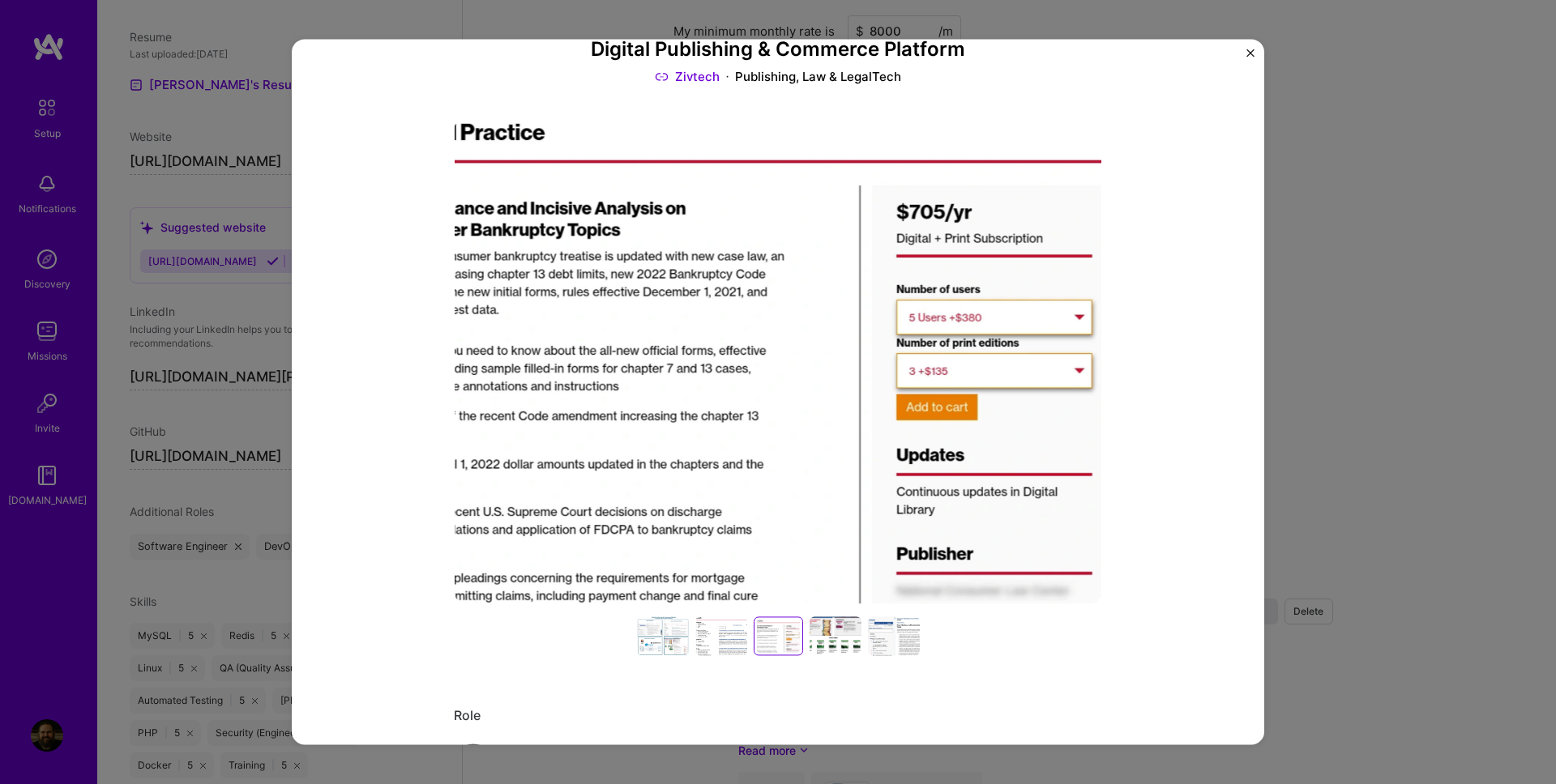
scroll to position [93, 0]
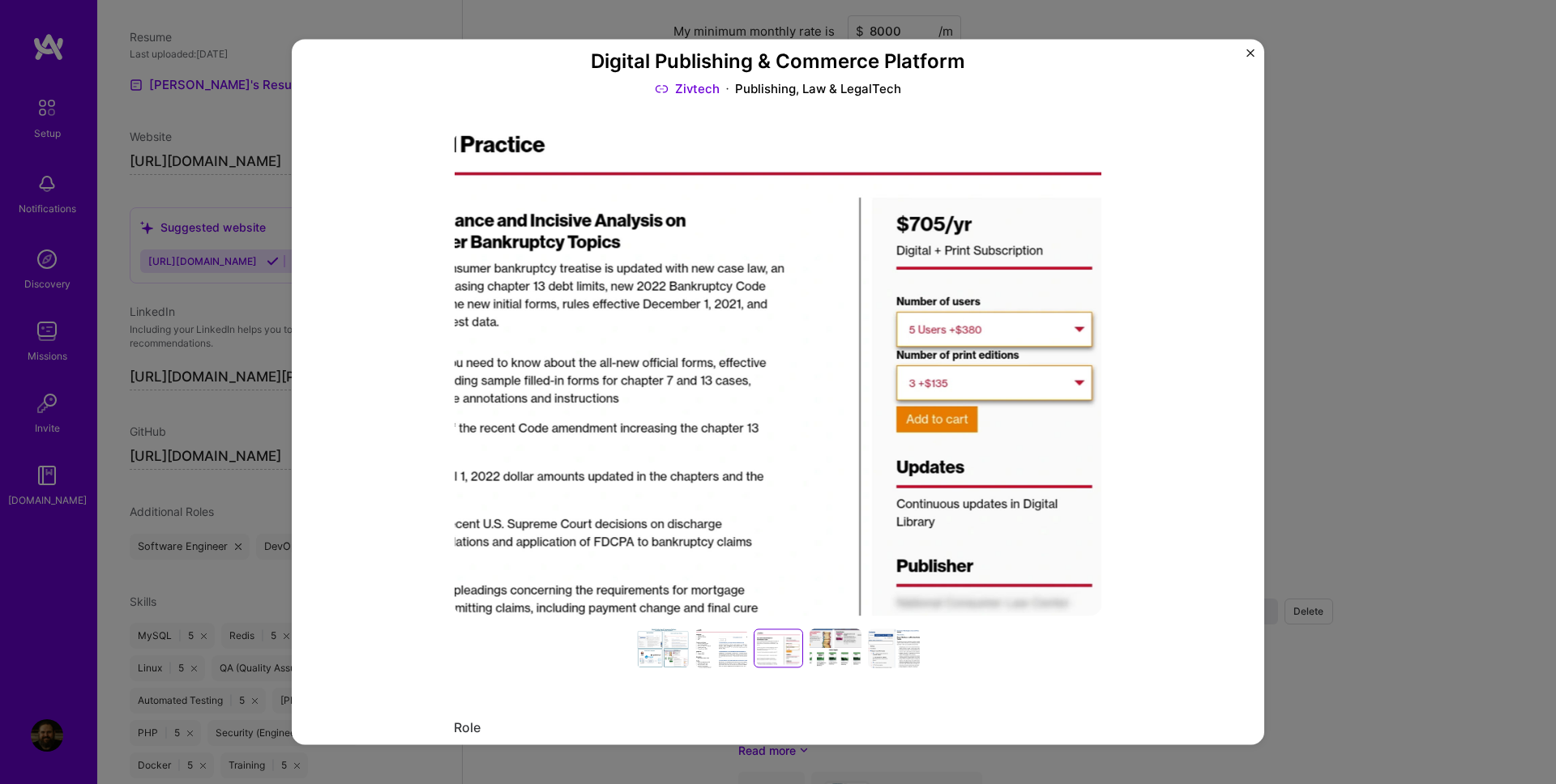
click at [844, 648] on div at bounding box center [836, 648] width 52 height 39
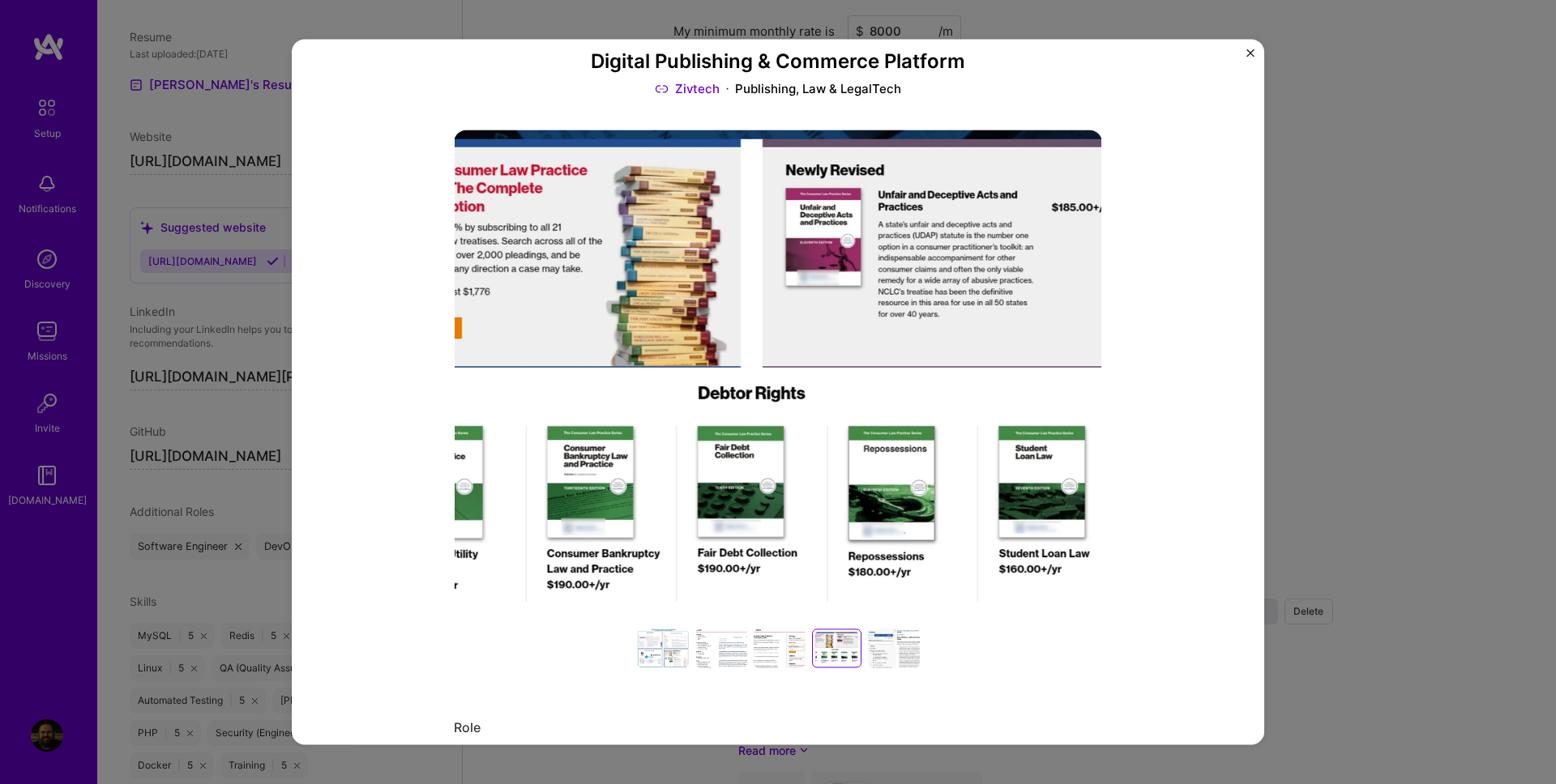
click at [886, 648] on div at bounding box center [894, 648] width 52 height 39
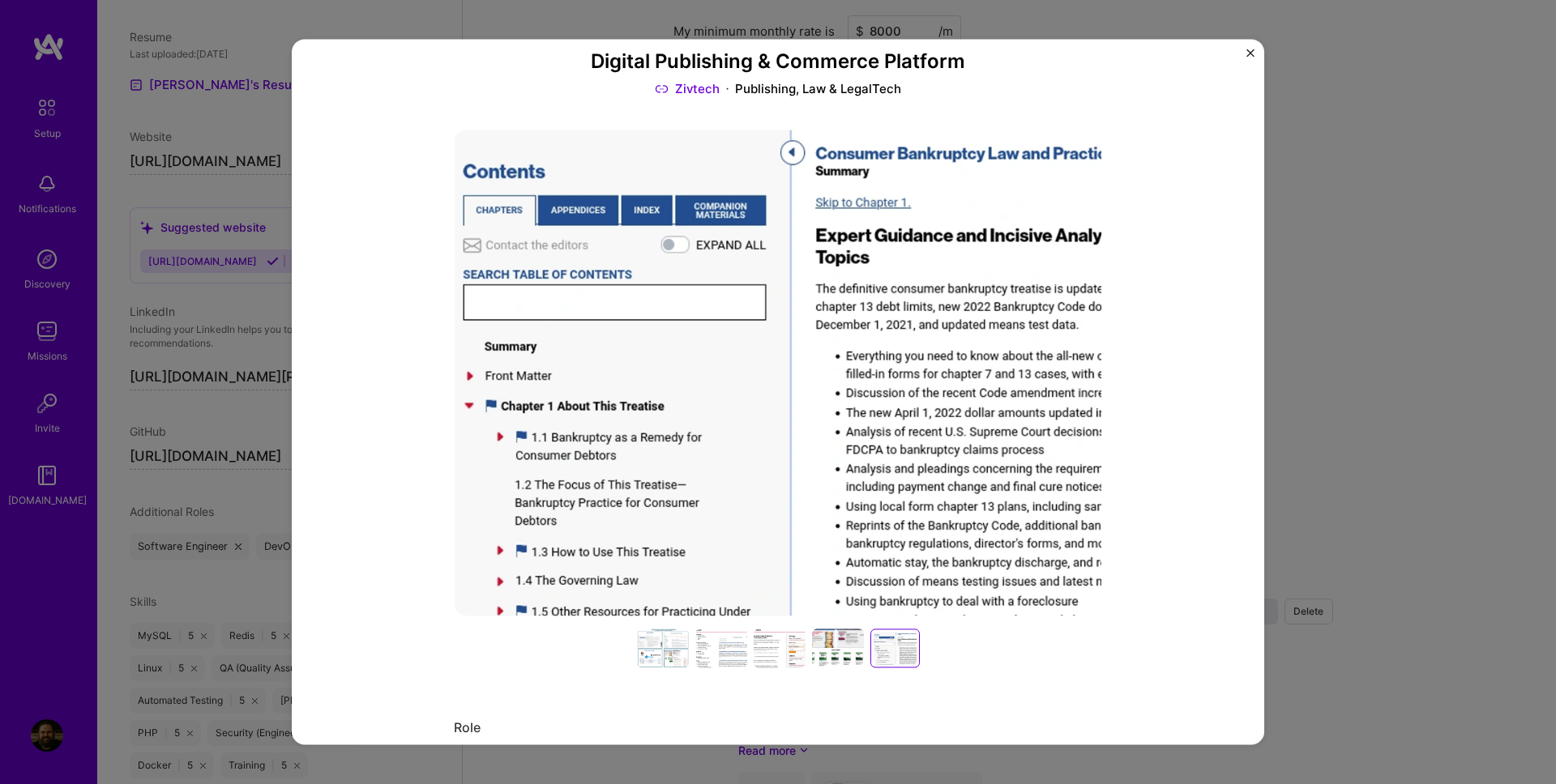
click at [1248, 51] on img "Close" at bounding box center [1250, 52] width 8 height 8
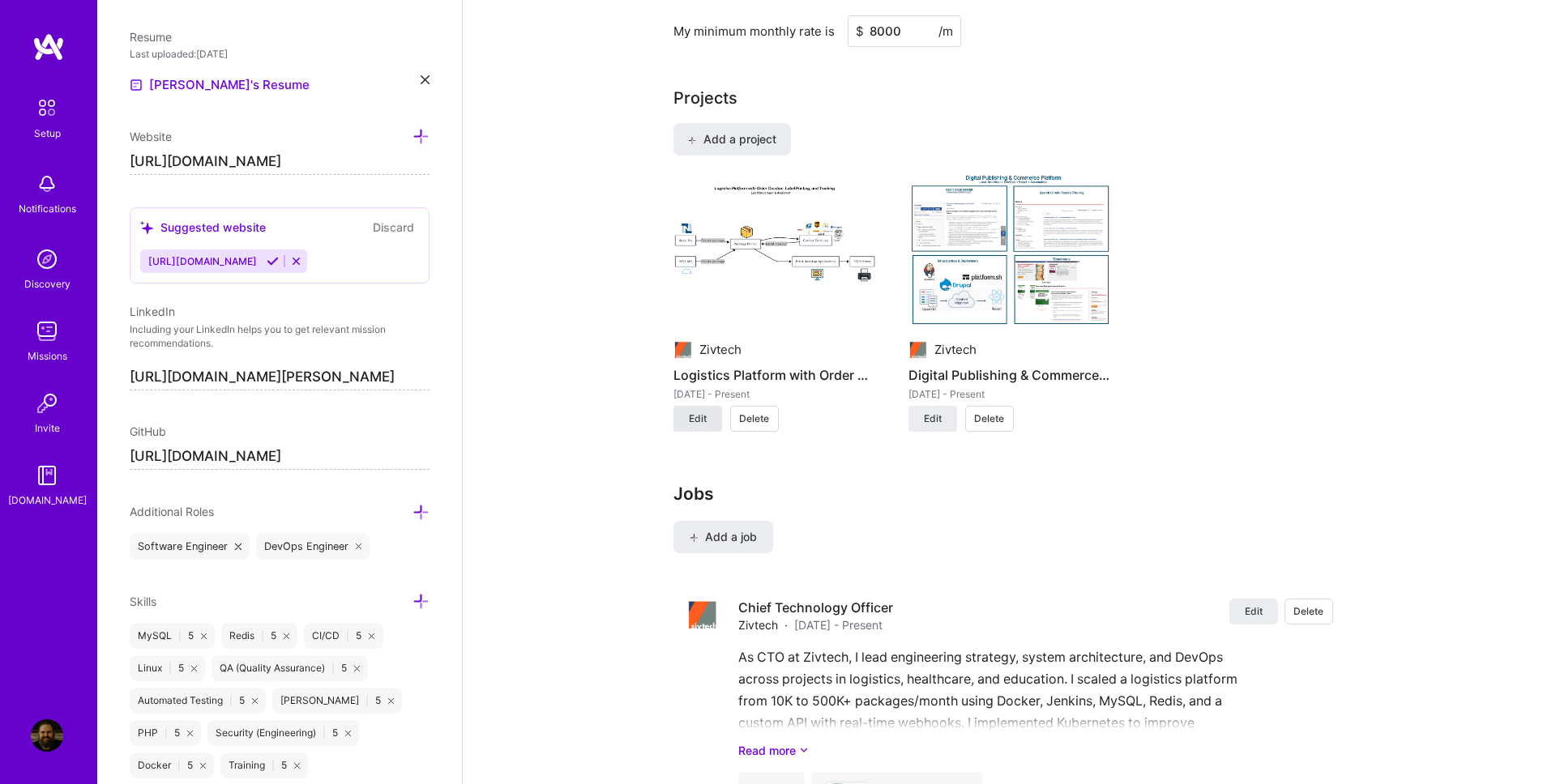
click at [707, 424] on button "Edit" at bounding box center [697, 419] width 48 height 26
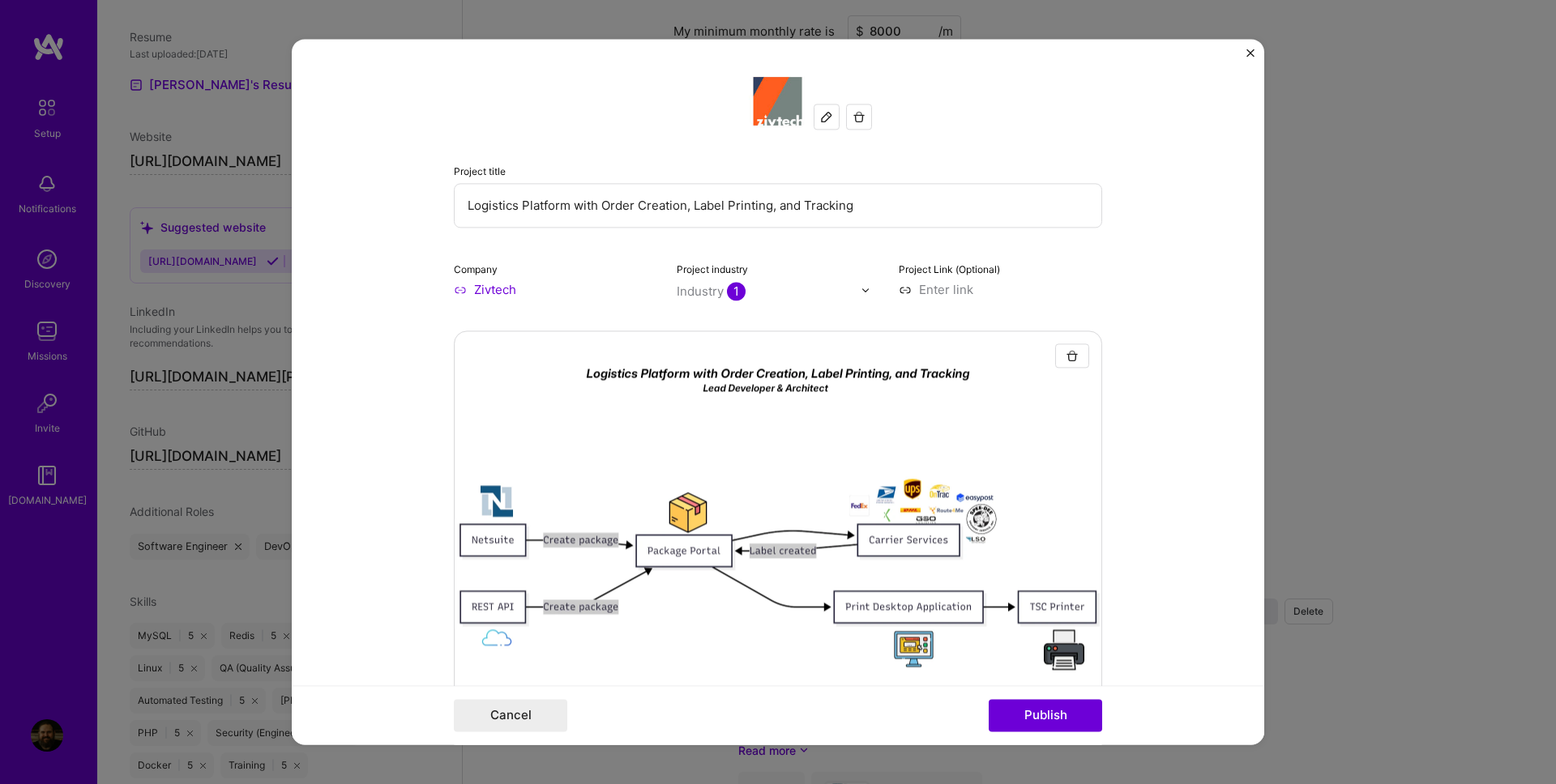
click at [1248, 54] on button "Close" at bounding box center [1250, 57] width 8 height 17
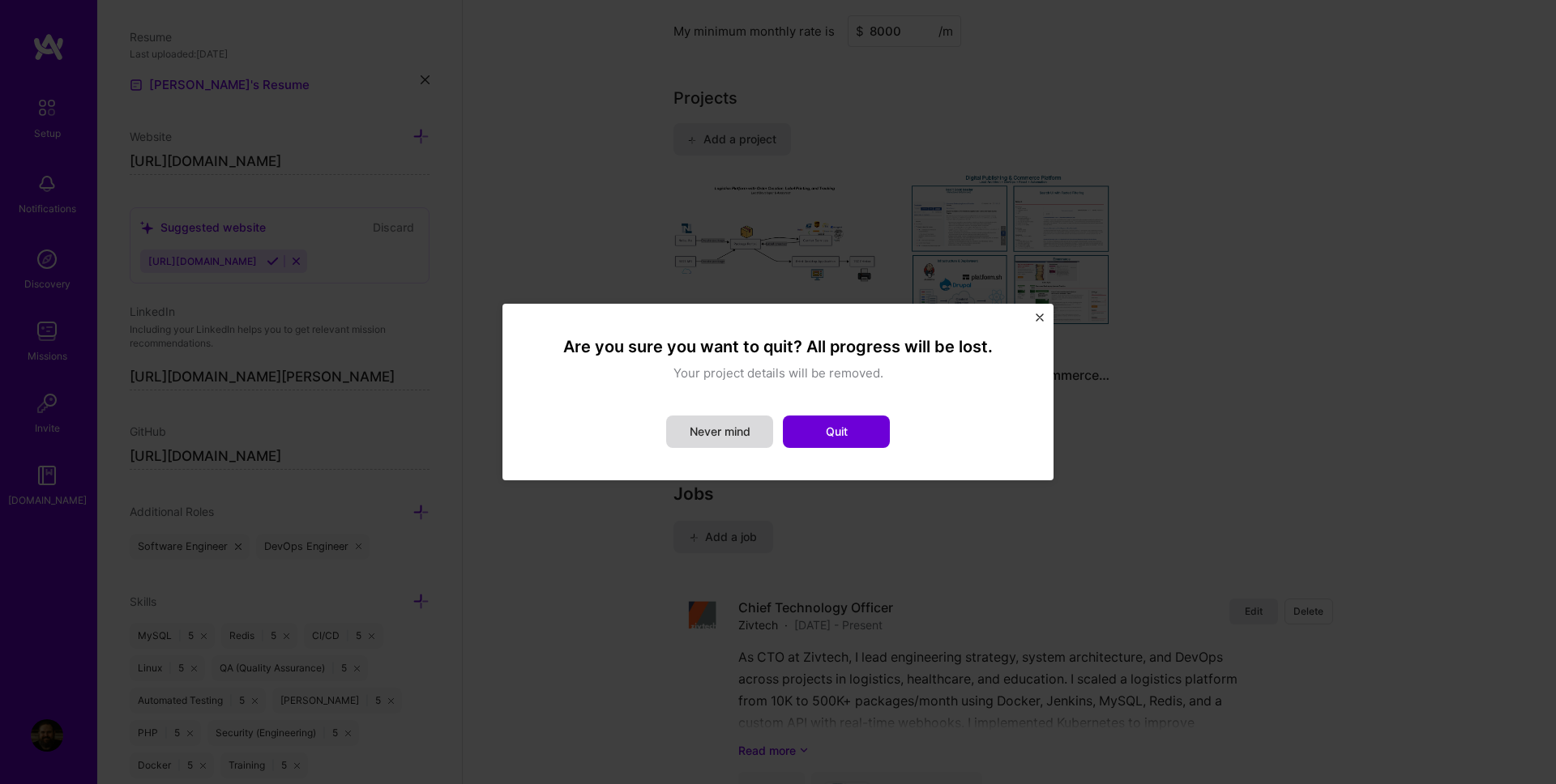
click at [737, 431] on button "Never mind" at bounding box center [719, 432] width 107 height 33
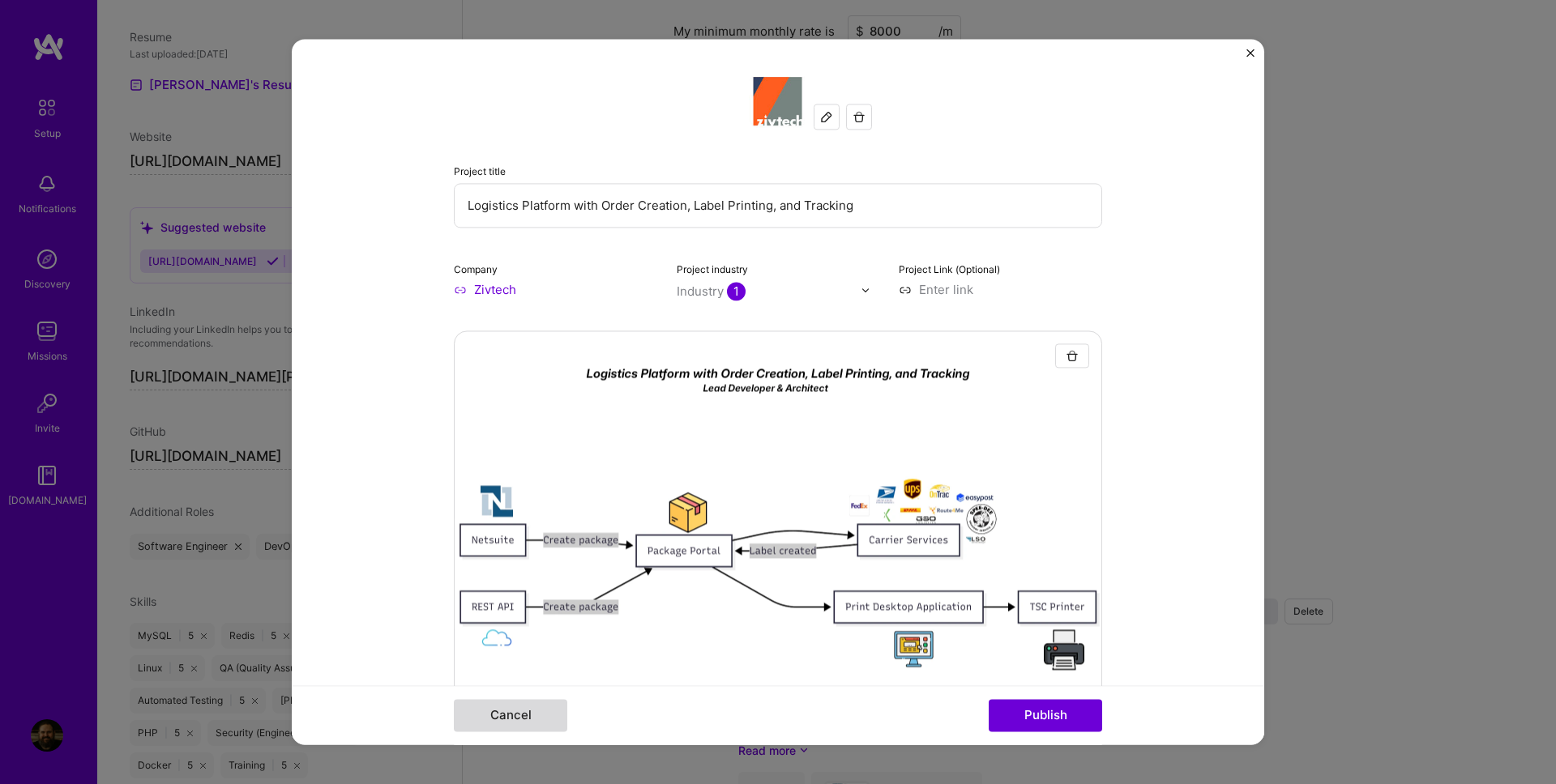
click at [533, 721] on button "Cancel" at bounding box center [510, 716] width 113 height 33
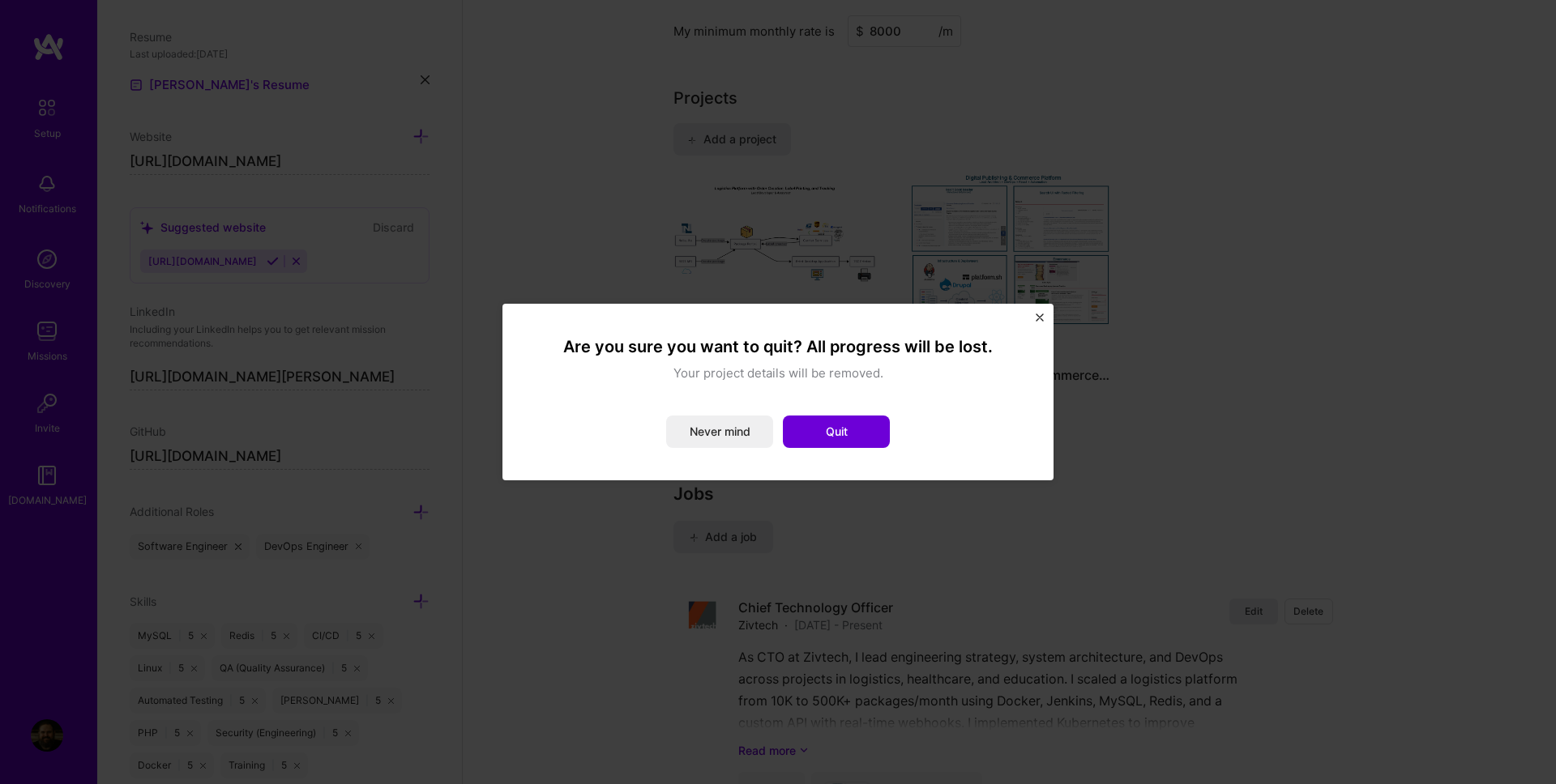
drag, startPoint x: 835, startPoint y: 434, endPoint x: 946, endPoint y: 355, distance: 136.2
click at [841, 434] on button "Quit" at bounding box center [837, 432] width 107 height 33
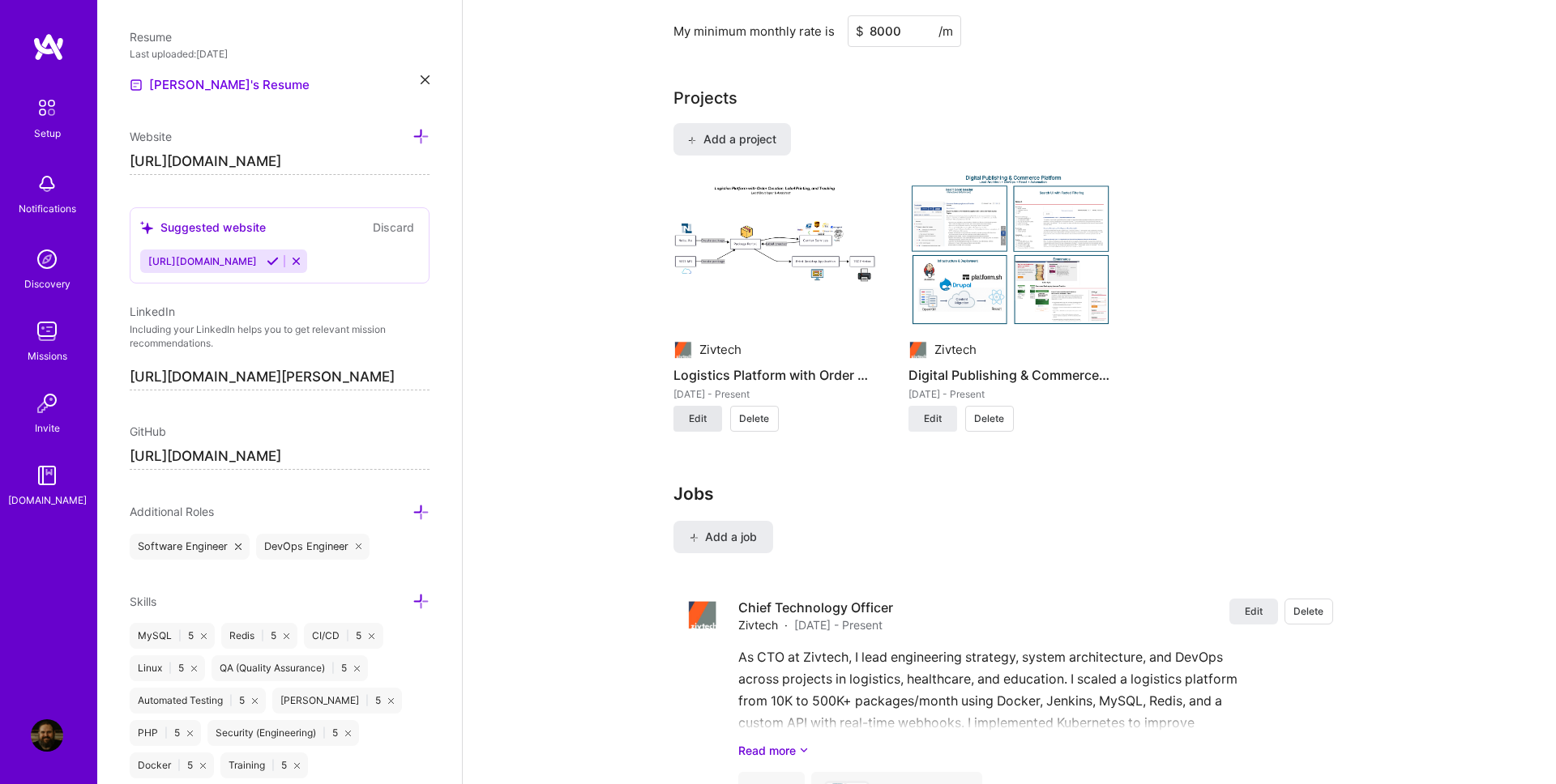
click at [688, 424] on button "Edit" at bounding box center [697, 419] width 48 height 26
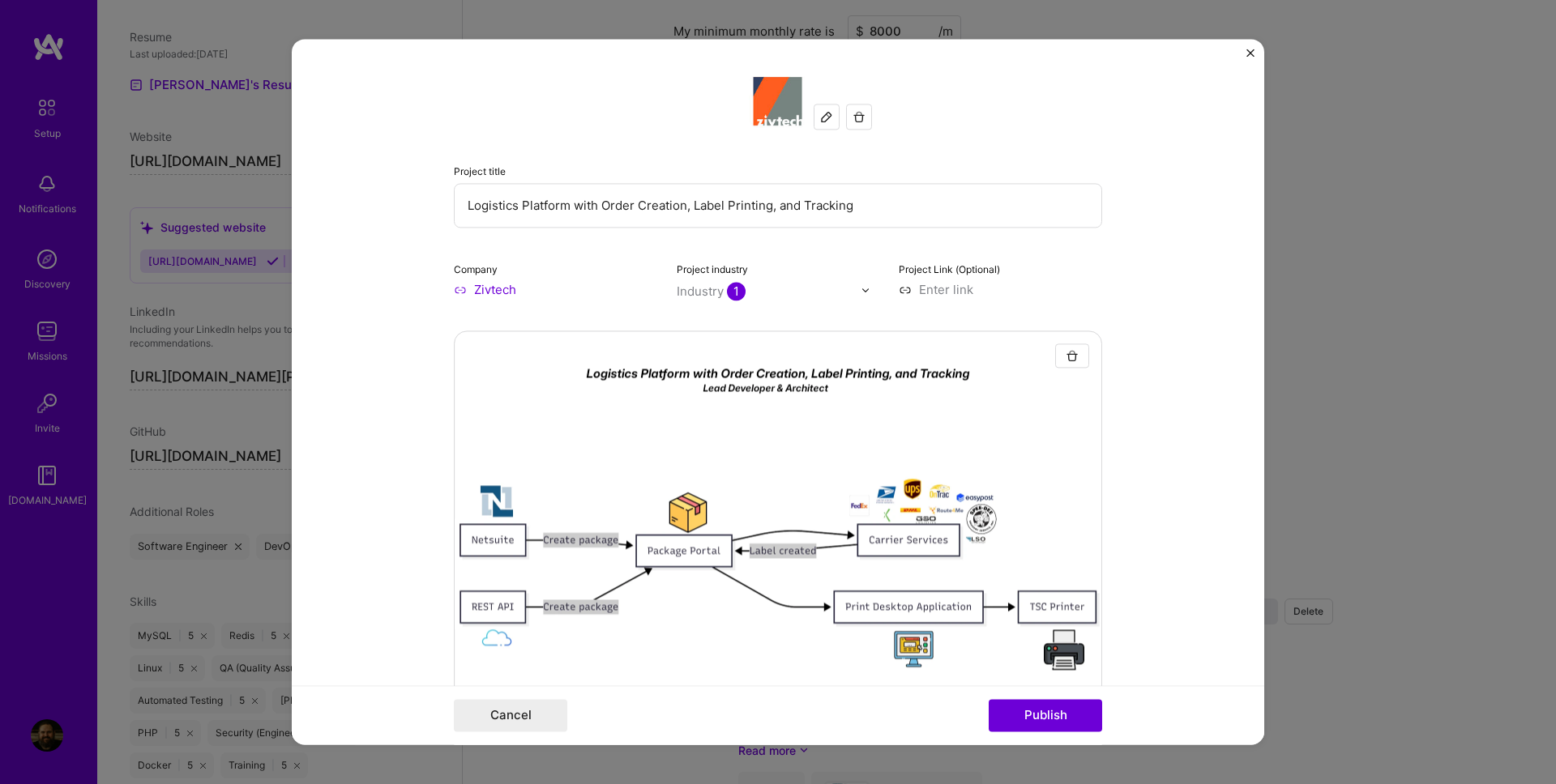
click at [483, 268] on label "Company" at bounding box center [475, 269] width 44 height 13
click at [490, 287] on input "Zivtech" at bounding box center [555, 290] width 203 height 17
click at [574, 287] on input "Zivtech" at bounding box center [555, 290] width 203 height 17
click at [560, 287] on input "Zivtech" at bounding box center [555, 290] width 203 height 17
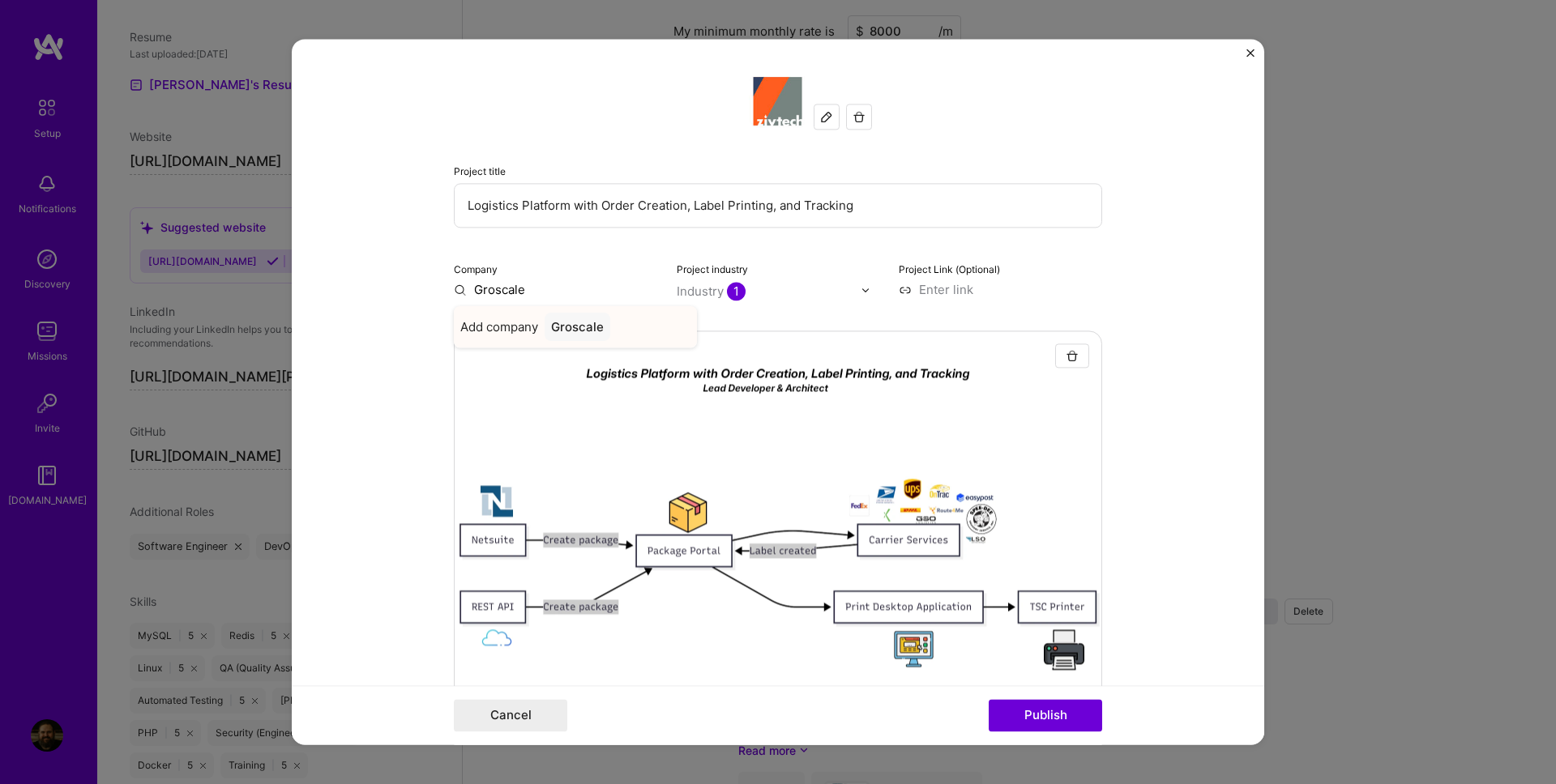
type input "Groscale"
click at [536, 328] on span "Add company" at bounding box center [499, 327] width 77 height 17
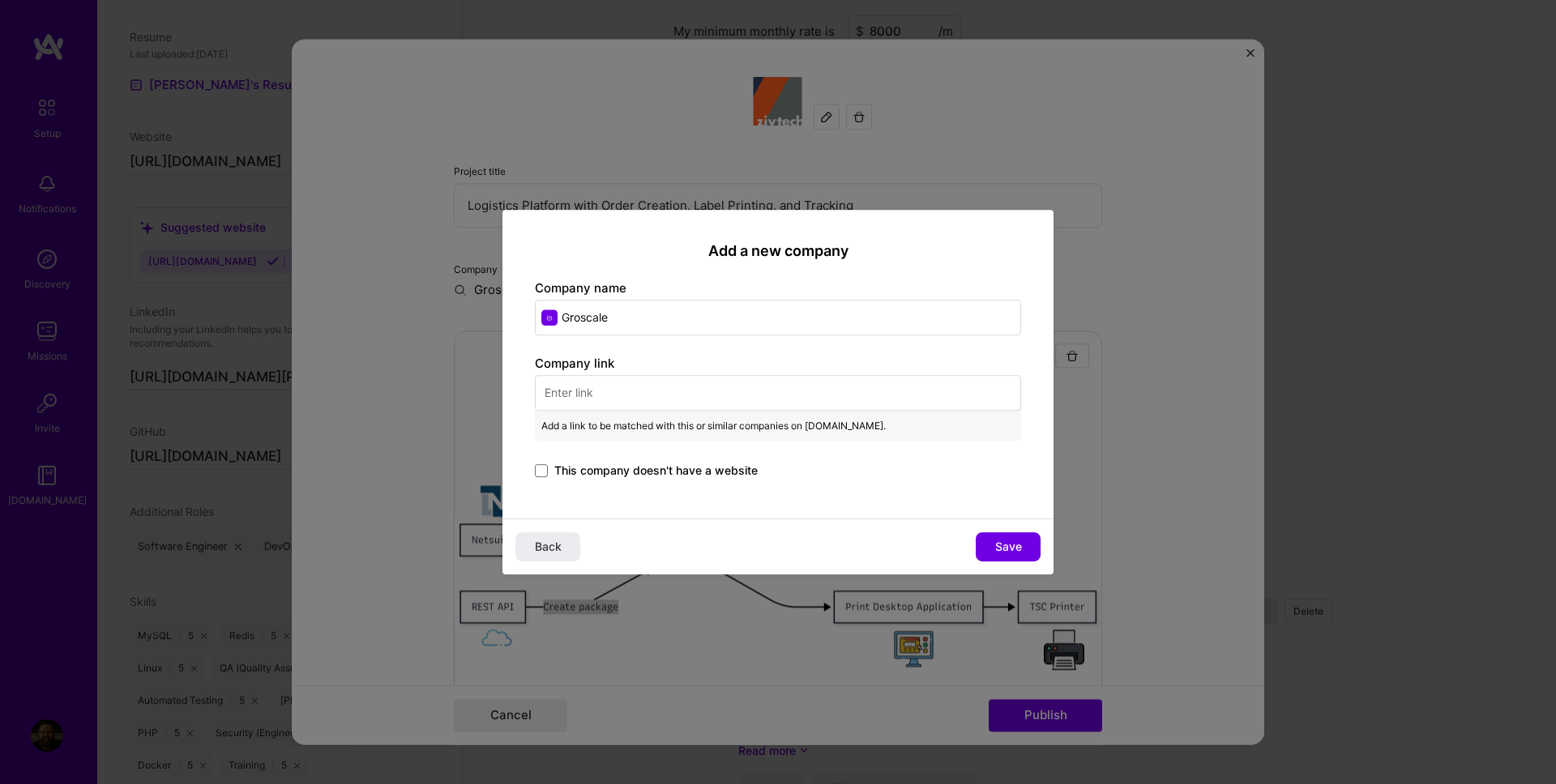
paste input "[URL][DOMAIN_NAME]"
type input "Groscale"
paste input "[URL][DOMAIN_NAME]"
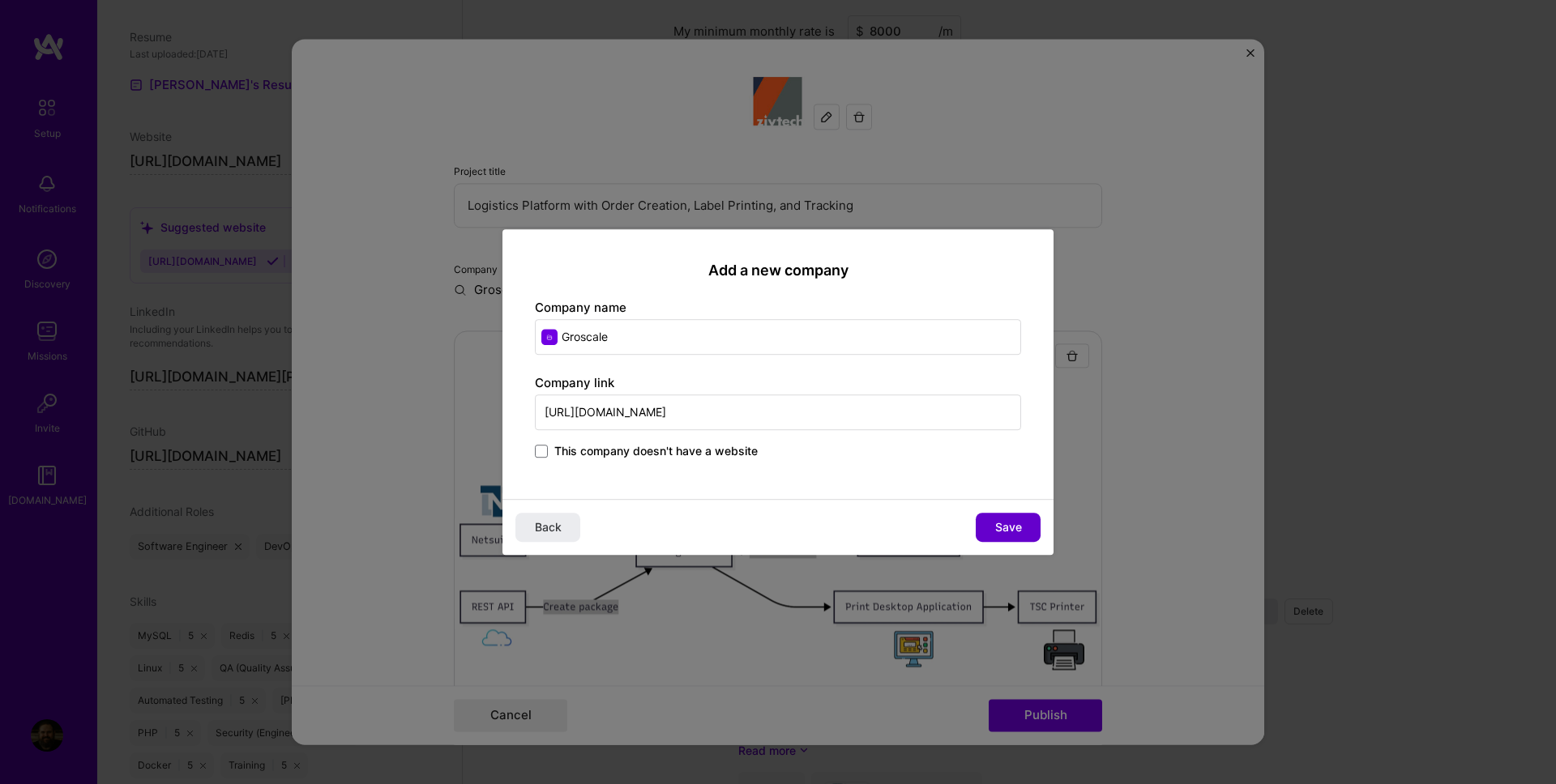
type input "[URL][DOMAIN_NAME]"
click at [1005, 522] on span "Save" at bounding box center [1009, 527] width 27 height 16
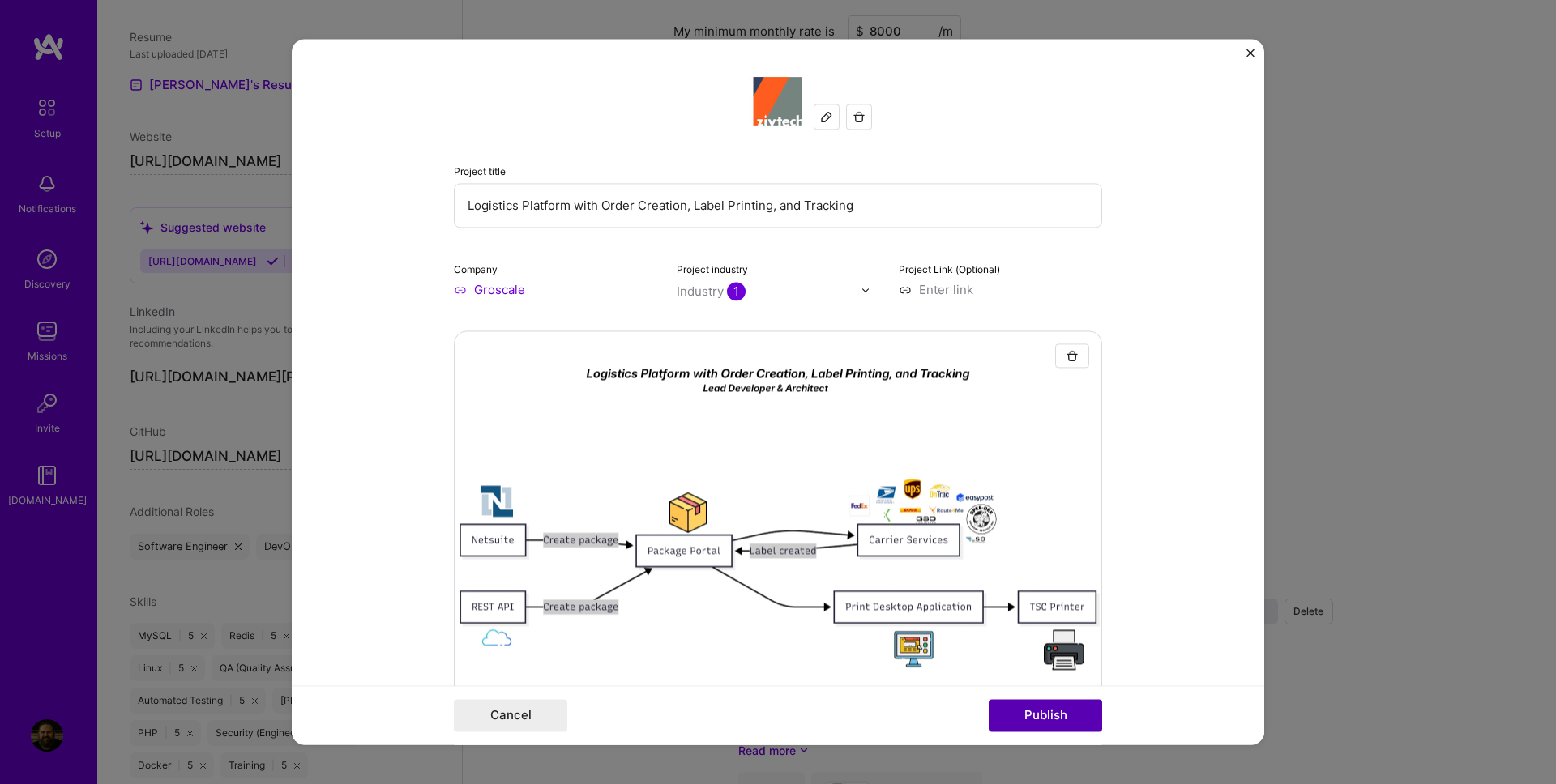
click at [1050, 712] on button "Publish" at bounding box center [1044, 716] width 113 height 33
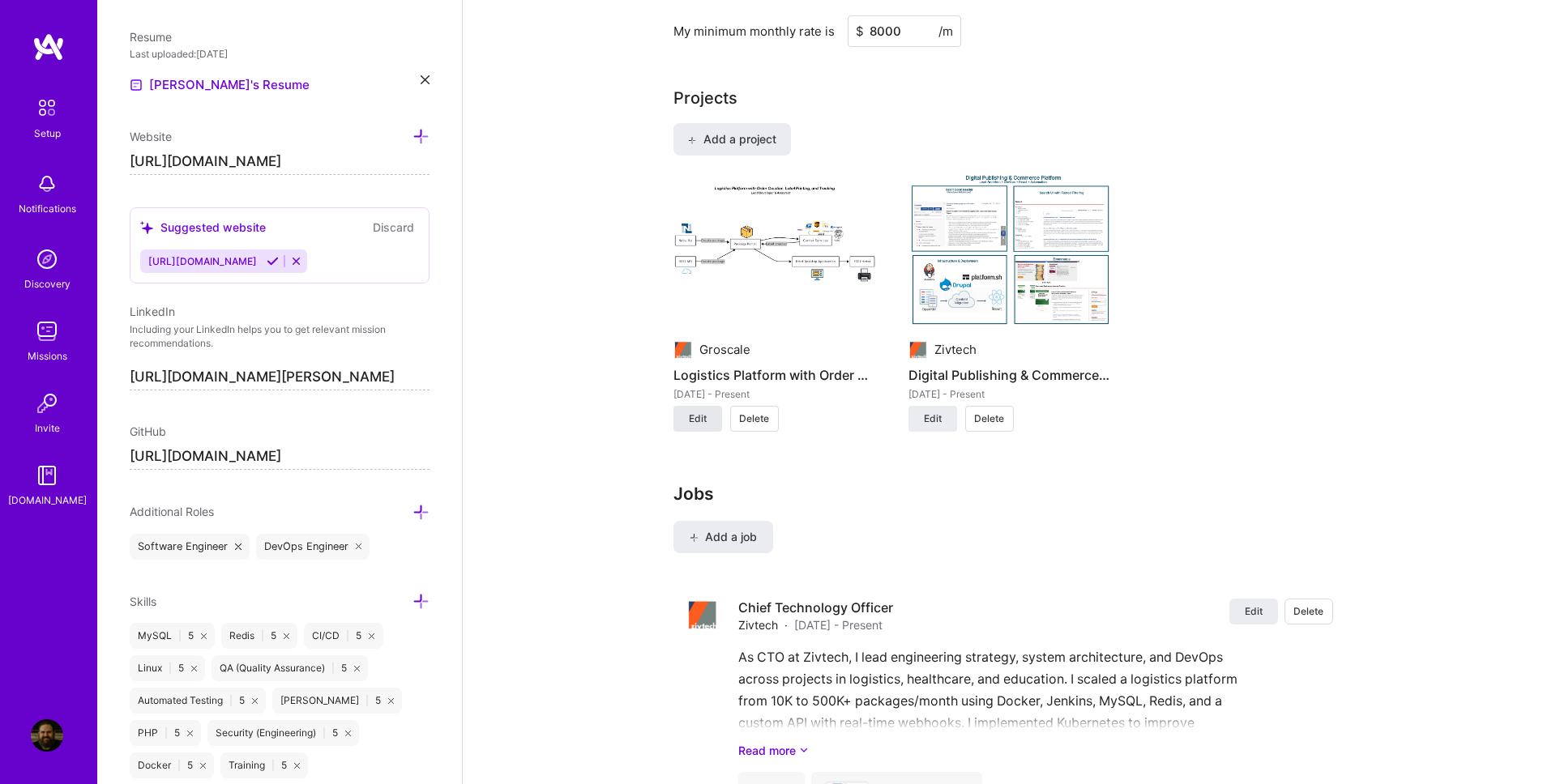
click at [686, 420] on button "Edit" at bounding box center [697, 419] width 48 height 26
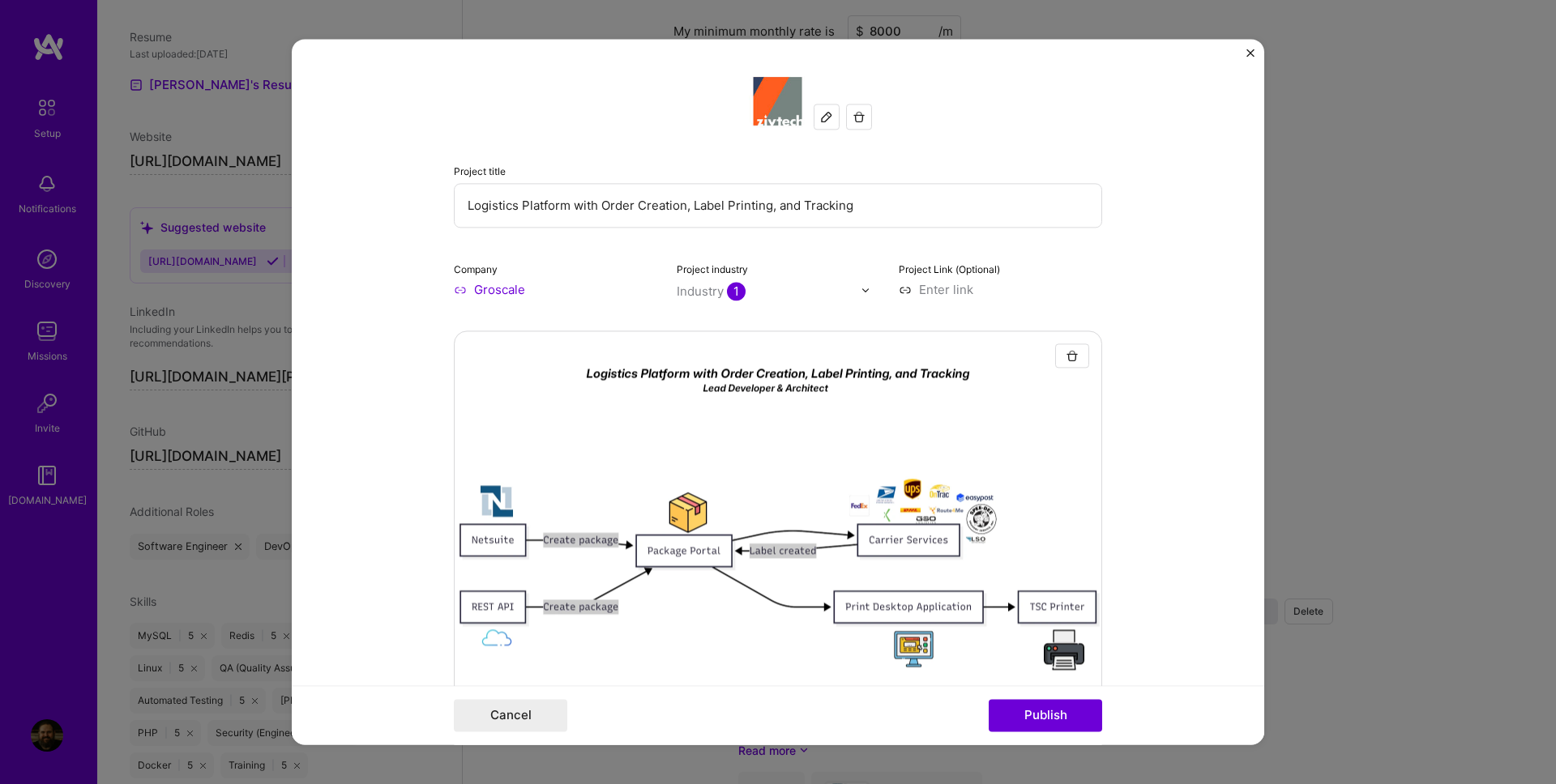
click at [520, 298] on input "Groscale" at bounding box center [555, 290] width 203 height 17
click at [475, 298] on input "Groscale" at bounding box center [555, 290] width 203 height 17
click at [515, 295] on input "Groscale" at bounding box center [555, 290] width 203 height 17
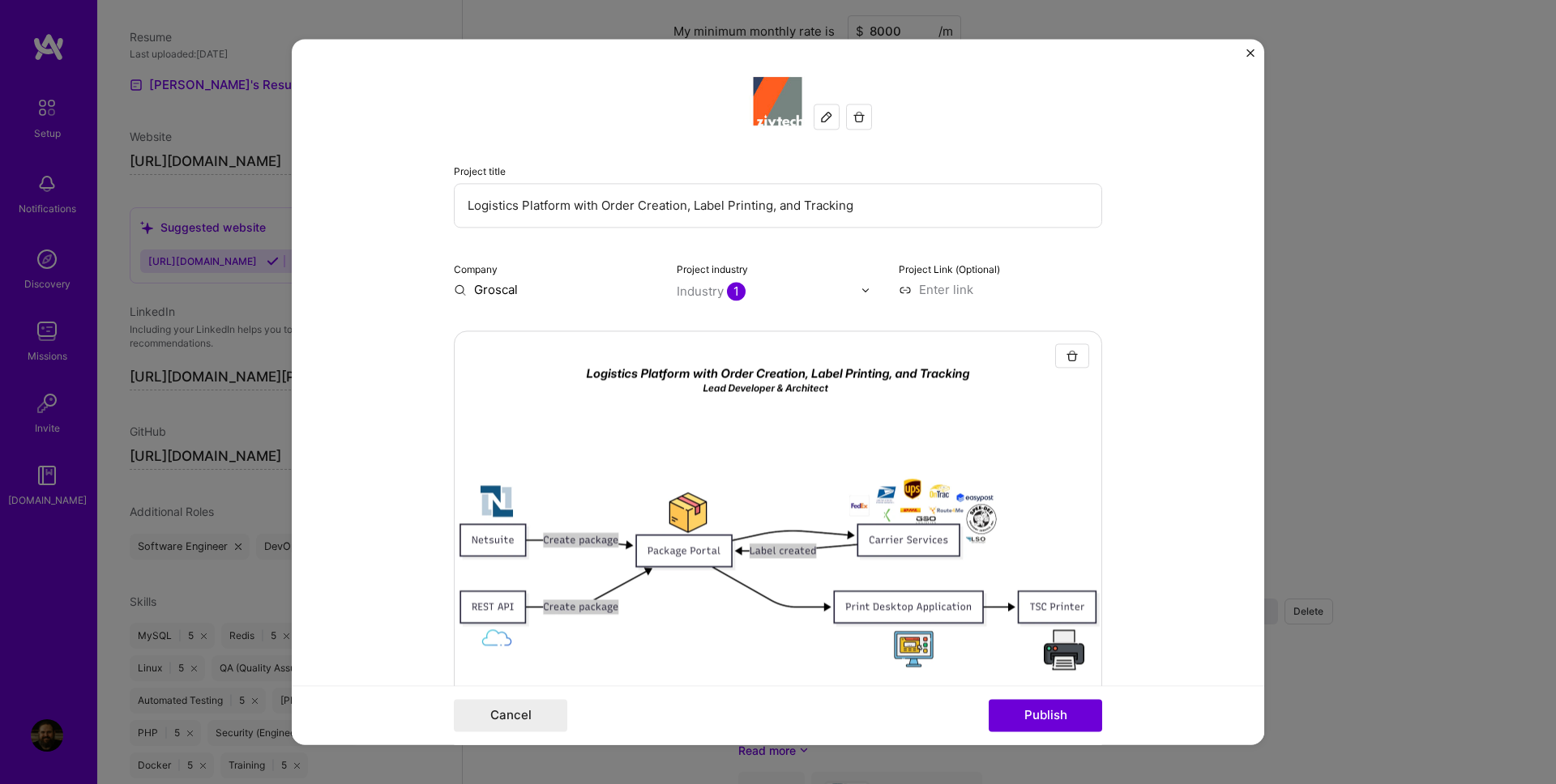
type input "Groscale"
click at [524, 371] on span "Add company" at bounding box center [499, 372] width 77 height 17
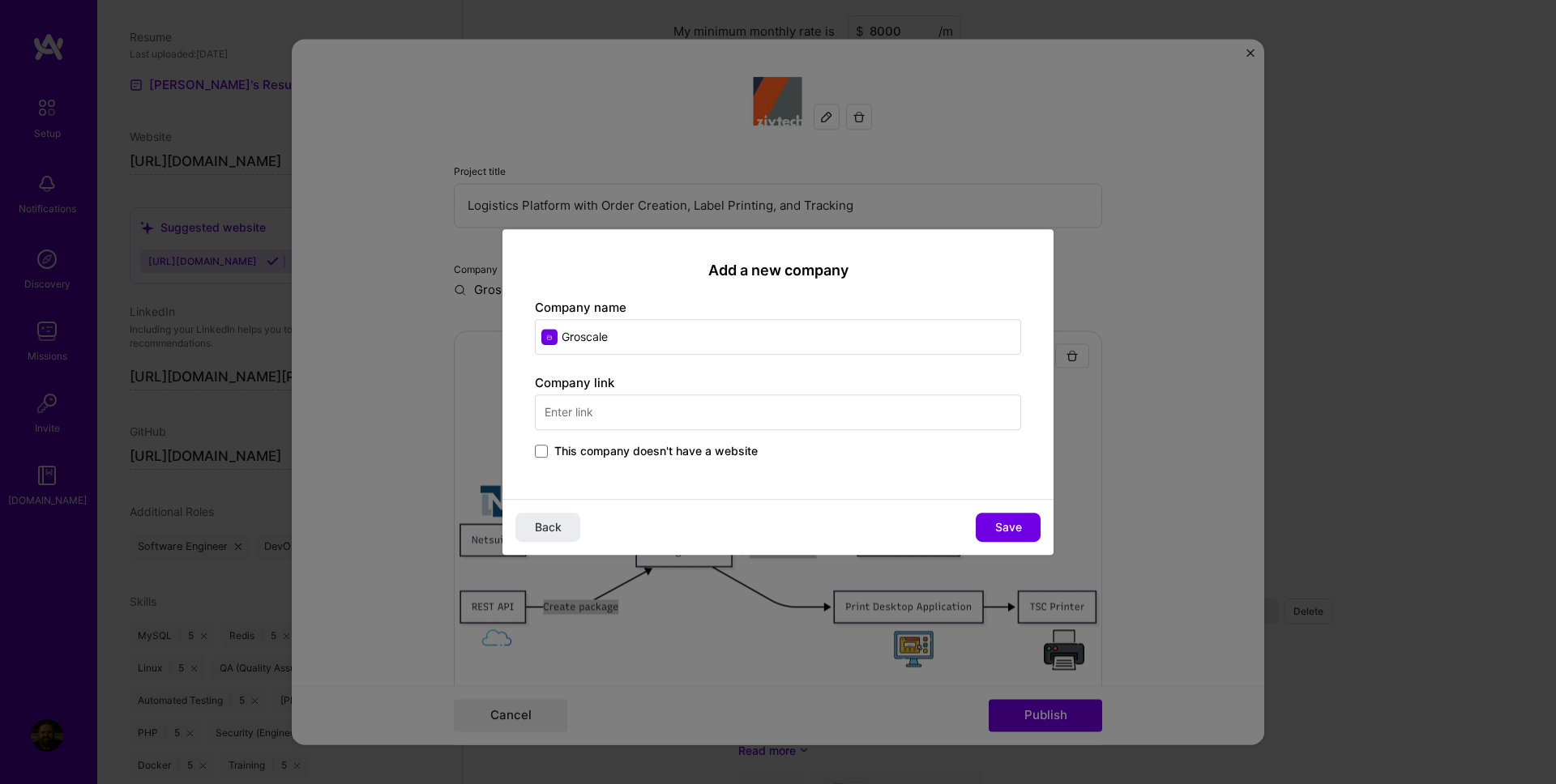
click at [634, 407] on input "text" at bounding box center [778, 412] width 486 height 36
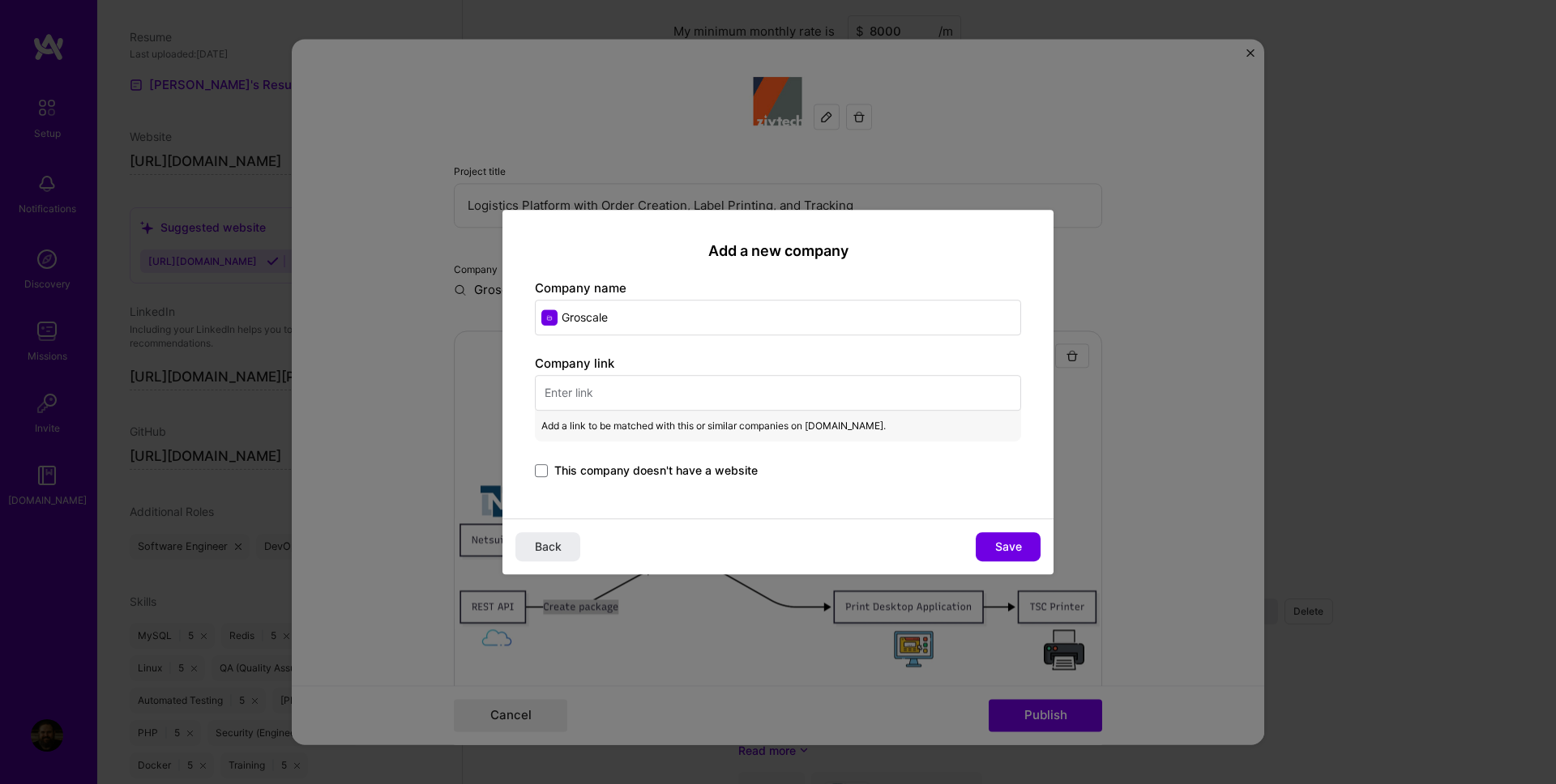
paste input "[URL][DOMAIN_NAME]"
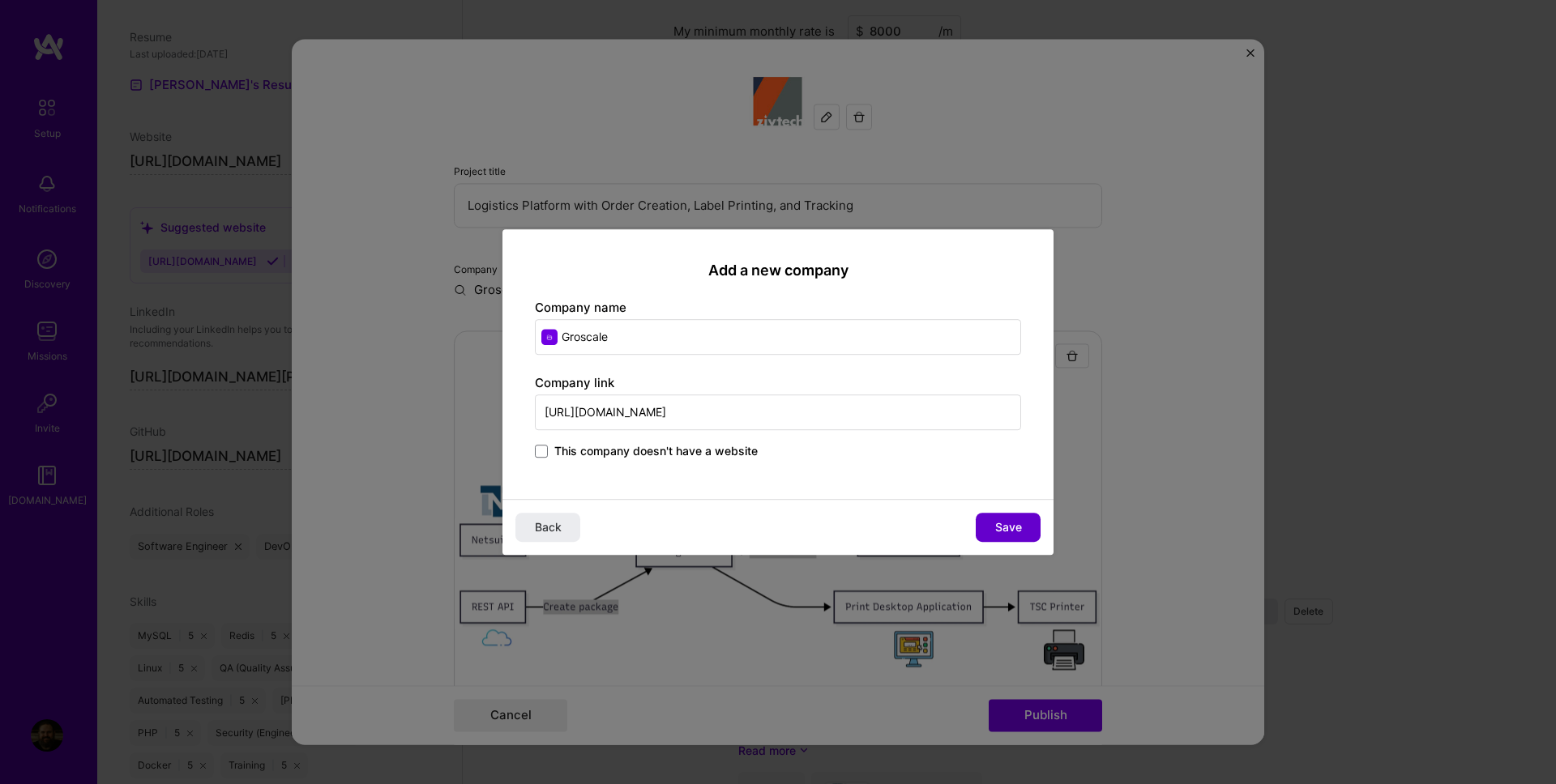
type input "[URL][DOMAIN_NAME]"
click at [1016, 528] on span "Save" at bounding box center [1009, 527] width 27 height 16
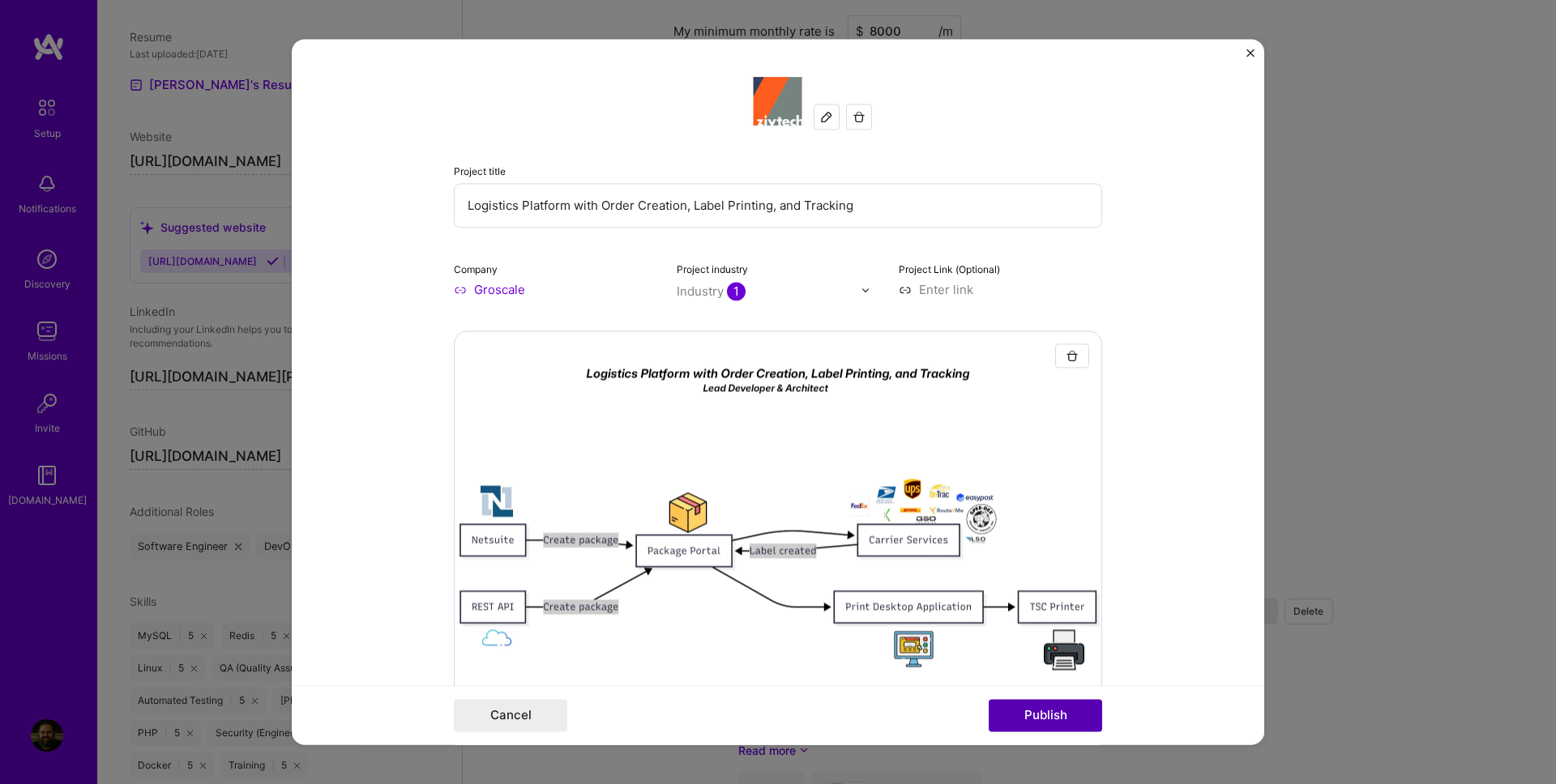
click at [1045, 717] on button "Publish" at bounding box center [1044, 716] width 113 height 33
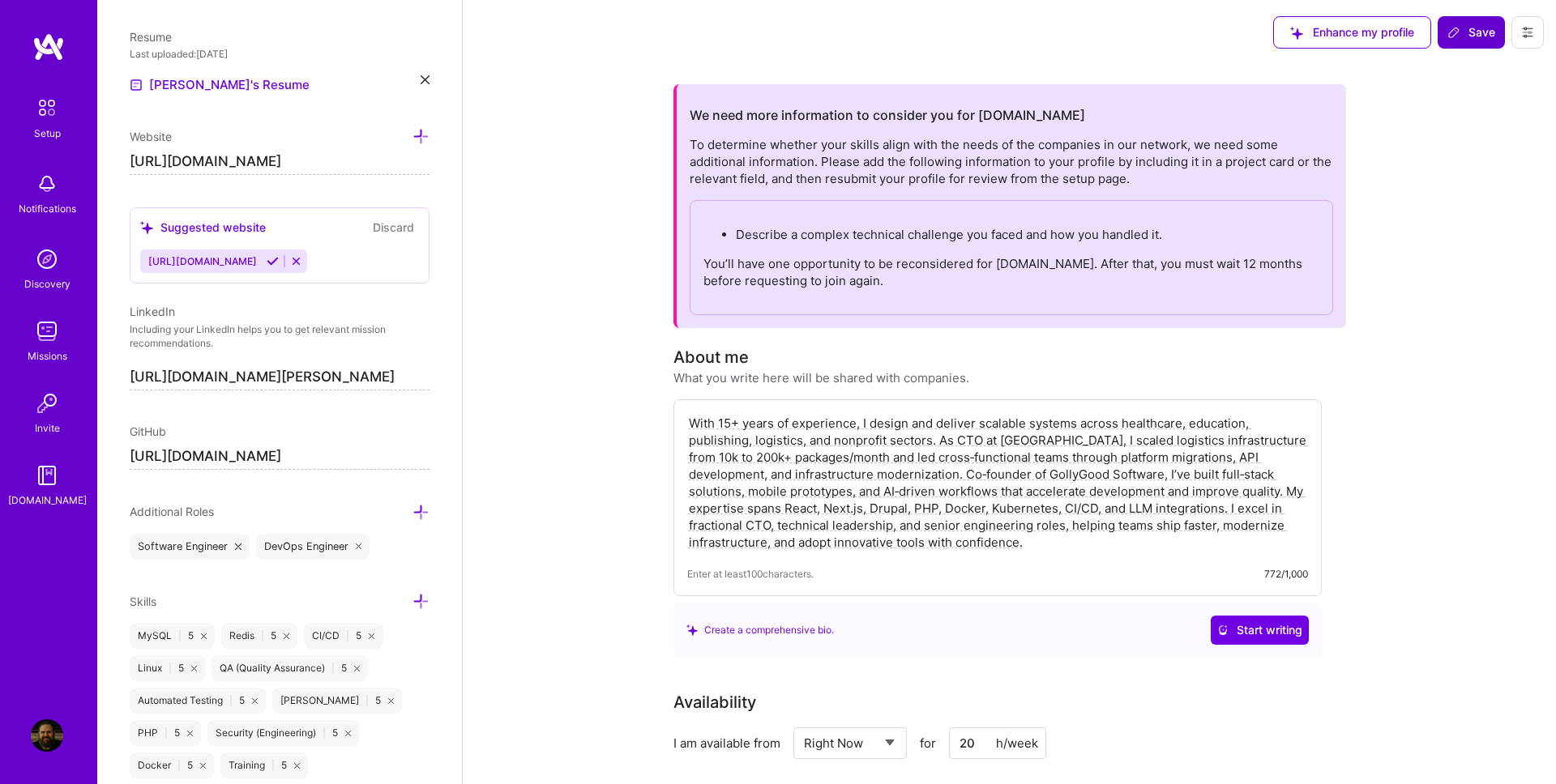
click at [1472, 35] on span "Save" at bounding box center [1471, 32] width 47 height 16
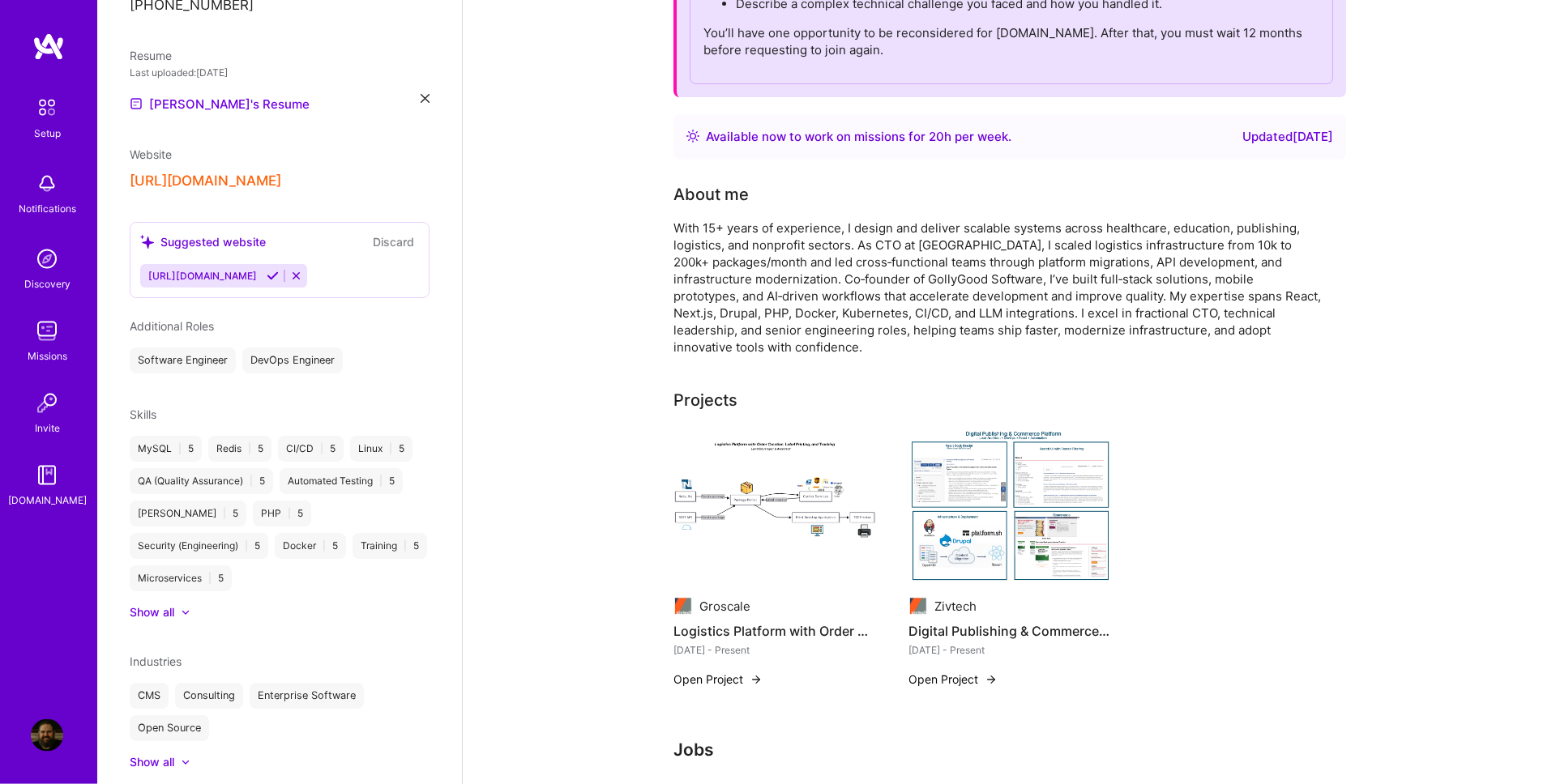
scroll to position [277, 0]
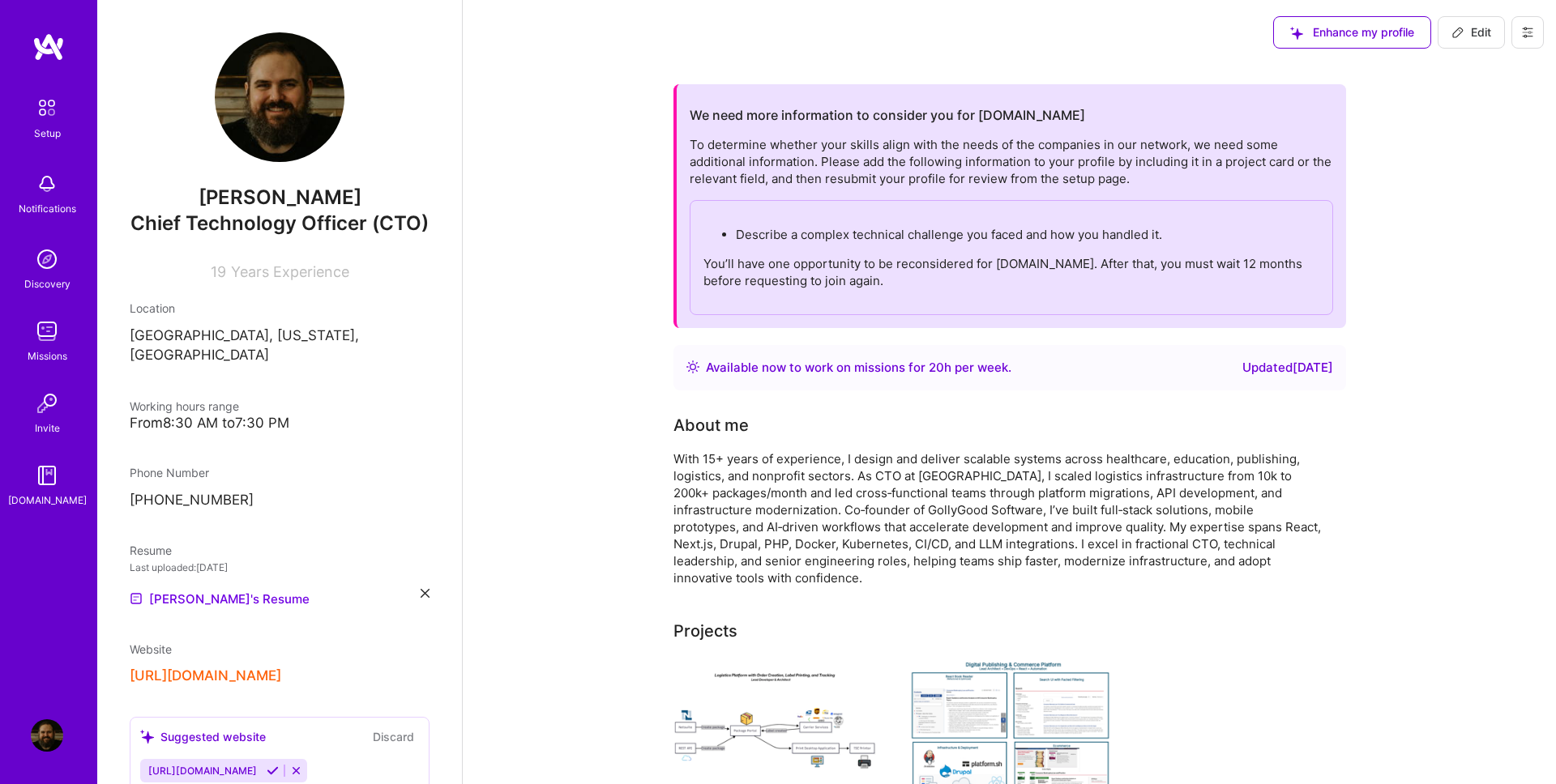
scroll to position [554, 0]
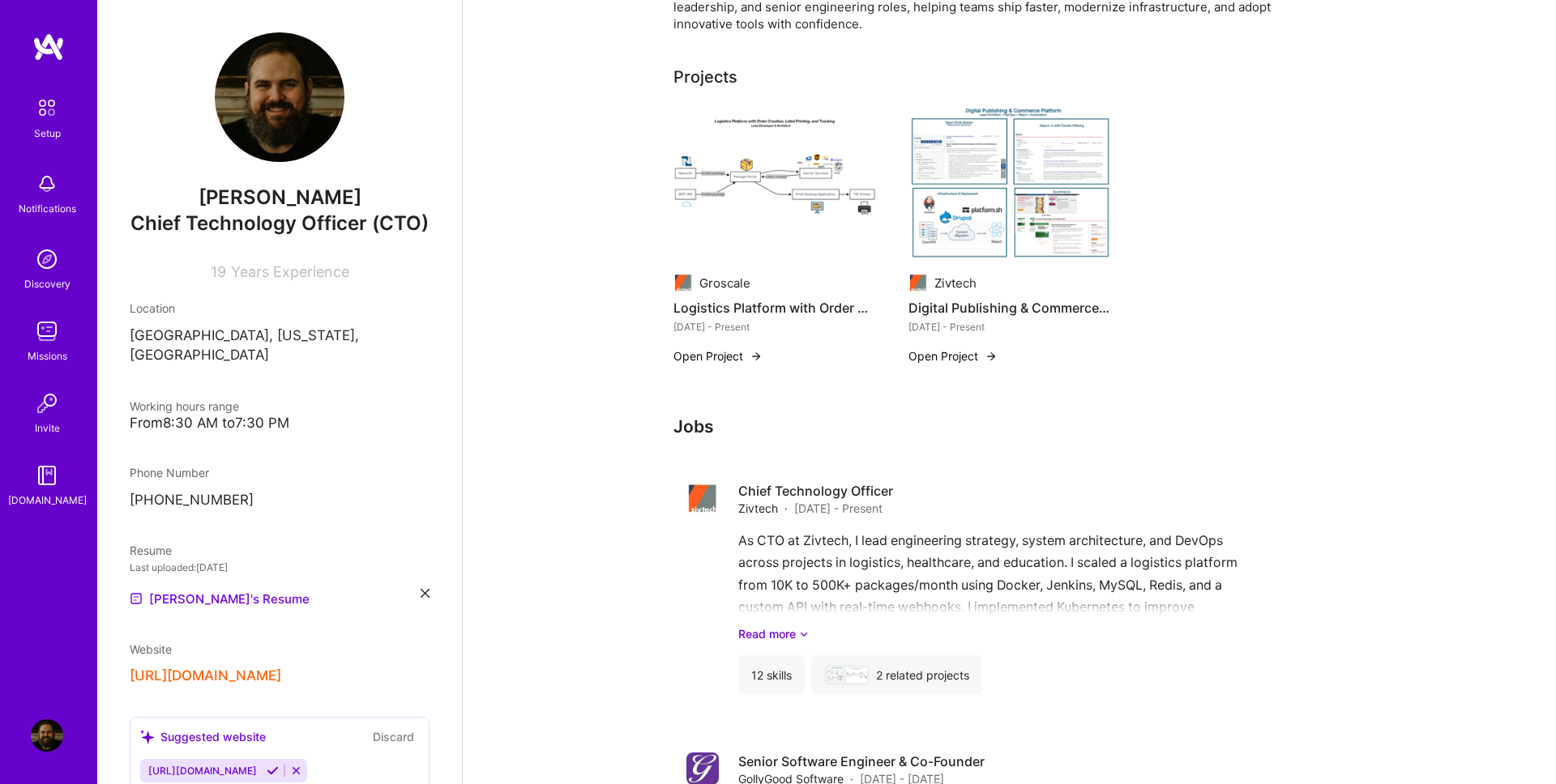
click at [1006, 307] on h4 "Digital Publishing & Commerce Platform" at bounding box center [1009, 308] width 202 height 21
click at [1057, 182] on img at bounding box center [1009, 185] width 202 height 153
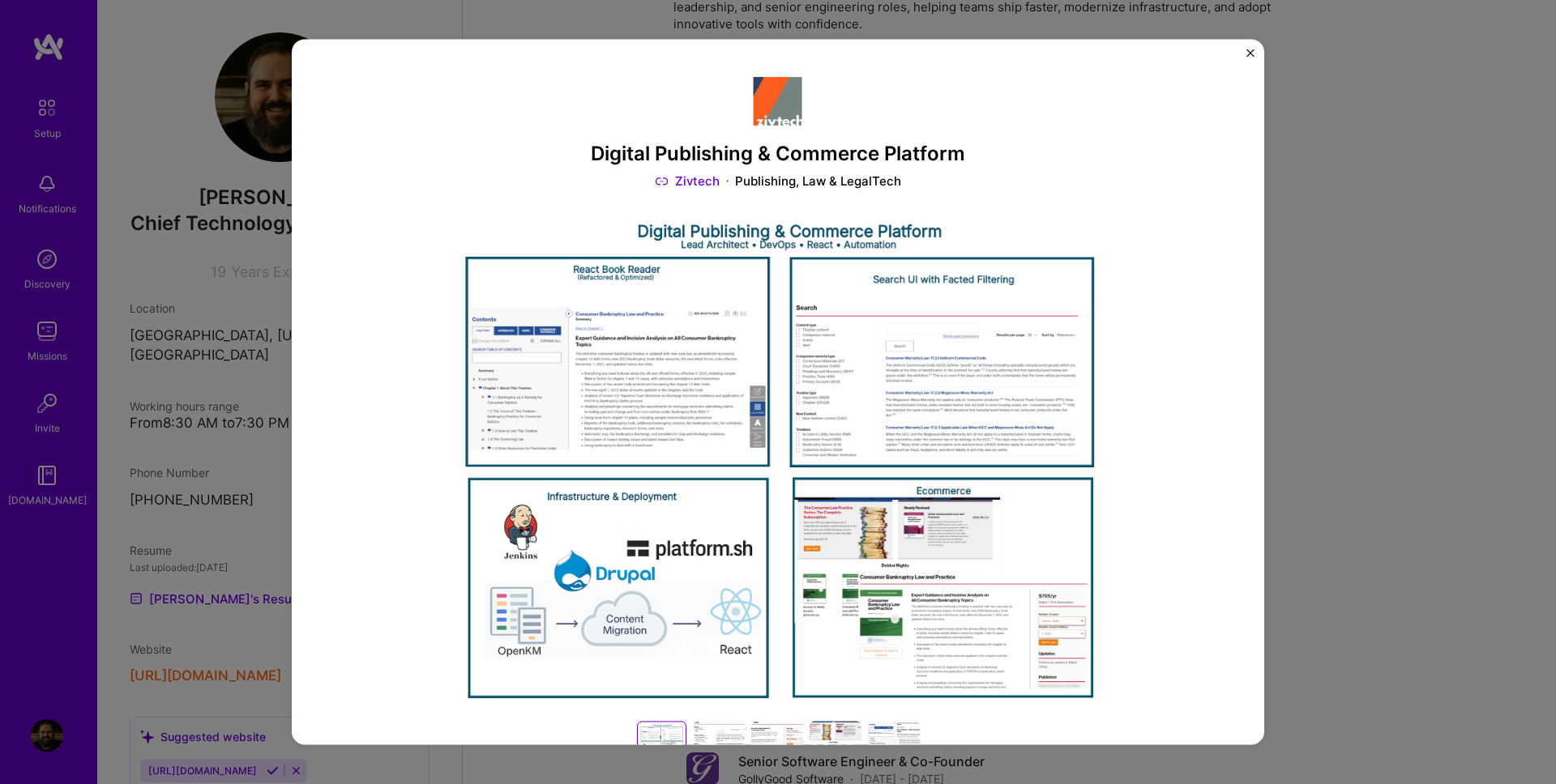
click at [1248, 52] on img "Close" at bounding box center [1250, 52] width 8 height 8
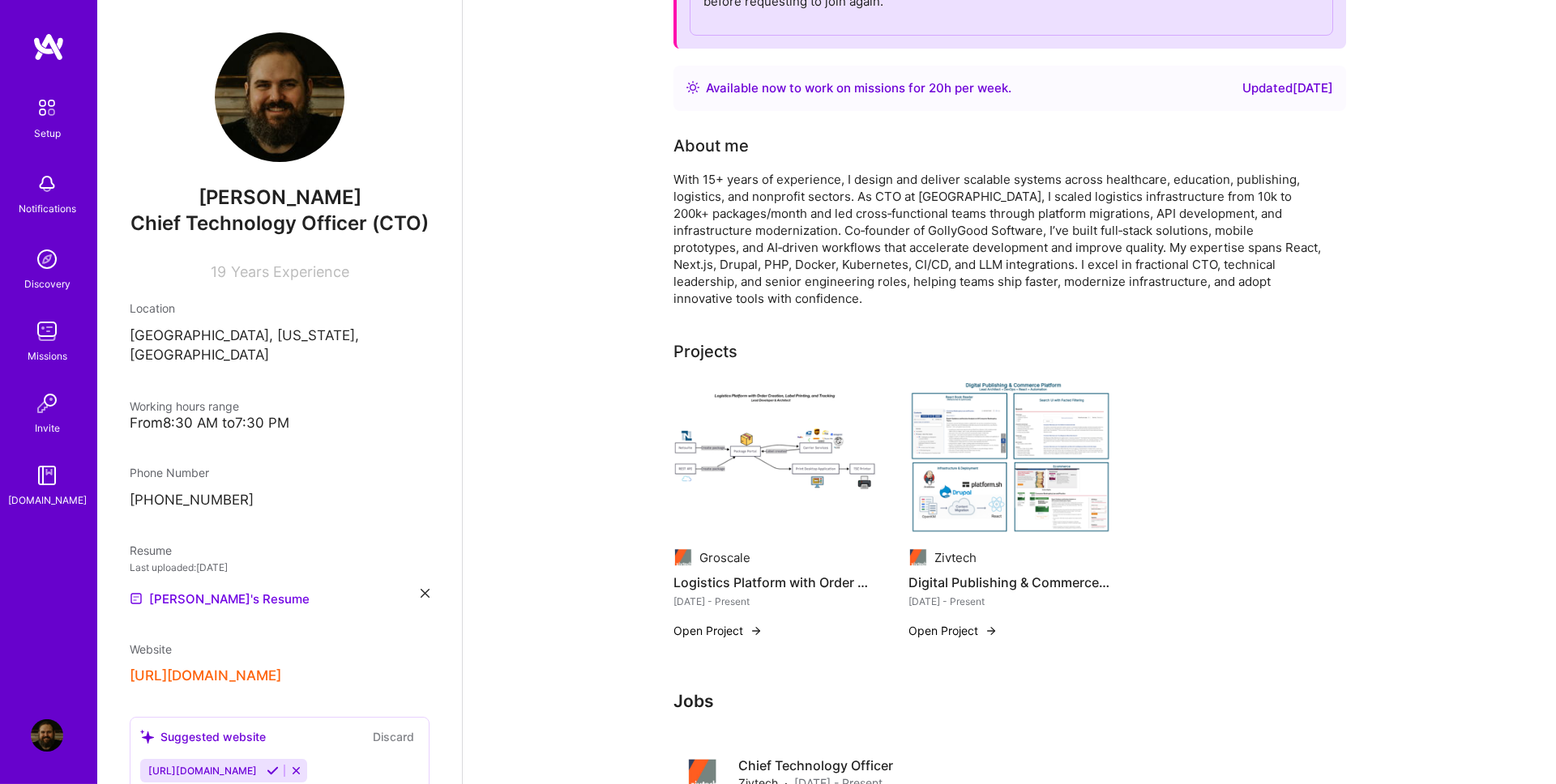
scroll to position [369, 0]
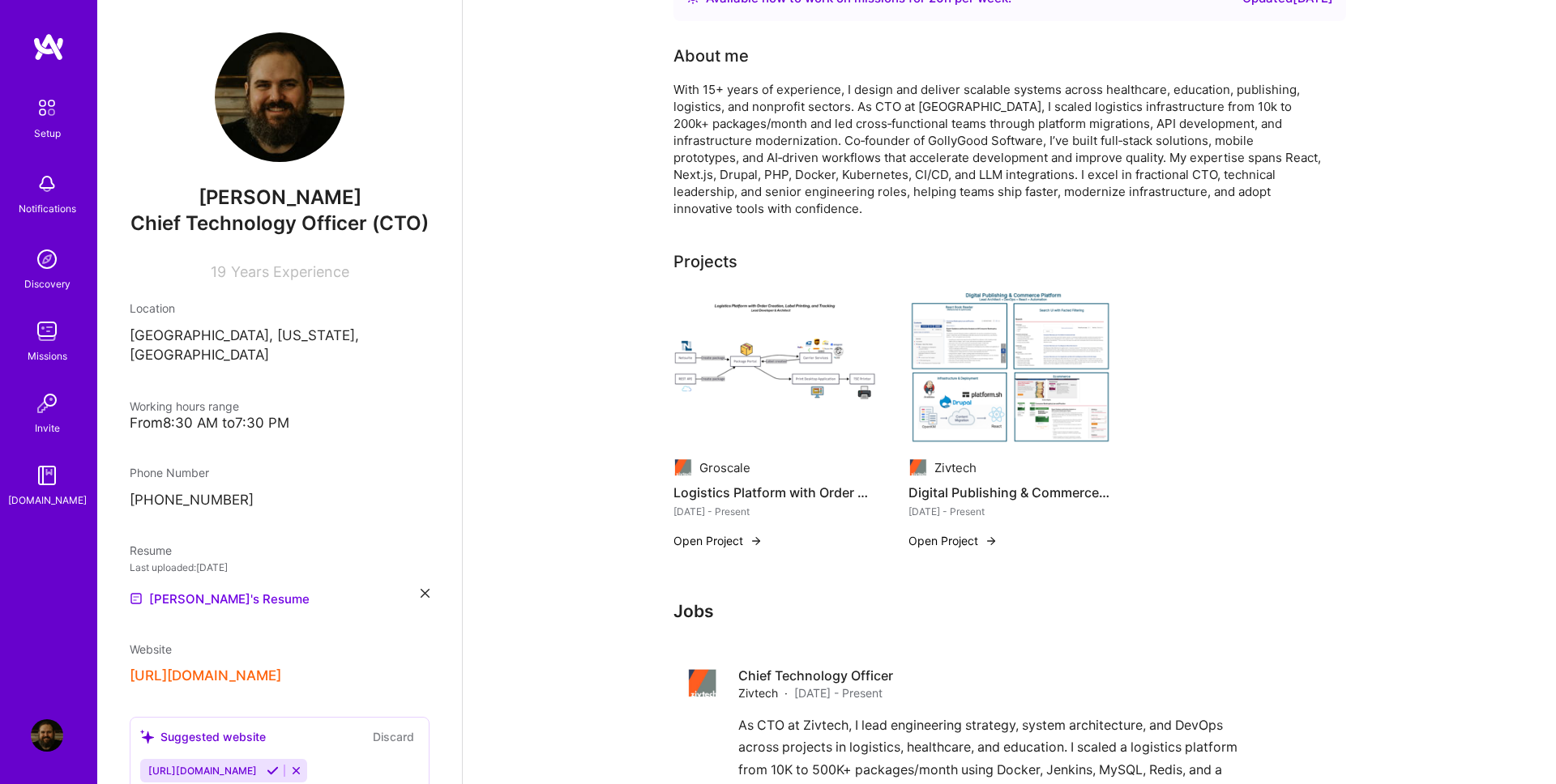
click at [793, 360] on img at bounding box center [774, 369] width 202 height 153
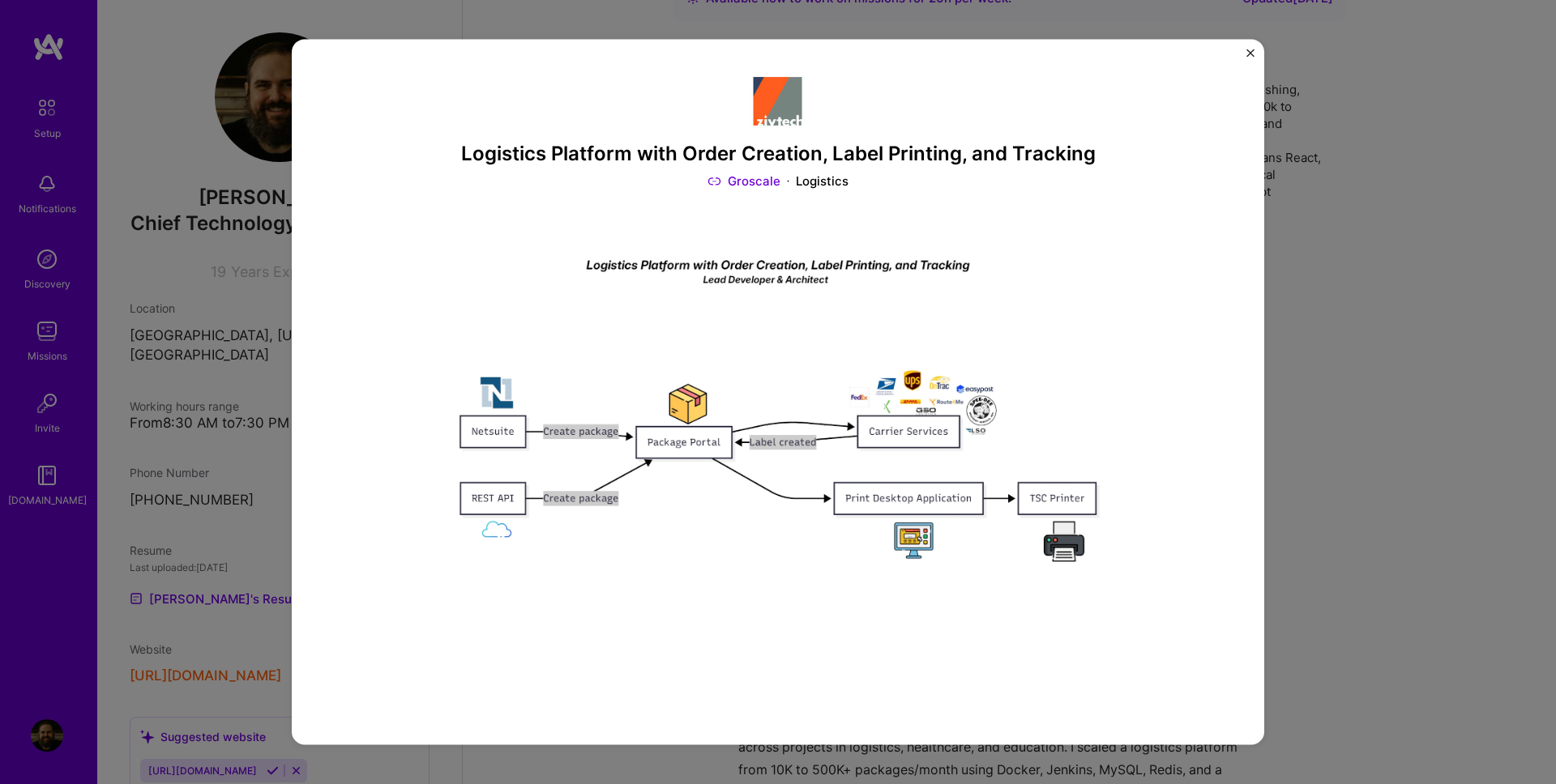
click at [778, 111] on img at bounding box center [778, 101] width 58 height 58
click at [746, 188] on link "Groscale" at bounding box center [744, 181] width 73 height 17
click at [1245, 54] on div "Logistics Platform with Order Creation, Label Printing, and Tracking Groscale L…" at bounding box center [778, 392] width 973 height 706
click at [1253, 52] on img "Close" at bounding box center [1250, 52] width 8 height 8
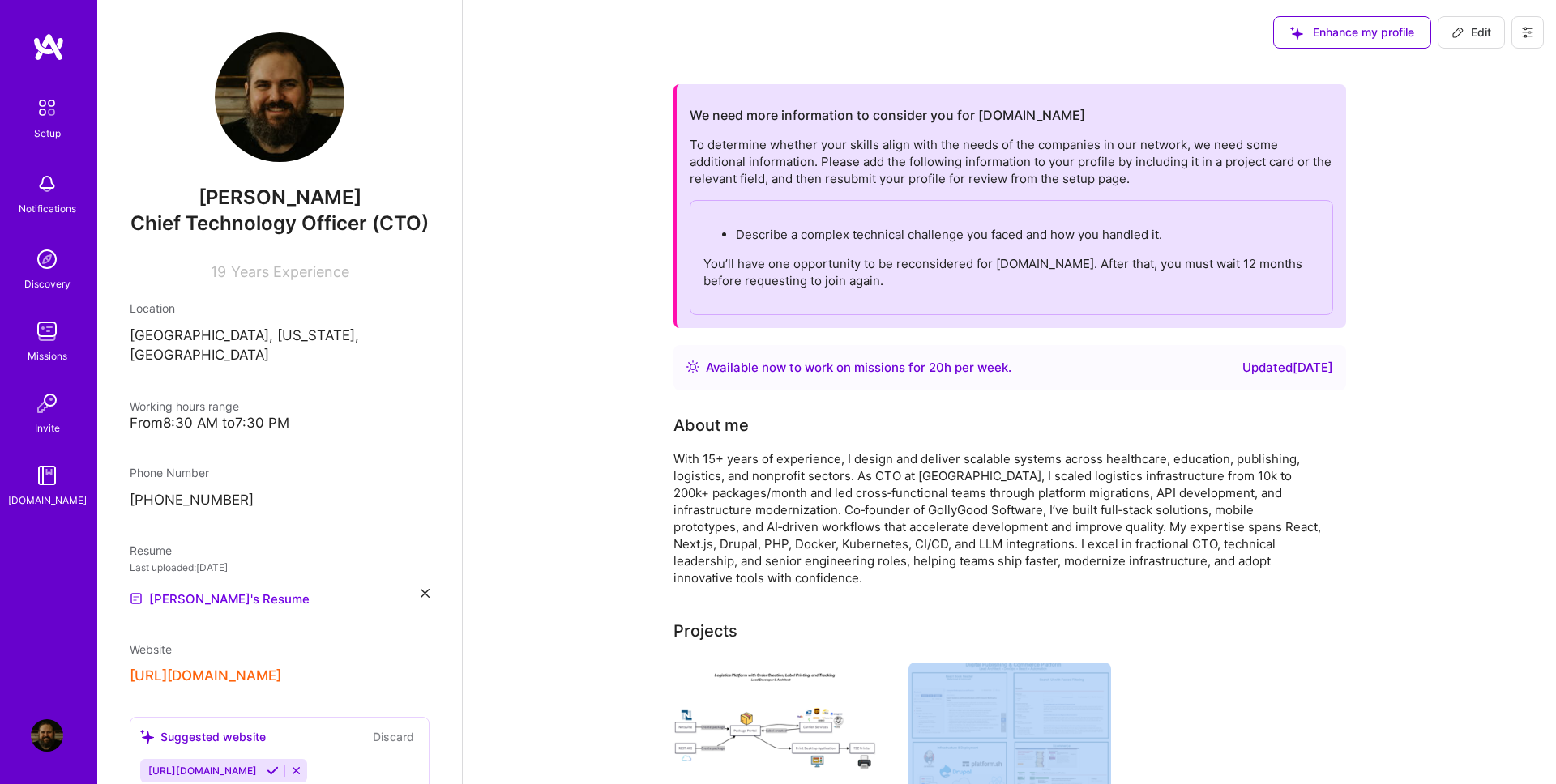
click at [1474, 35] on span "Edit" at bounding box center [1471, 32] width 40 height 16
select select "US"
select select "Right Now"
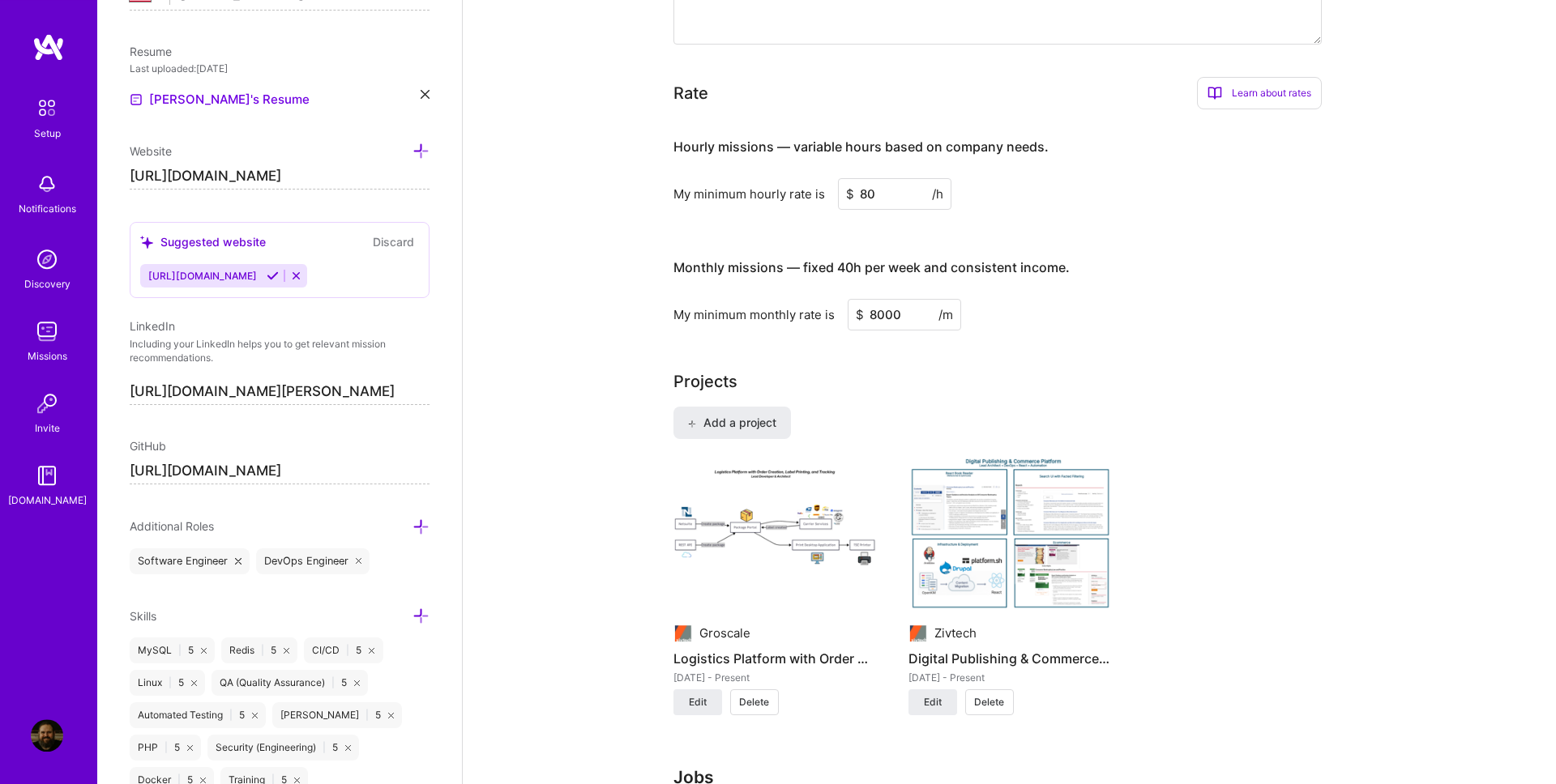
scroll to position [1016, 0]
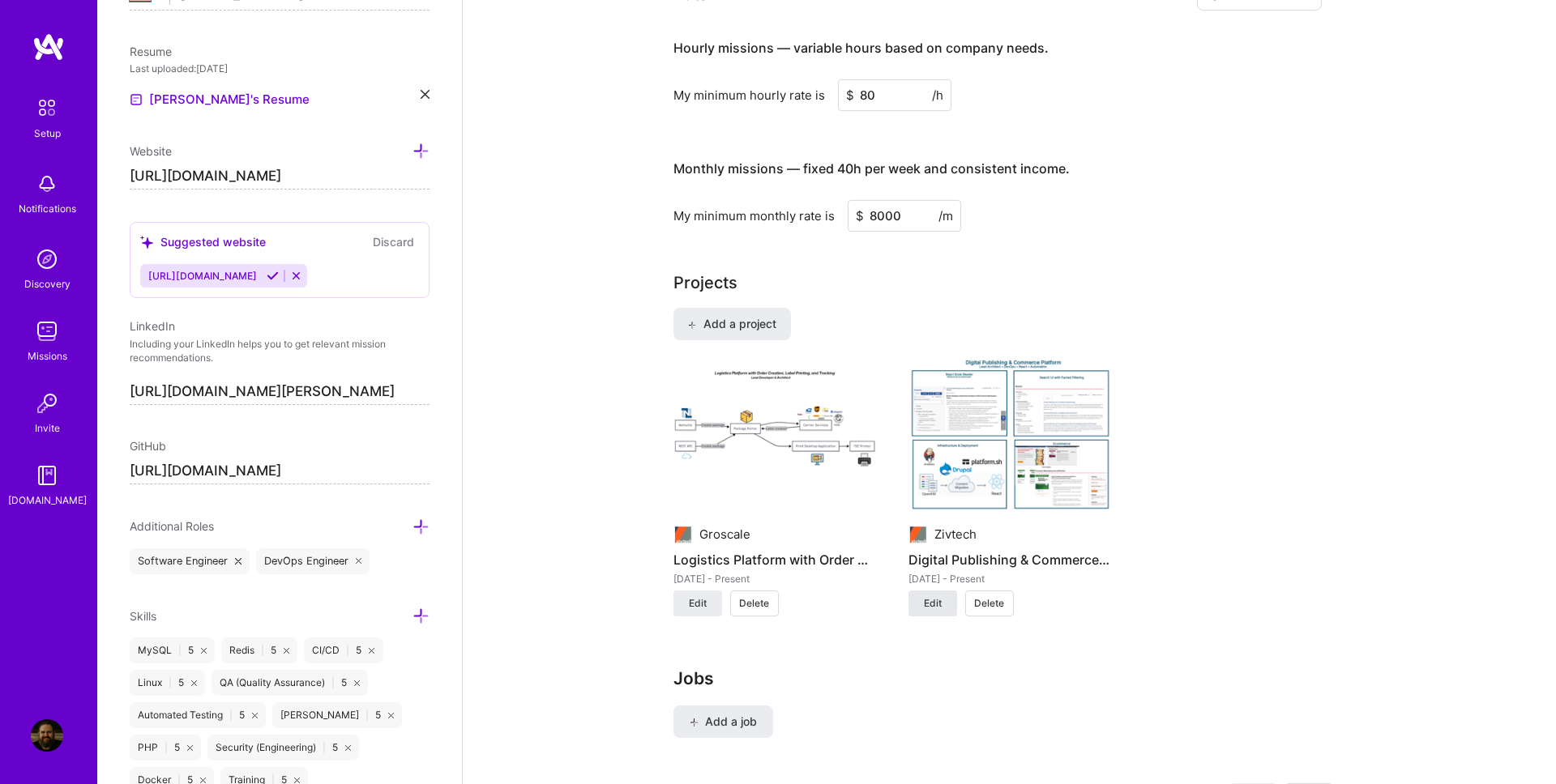
click at [947, 606] on button "Edit" at bounding box center [932, 603] width 48 height 26
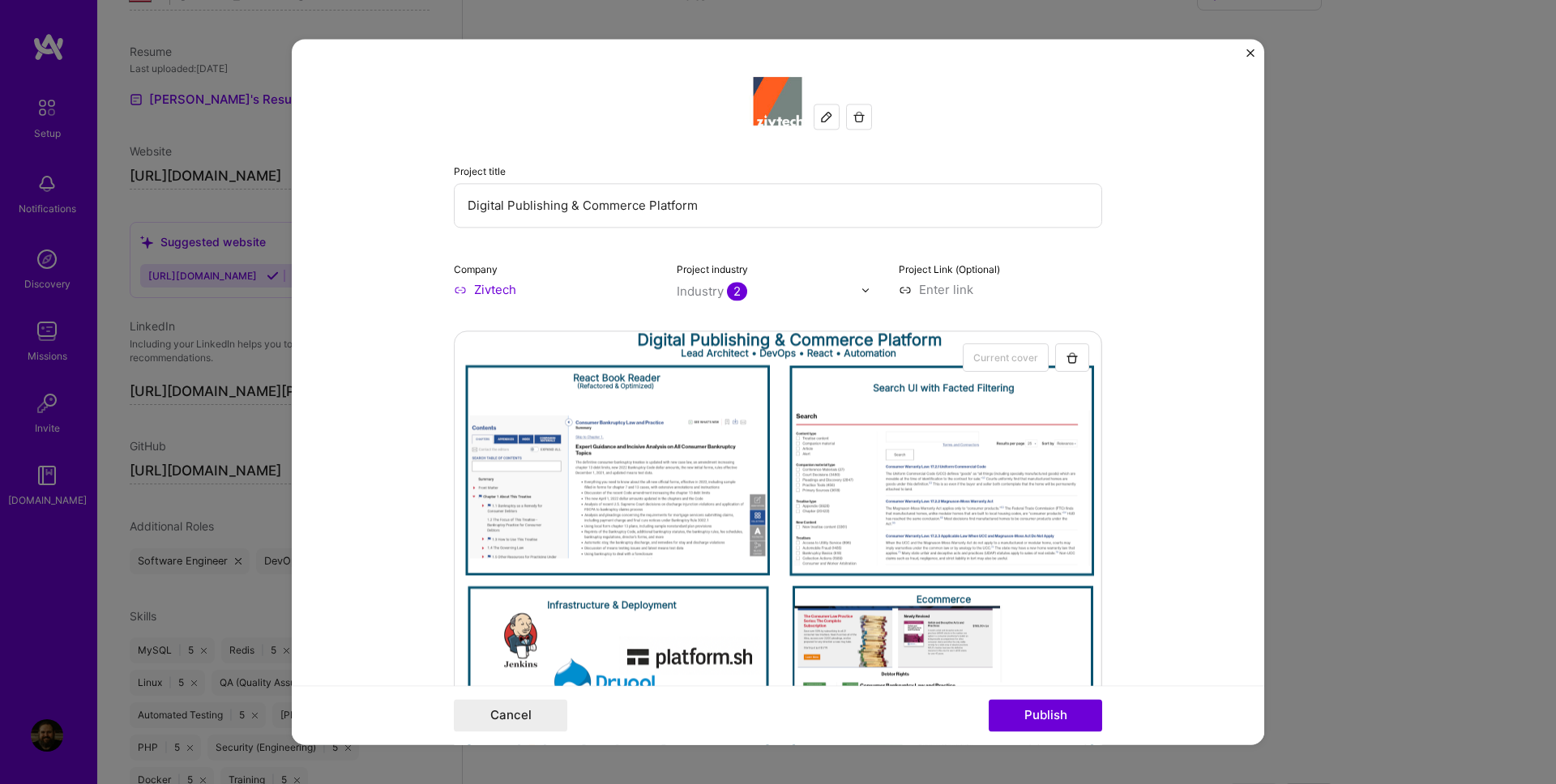
click at [518, 289] on input "Zivtech" at bounding box center [555, 290] width 203 height 17
type input "NCLC"
click at [505, 327] on span "Add company" at bounding box center [499, 327] width 77 height 17
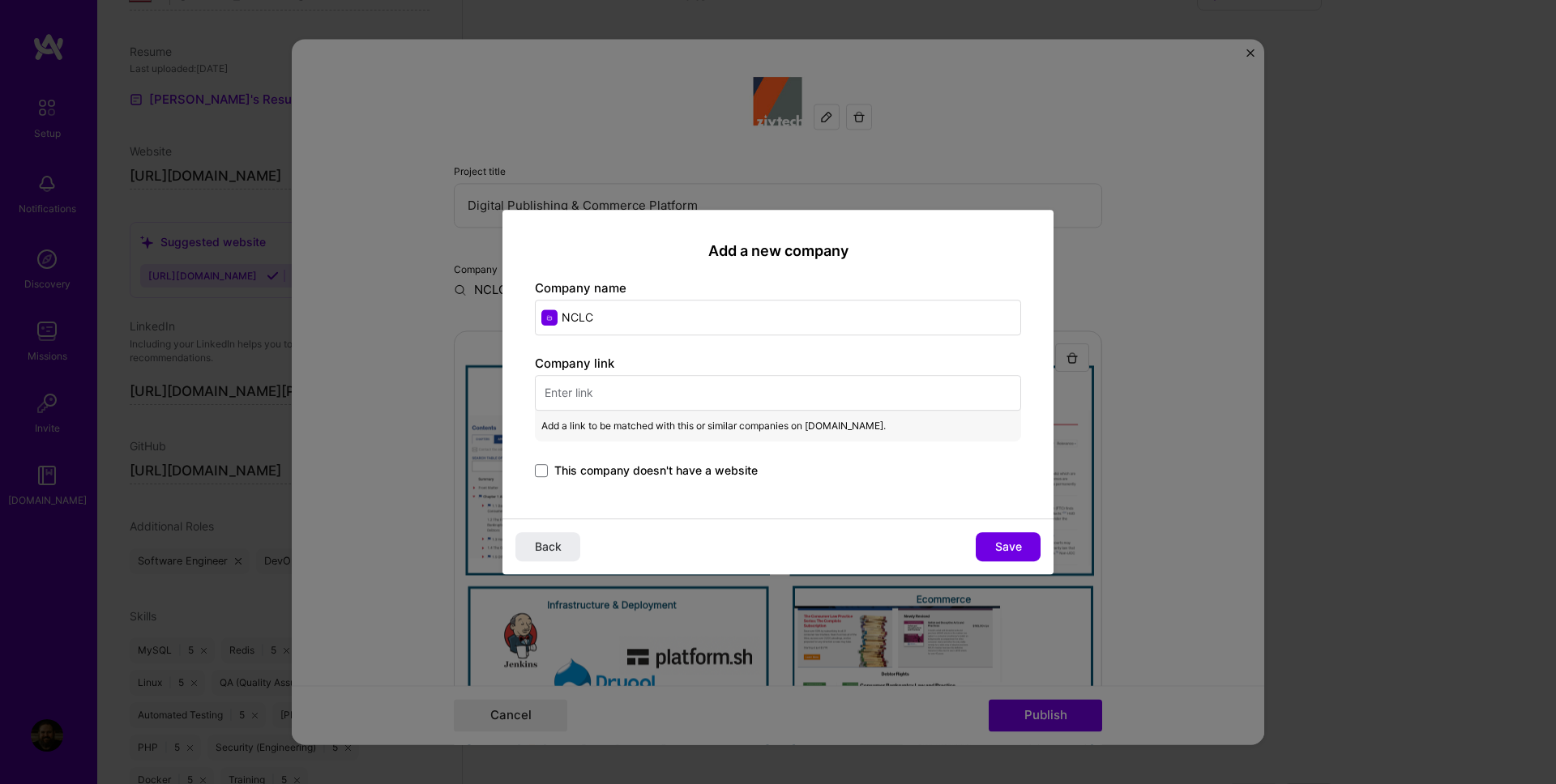
click at [619, 390] on input "text" at bounding box center [778, 392] width 486 height 36
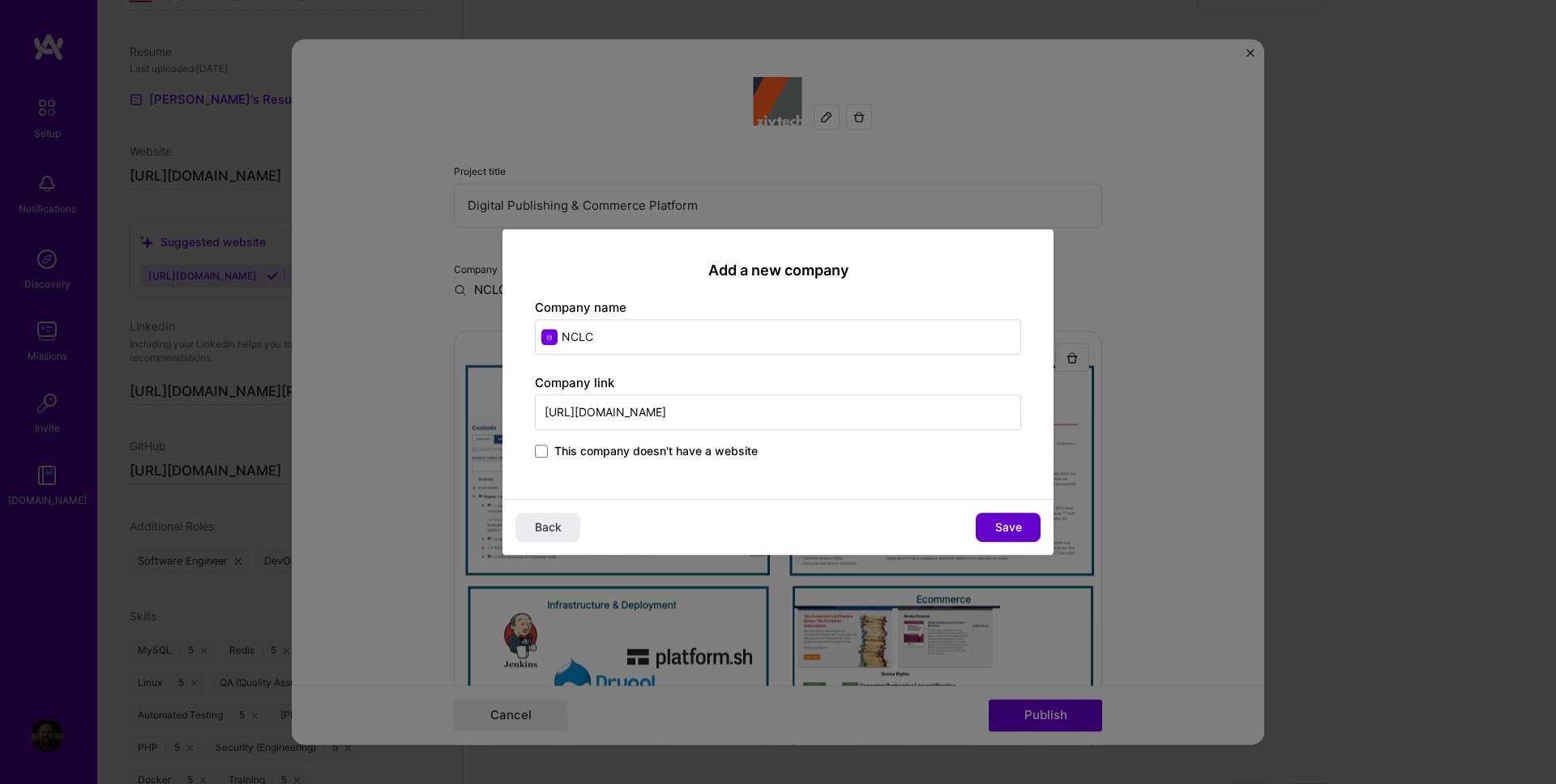
type input "https://nclc.org"
click at [991, 533] on button "Save" at bounding box center [1008, 527] width 65 height 29
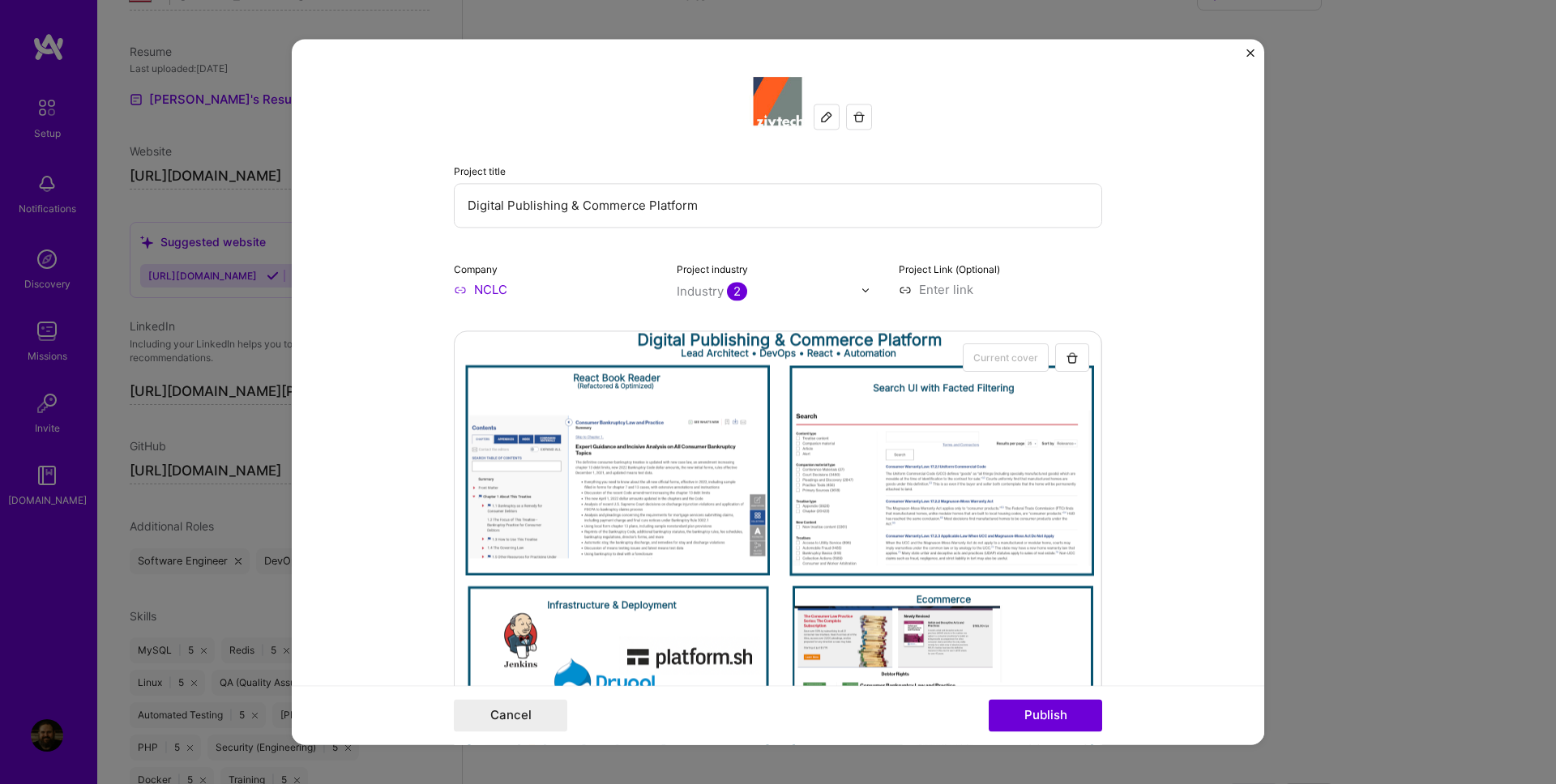
click at [949, 293] on input at bounding box center [1000, 290] width 203 height 17
type input "https://library.nclc.org"
click at [1038, 715] on button "Publish" at bounding box center [1044, 716] width 113 height 33
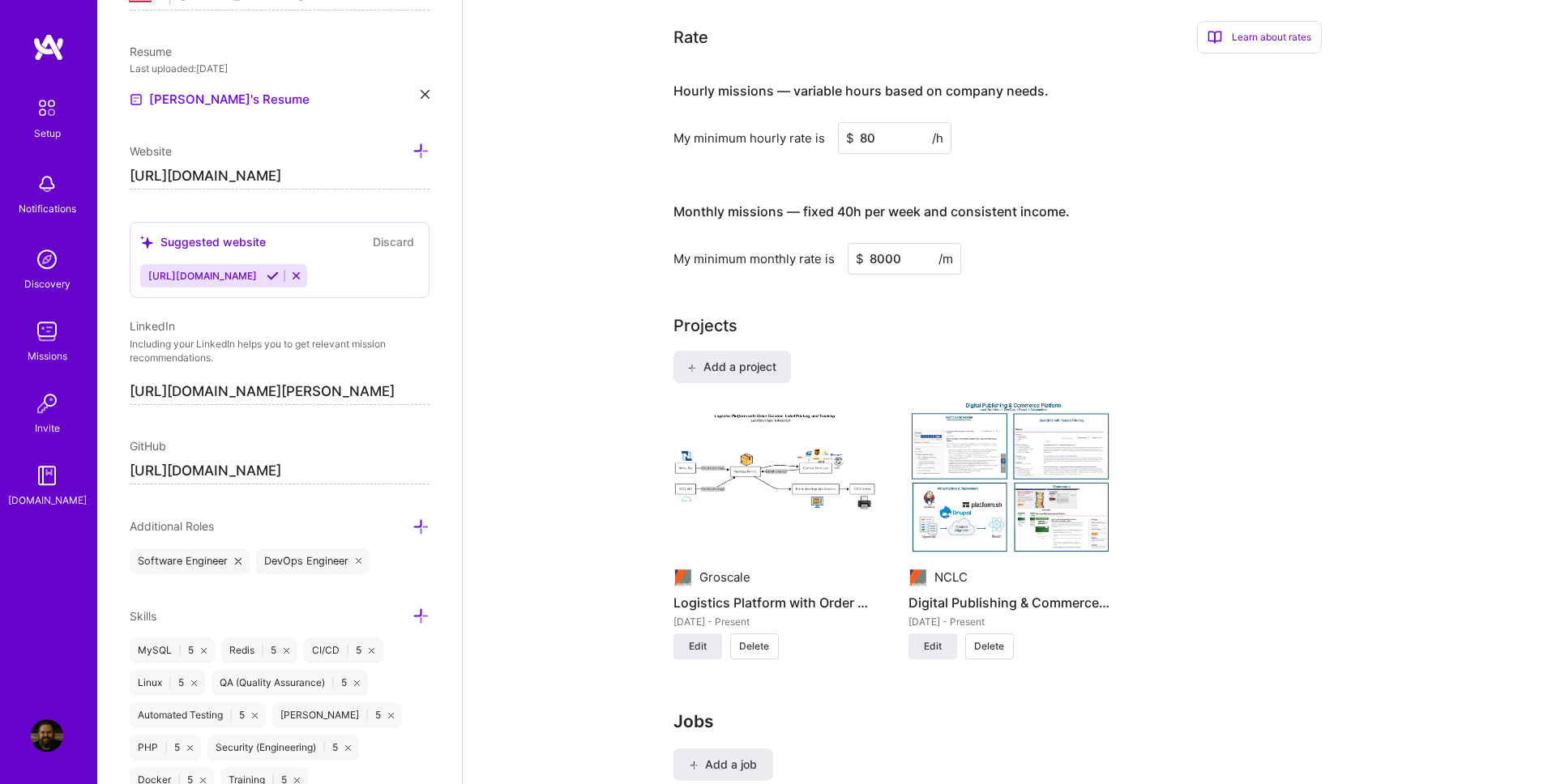
scroll to position [923, 0]
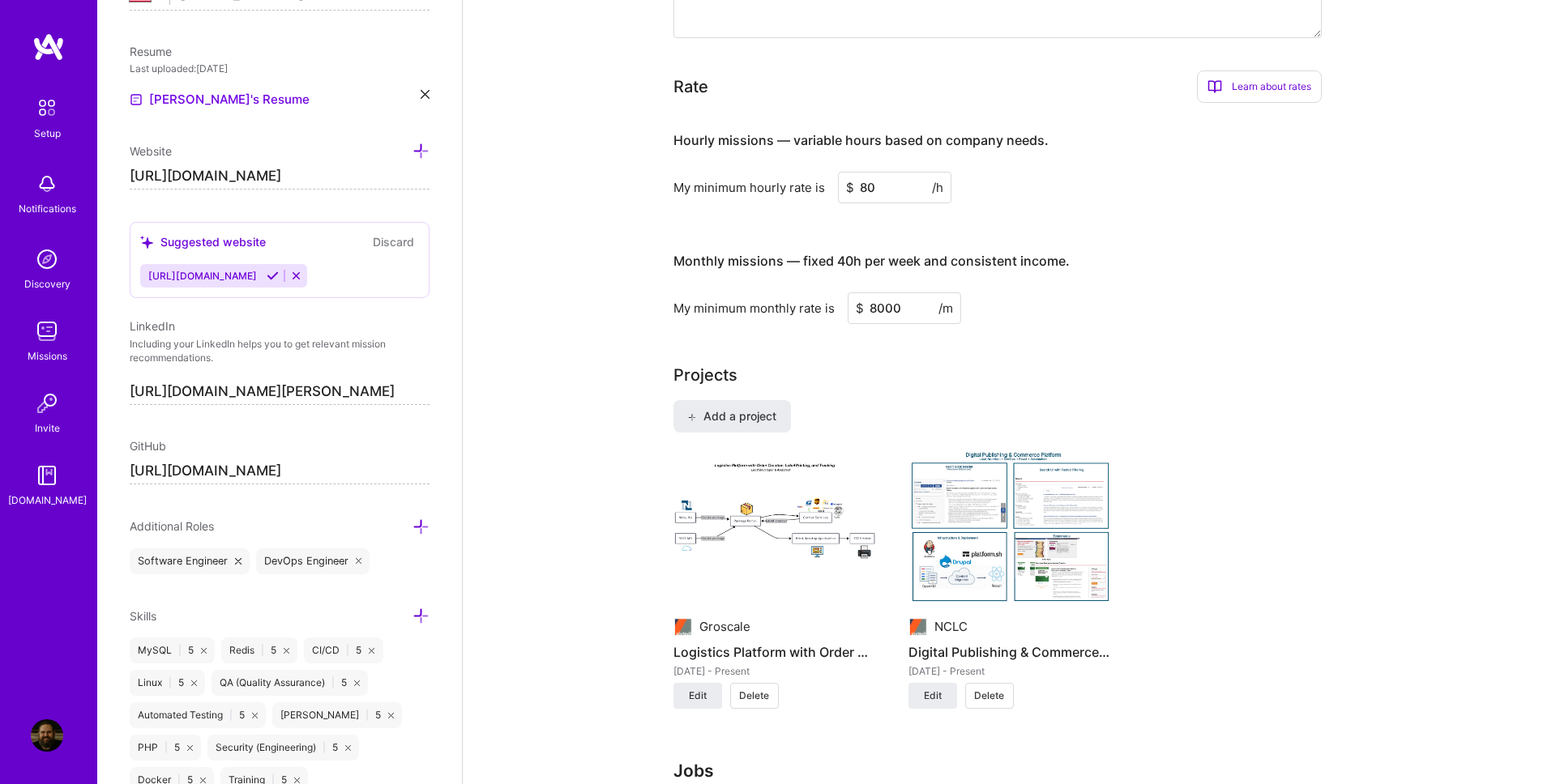
click at [683, 629] on img at bounding box center [683, 627] width 19 height 19
click at [692, 692] on span "Edit" at bounding box center [697, 695] width 17 height 15
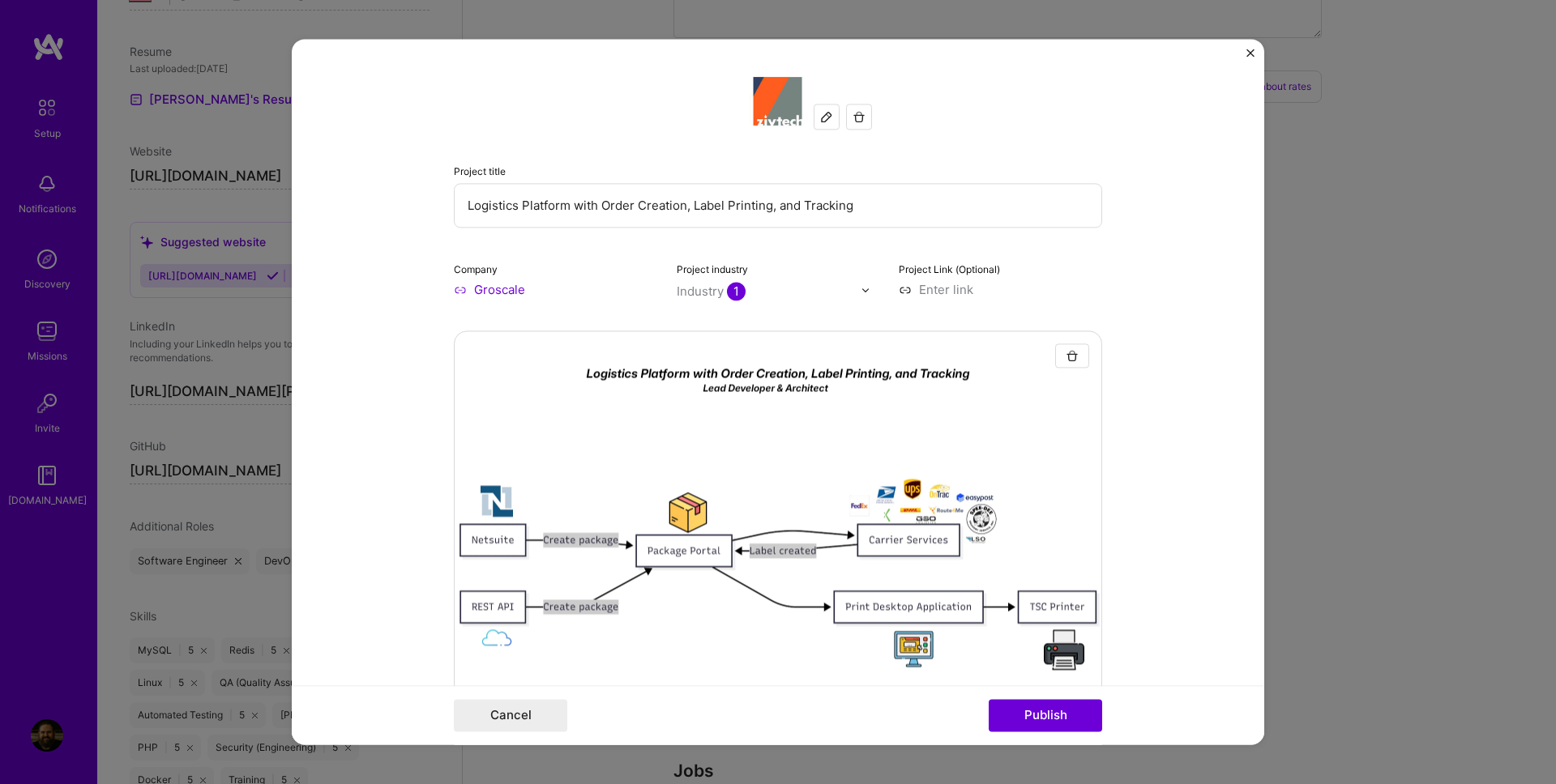
click at [543, 291] on input "Groscale" at bounding box center [555, 290] width 203 height 17
click at [485, 261] on div "Company Groscale" at bounding box center [555, 278] width 203 height 38
click at [826, 121] on img at bounding box center [826, 116] width 13 height 13
click at [862, 121] on img "button" at bounding box center [859, 116] width 13 height 13
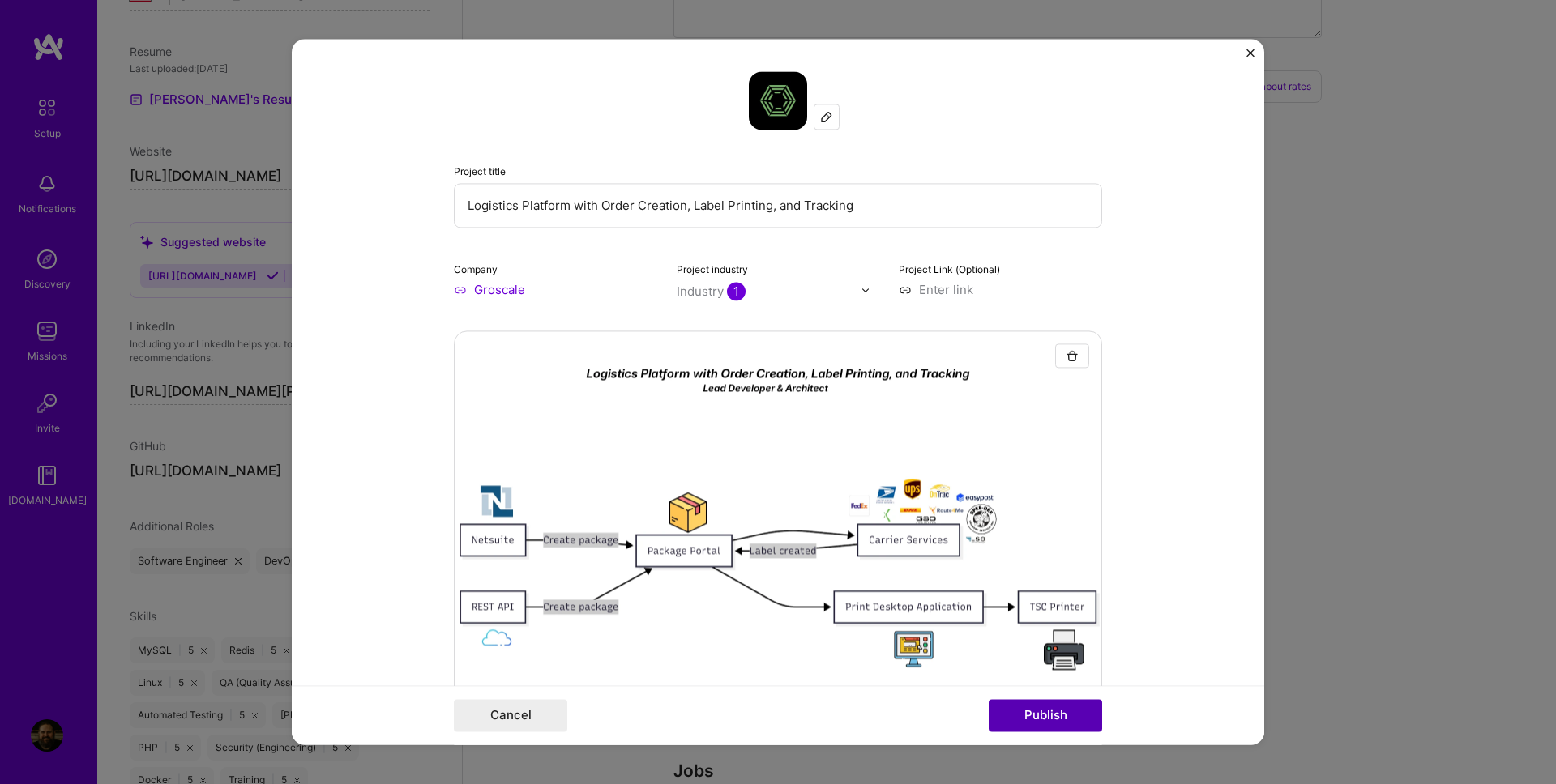
click at [1053, 728] on button "Publish" at bounding box center [1044, 716] width 113 height 33
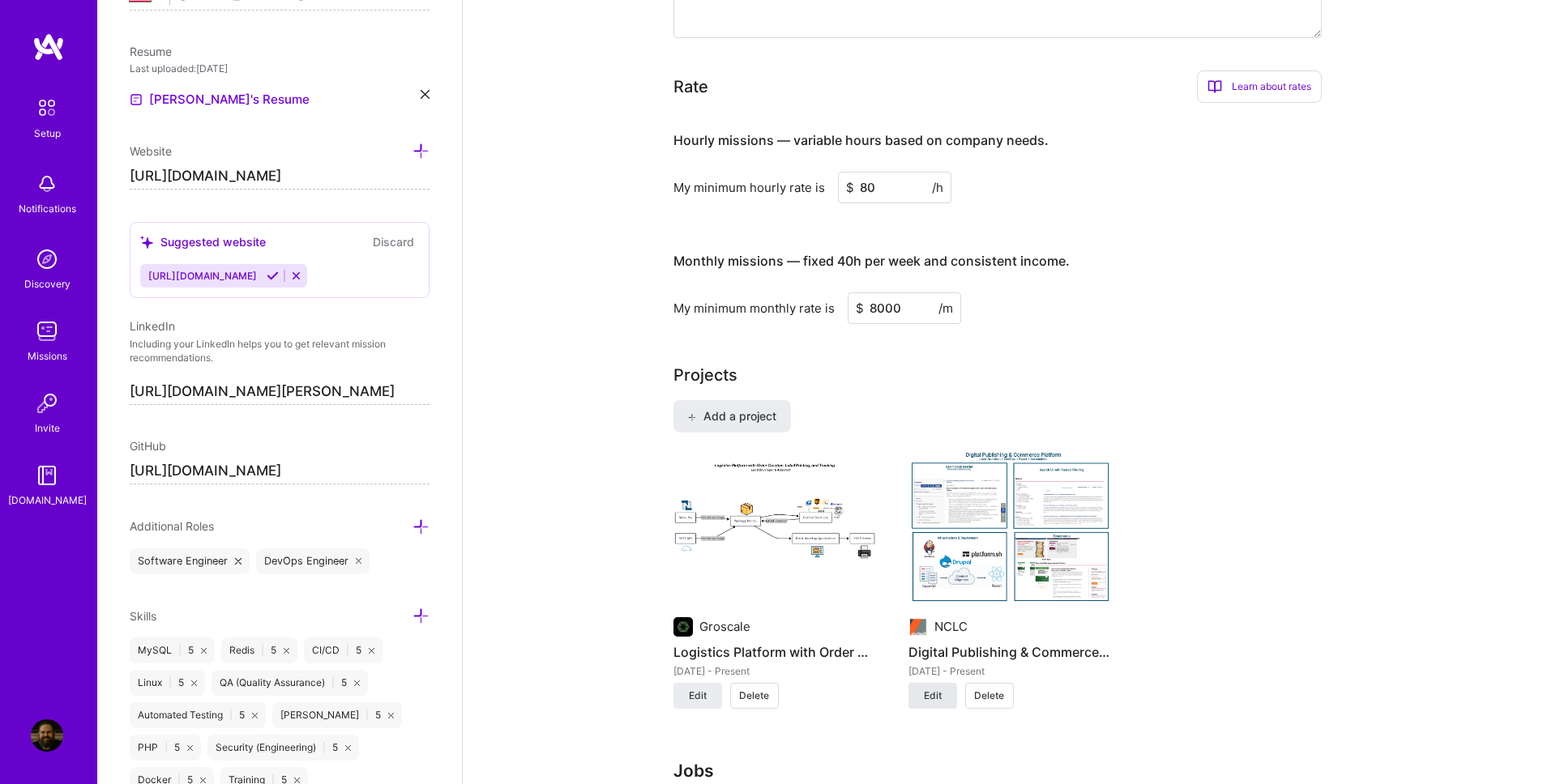
click at [942, 698] on button "Edit" at bounding box center [932, 695] width 48 height 26
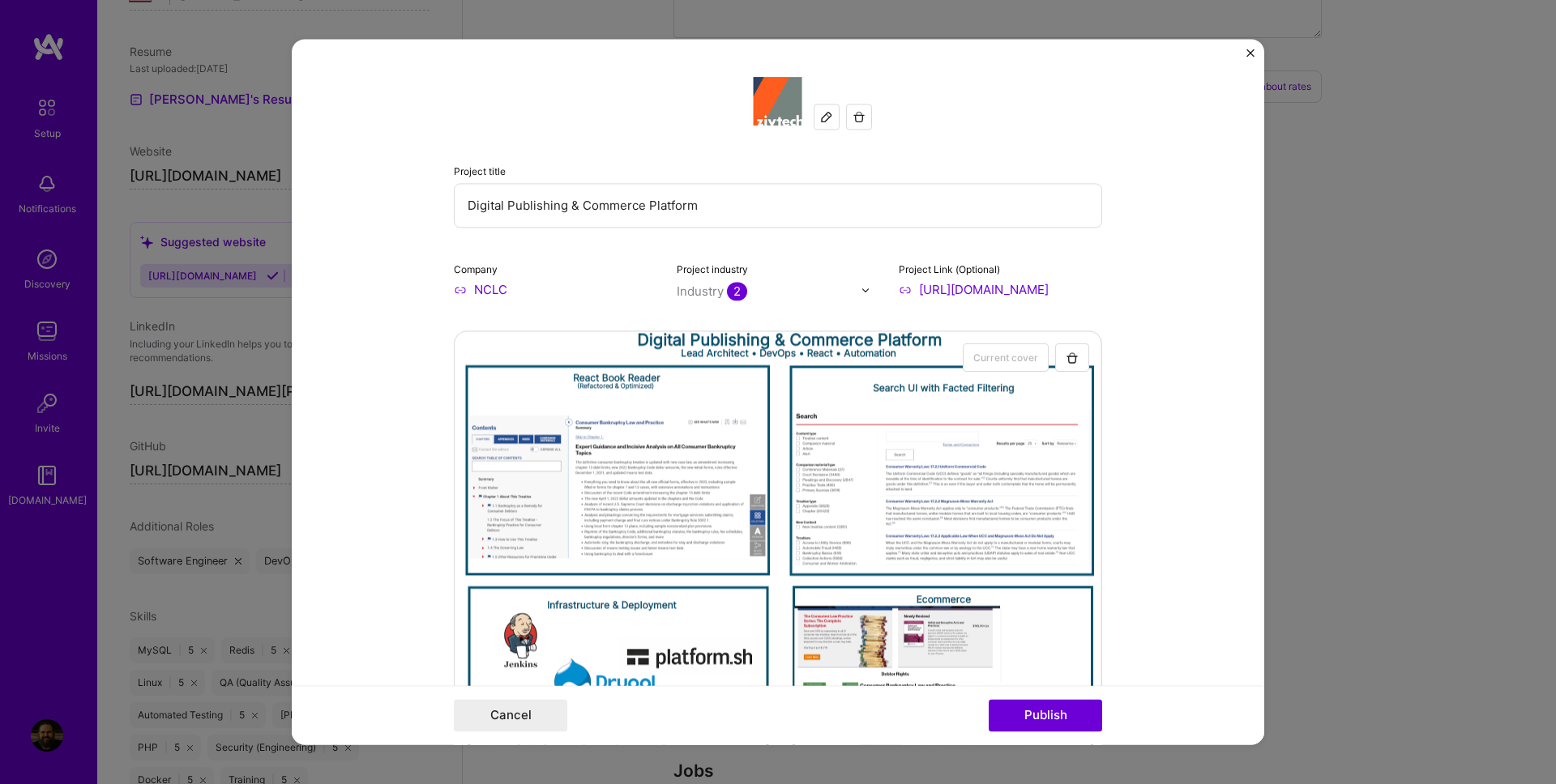
click at [859, 122] on img "button" at bounding box center [859, 116] width 13 height 13
click at [1036, 721] on button "Publish" at bounding box center [1044, 716] width 113 height 33
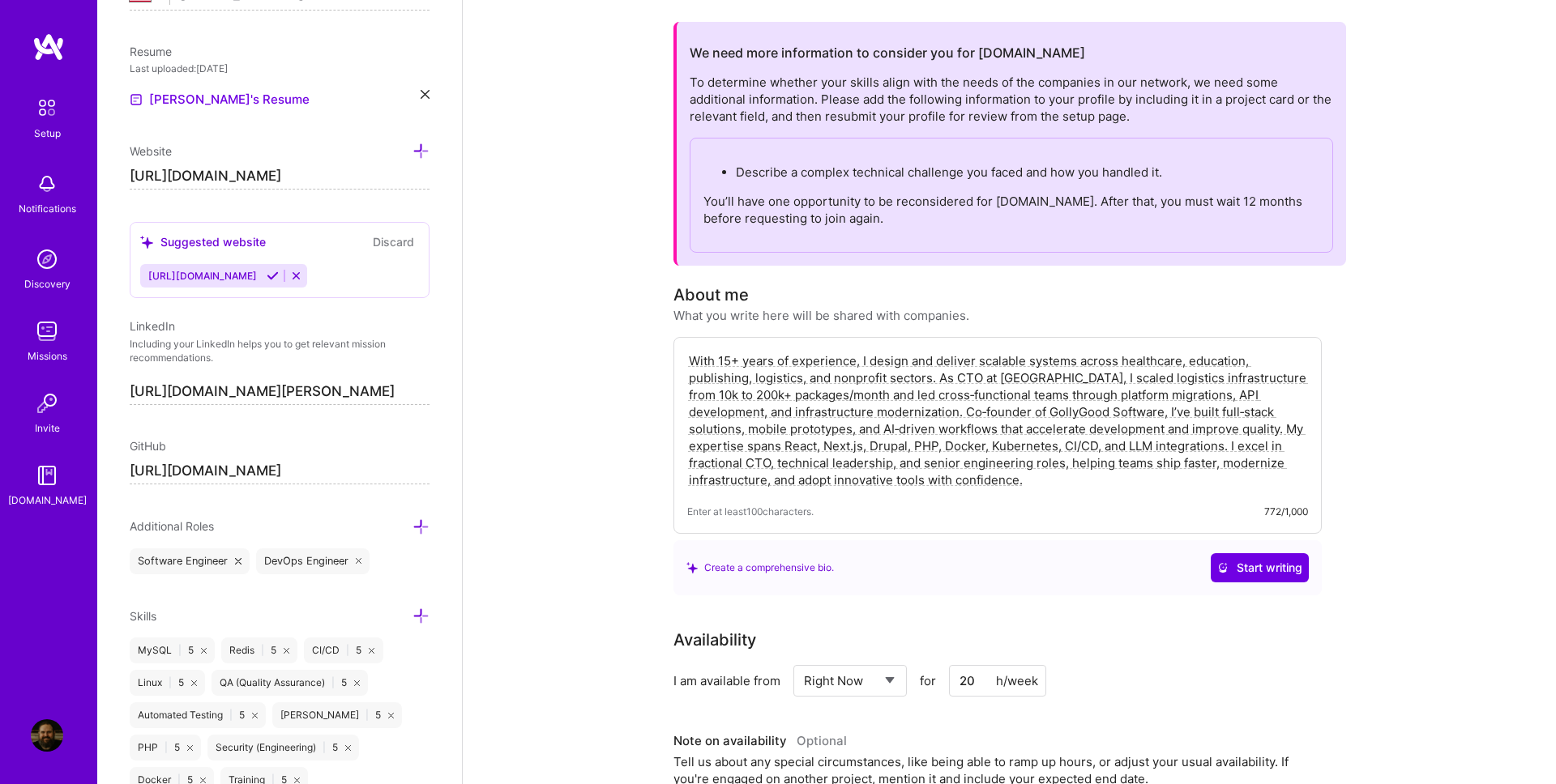
scroll to position [0, 0]
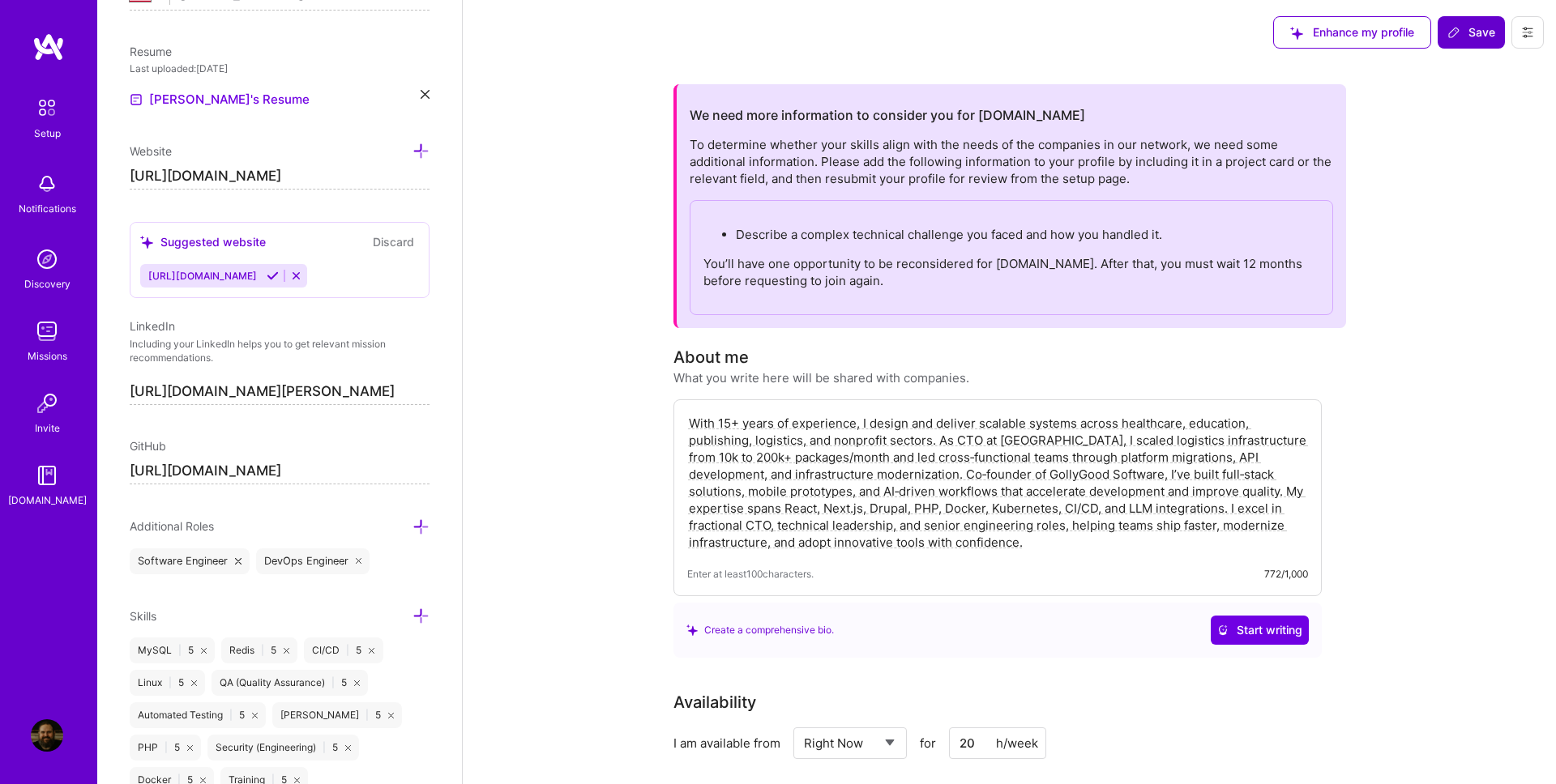
click at [1478, 38] on span "Save" at bounding box center [1471, 32] width 47 height 16
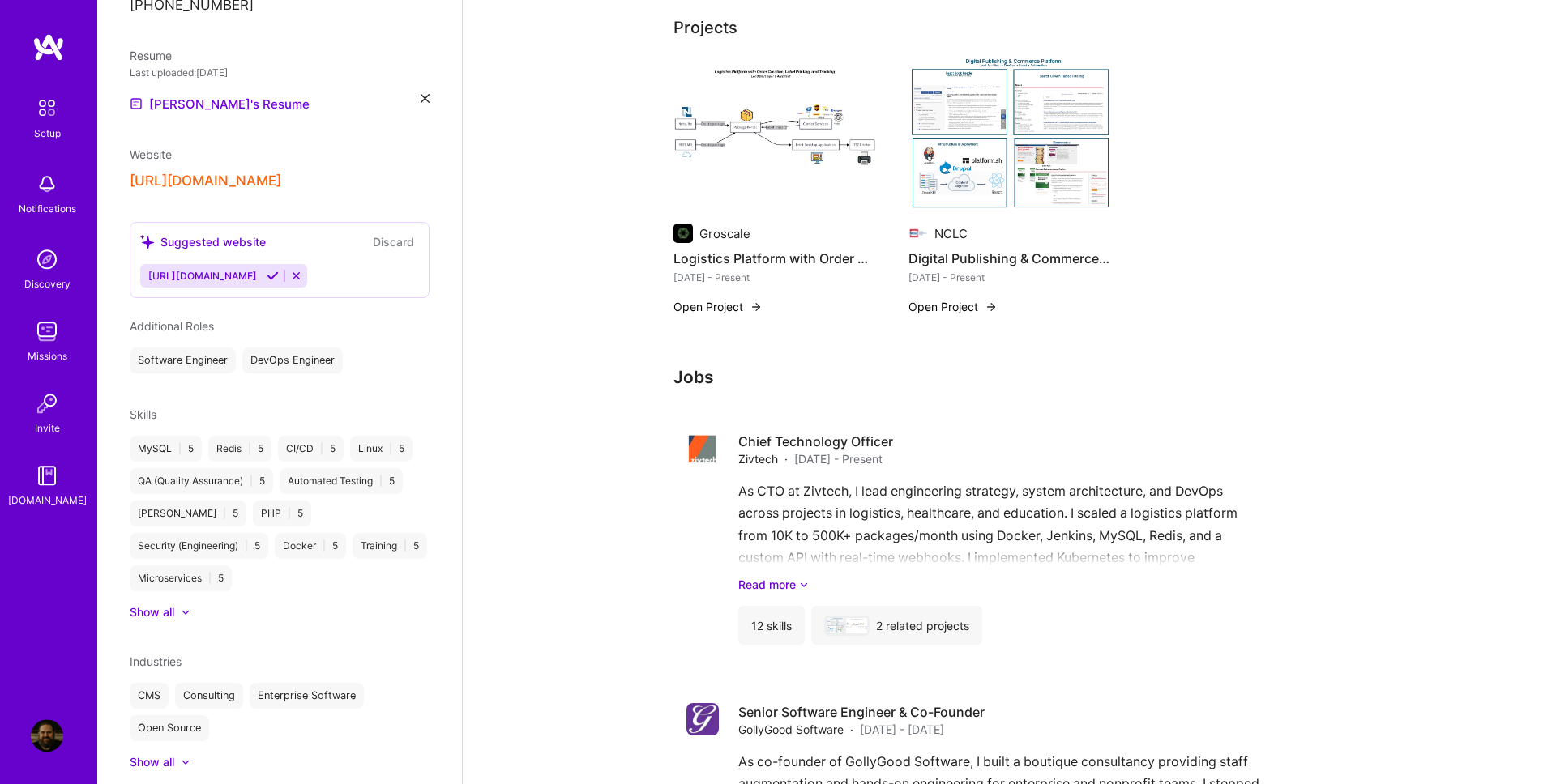
scroll to position [554, 0]
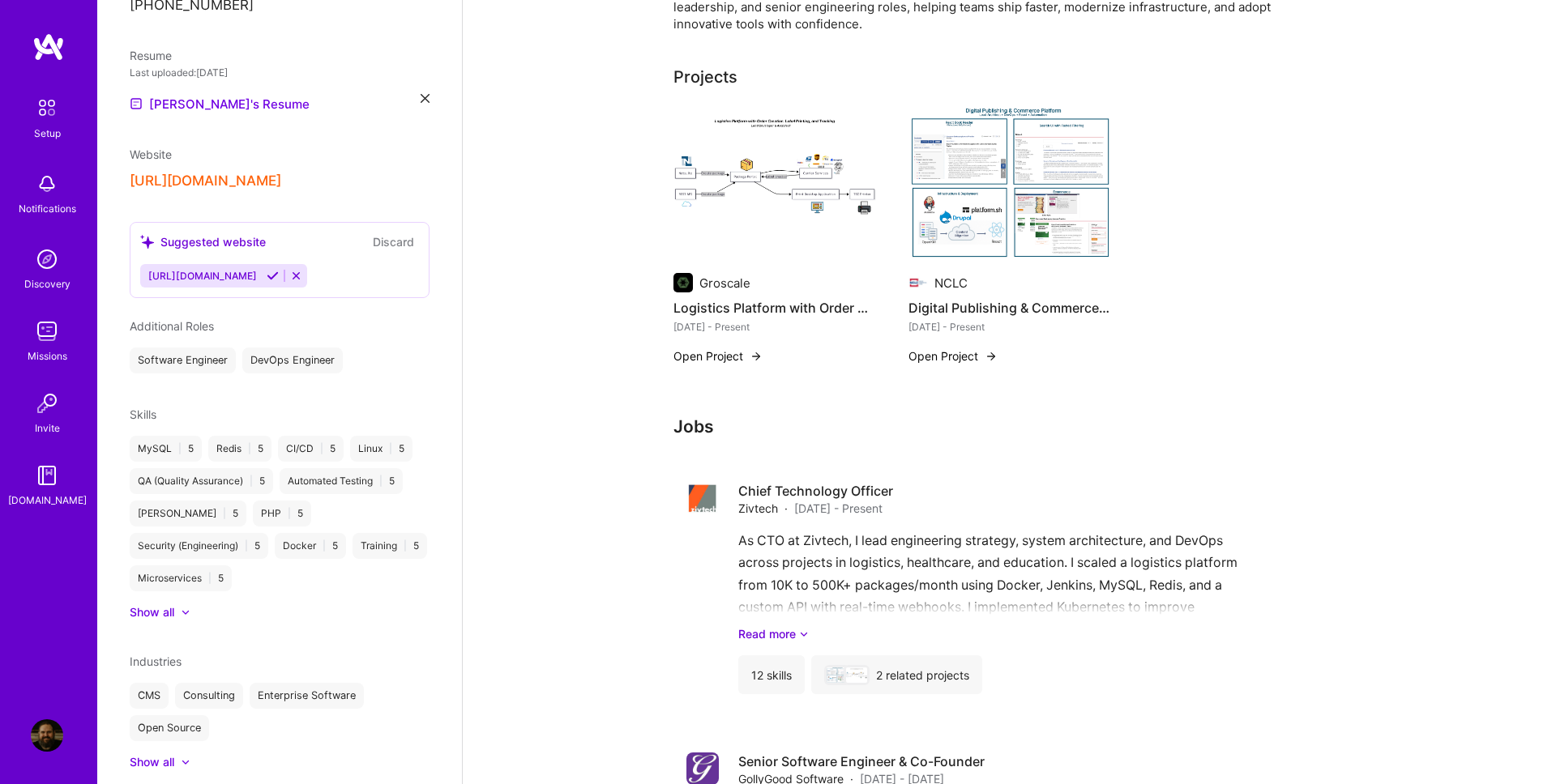
click at [780, 189] on img at bounding box center [774, 185] width 202 height 153
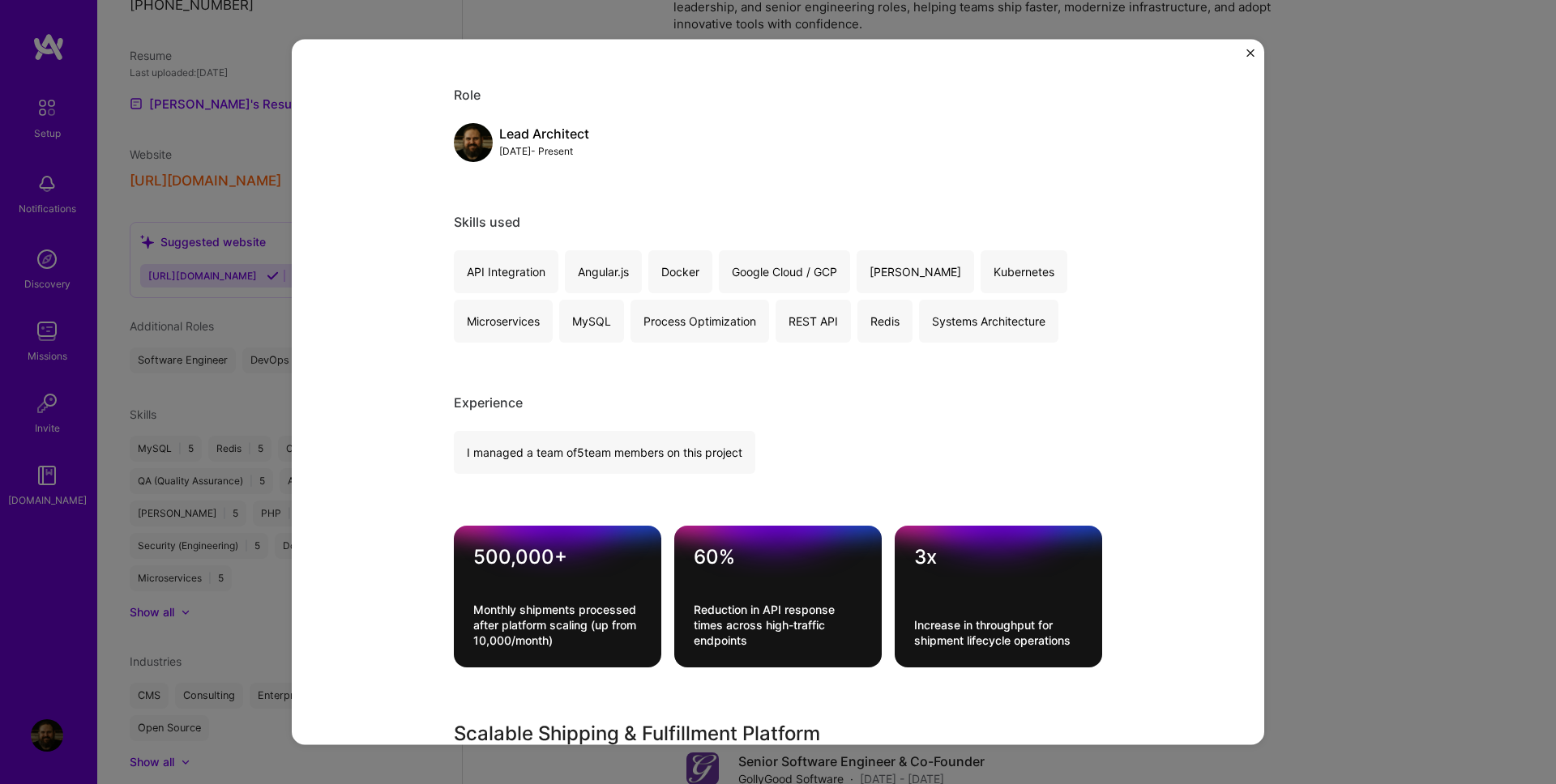
scroll to position [647, 0]
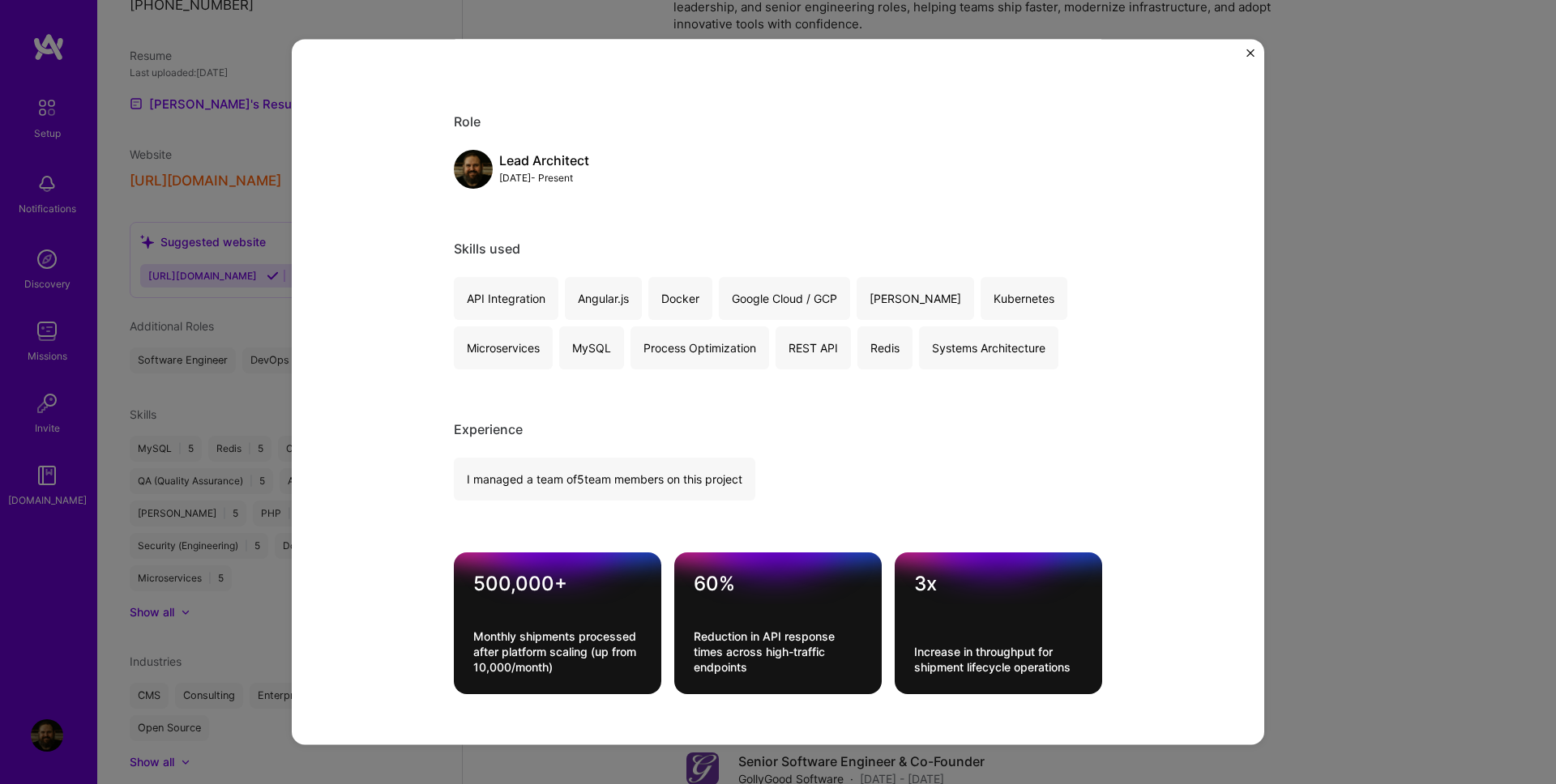
click at [1253, 51] on img "Close" at bounding box center [1250, 52] width 8 height 8
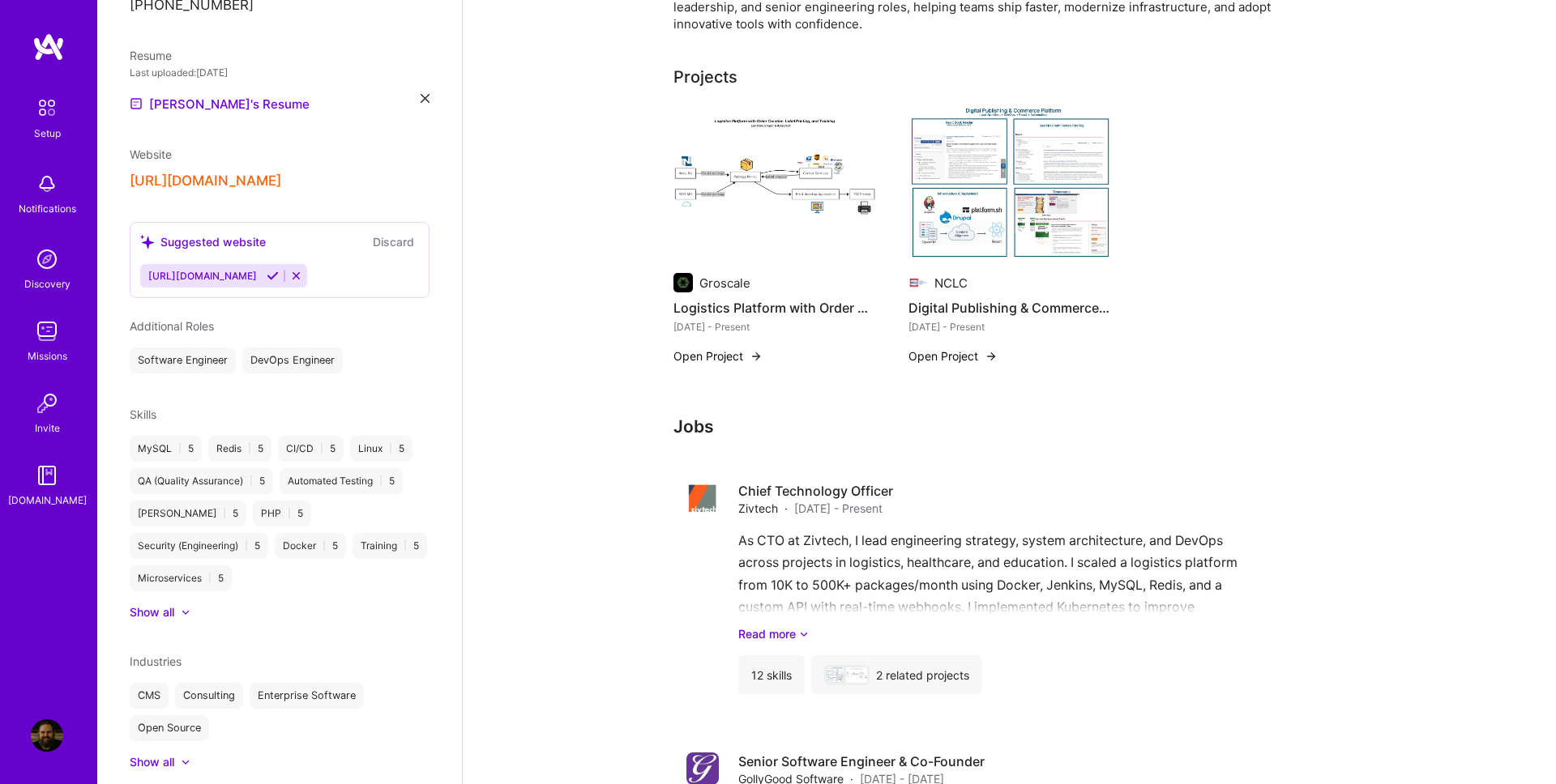
click at [1072, 211] on img at bounding box center [1009, 185] width 202 height 153
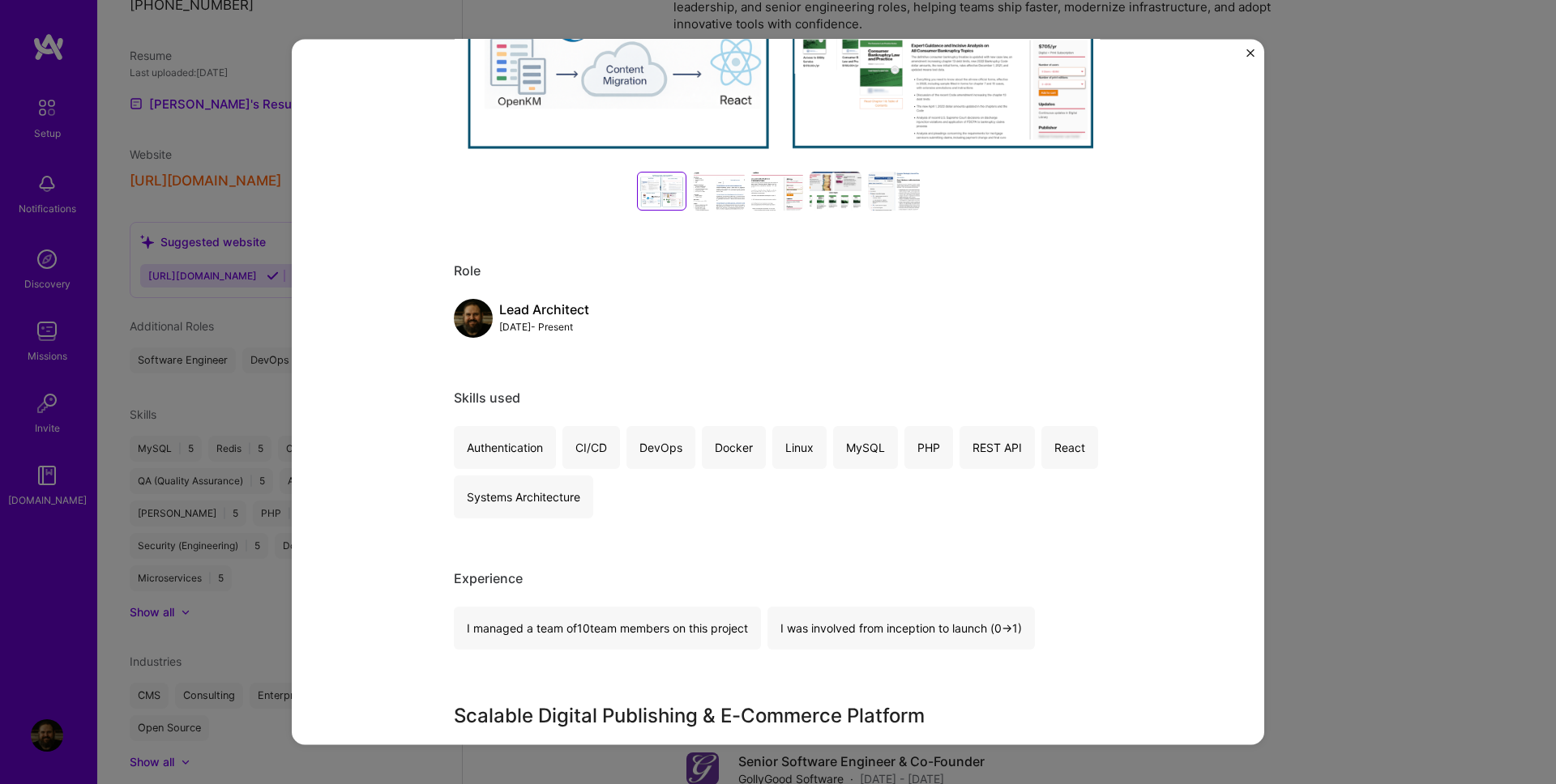
scroll to position [554, 0]
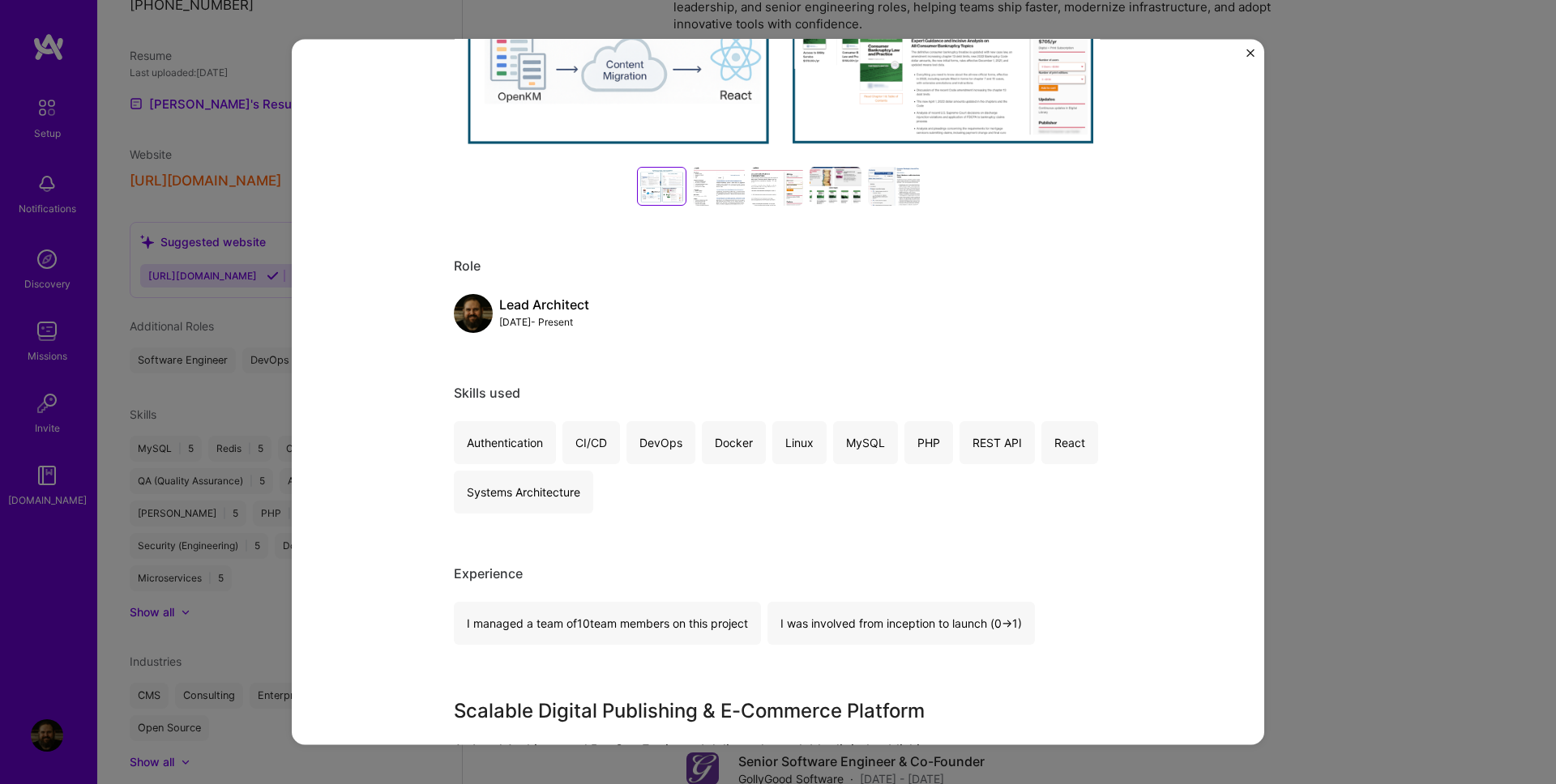
click at [1248, 56] on img "Close" at bounding box center [1250, 52] width 8 height 8
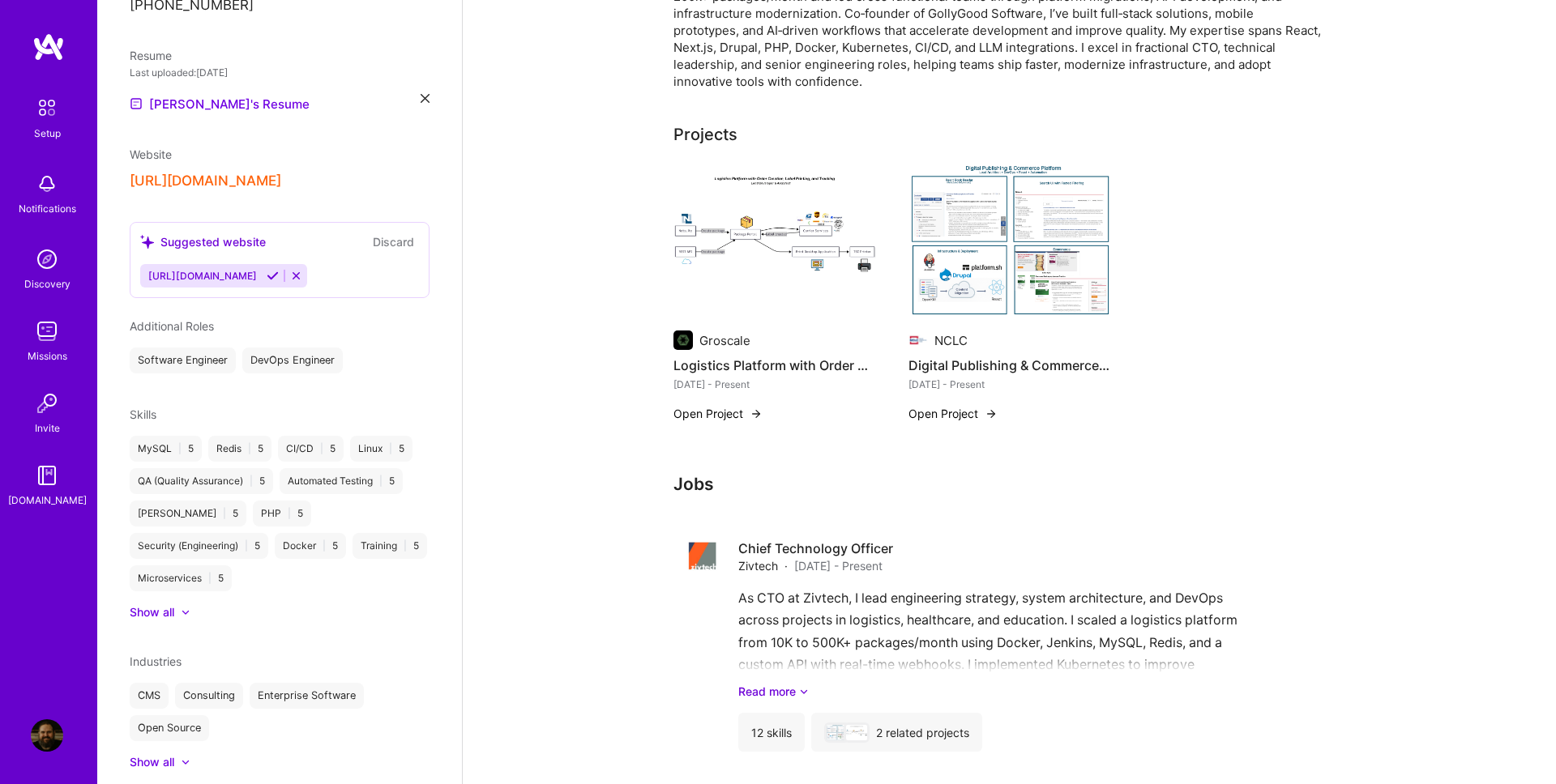
scroll to position [128, 0]
